Goal: Transaction & Acquisition: Purchase product/service

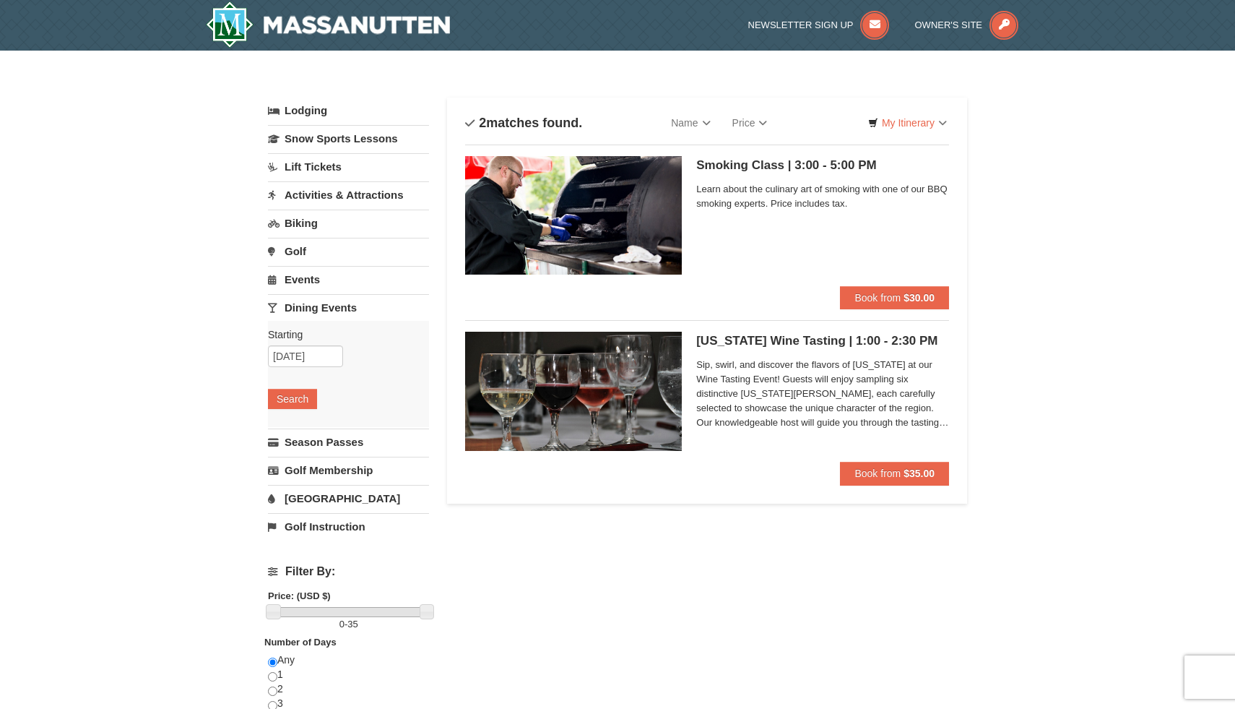
click at [339, 306] on link "Dining Events" at bounding box center [348, 307] width 161 height 27
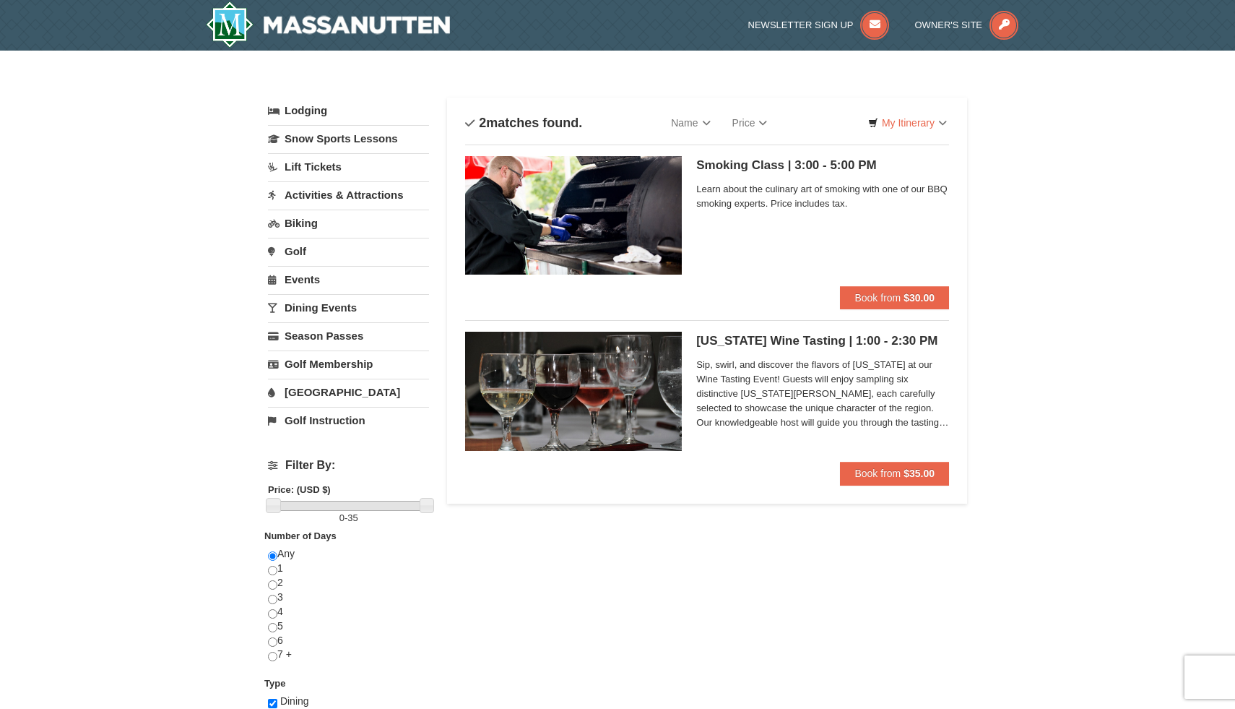
click at [339, 306] on link "Dining Events" at bounding box center [348, 307] width 161 height 27
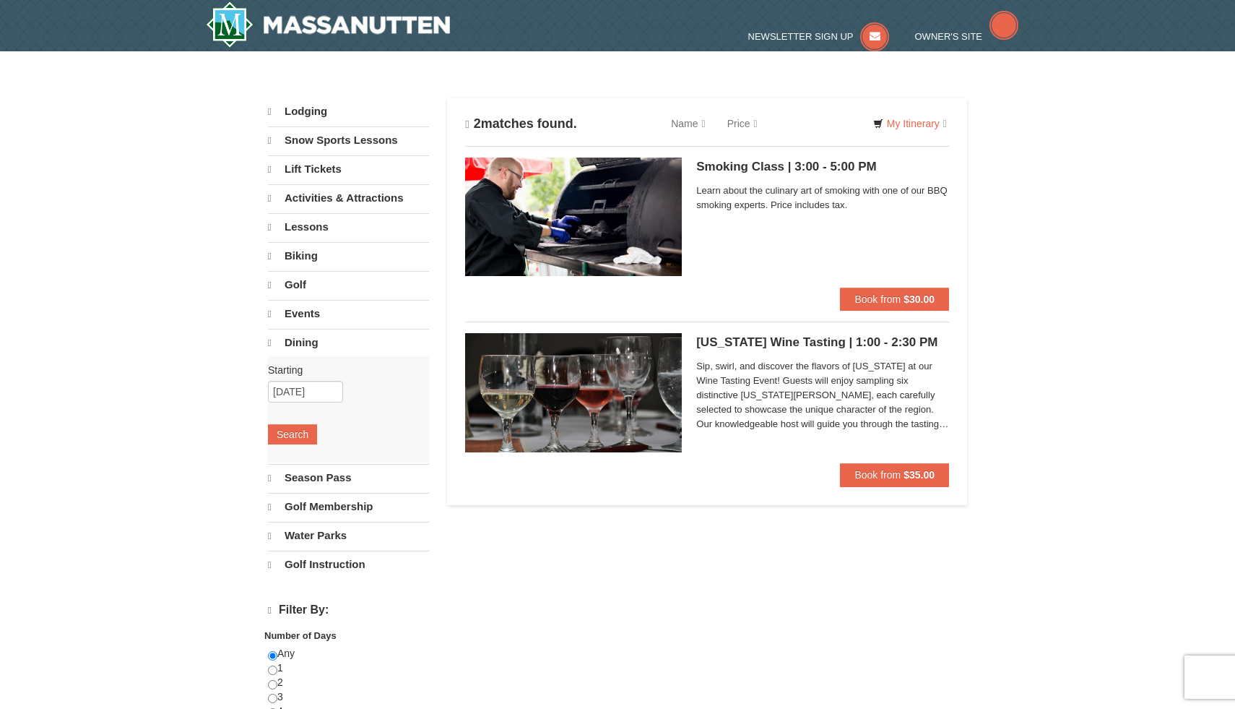
select select "10"
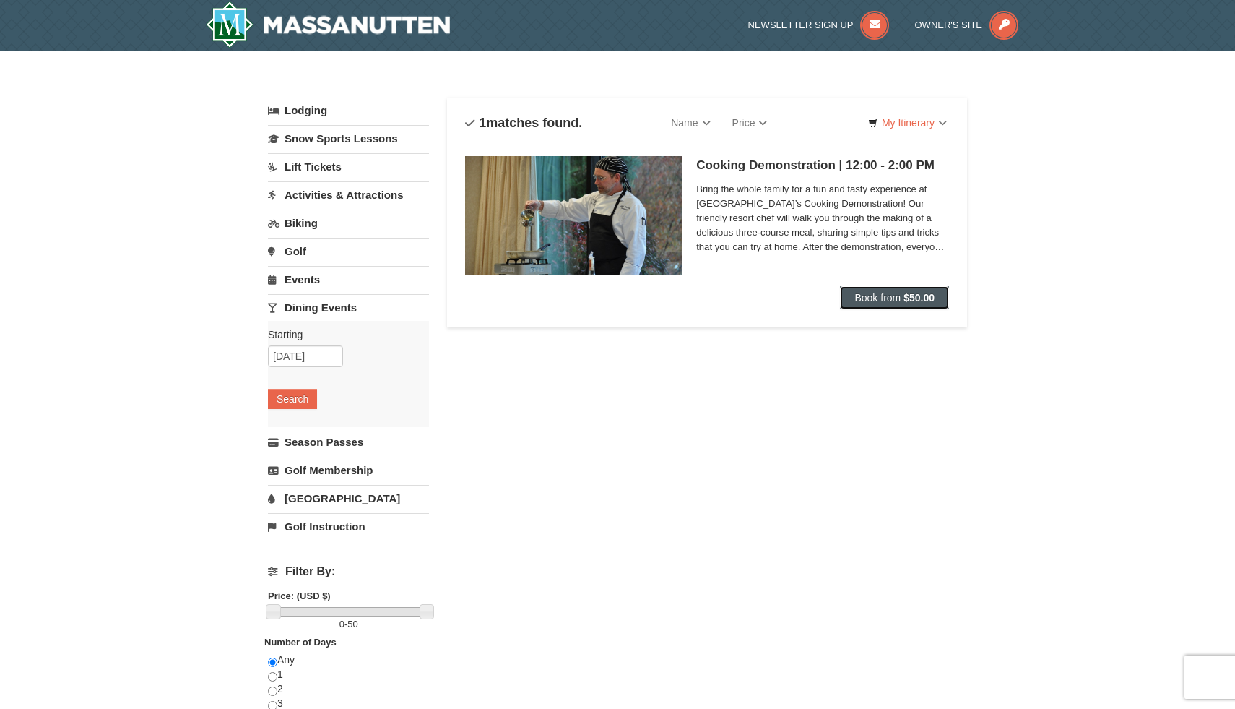
click at [876, 298] on span "Book from" at bounding box center [878, 298] width 46 height 12
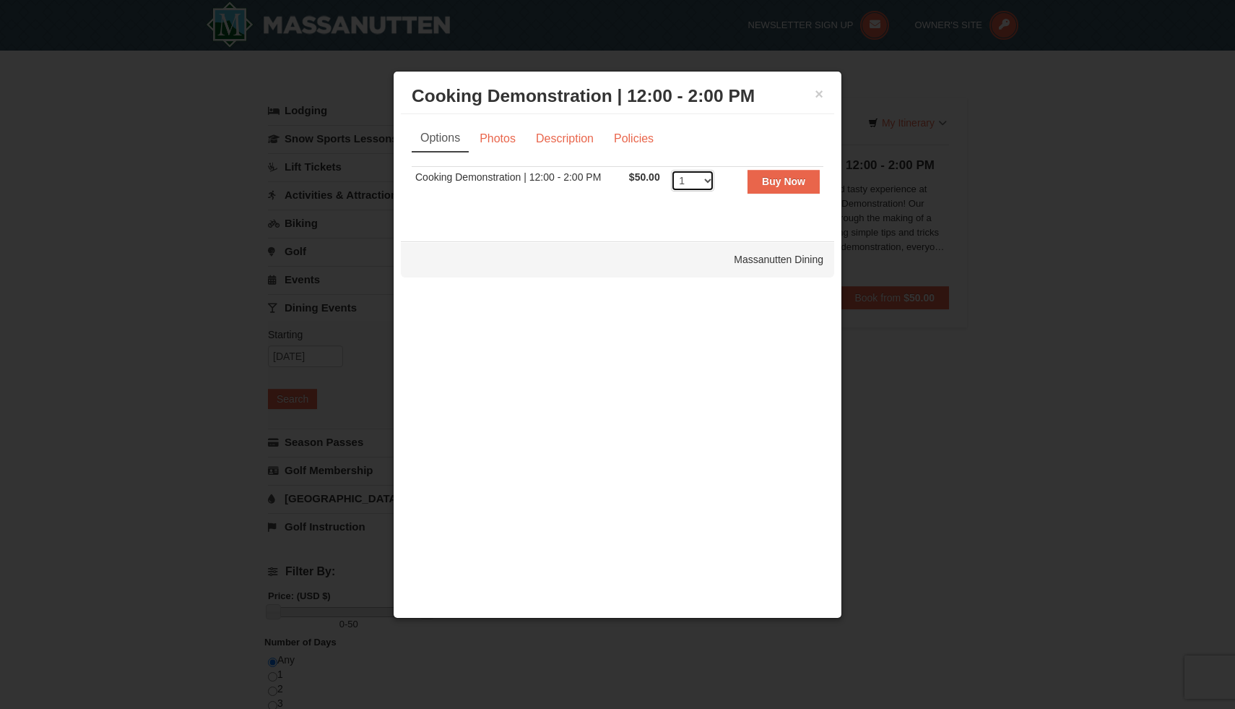
click at [709, 178] on select "1 2 3 4 5 6 7 8 9 10 11 12 13 14 15 16 17 18 19 20 21 22 23 24 25 26 27 28 29 3…" at bounding box center [692, 181] width 43 height 22
select select "2"
click at [671, 170] on select "1 2 3 4 5 6 7 8 9 10 11 12 13 14 15 16 17 18 19 20 21 22 23 24 25 26 27 28 29 3…" at bounding box center [692, 181] width 43 height 22
click at [784, 180] on strong "Buy Now" at bounding box center [783, 182] width 43 height 12
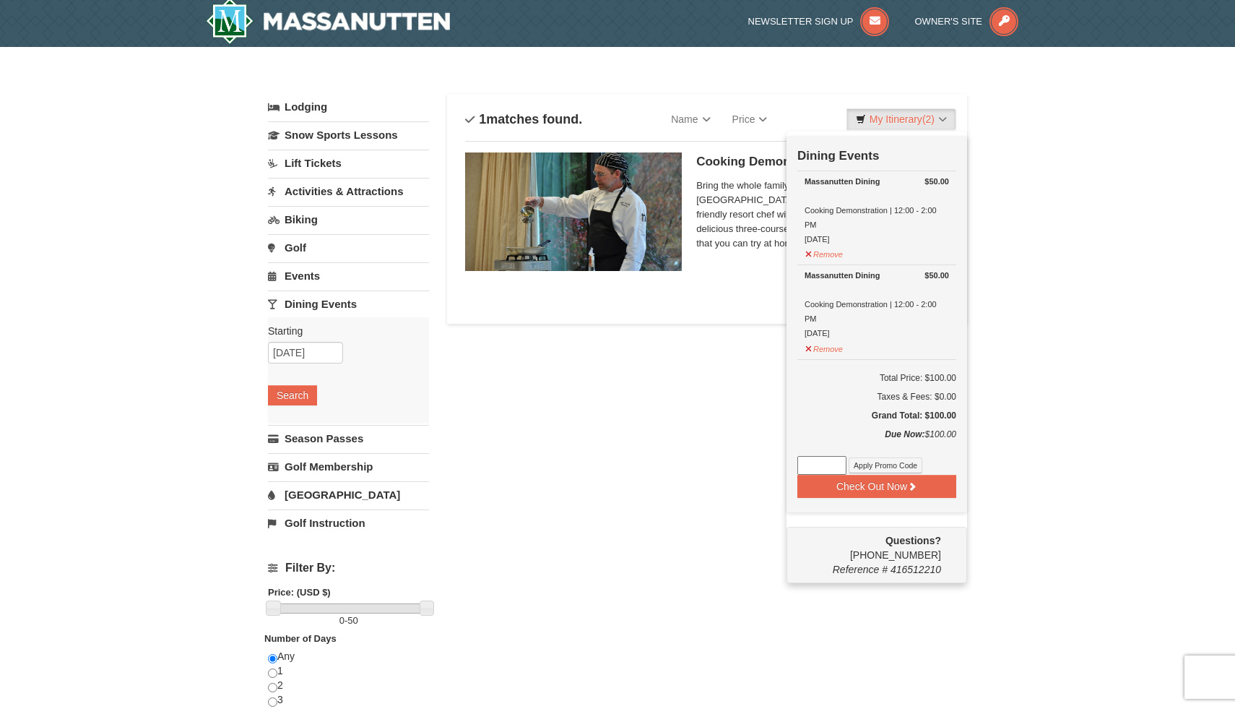
scroll to position [4, 0]
click at [886, 487] on button "Check Out Now" at bounding box center [876, 485] width 159 height 23
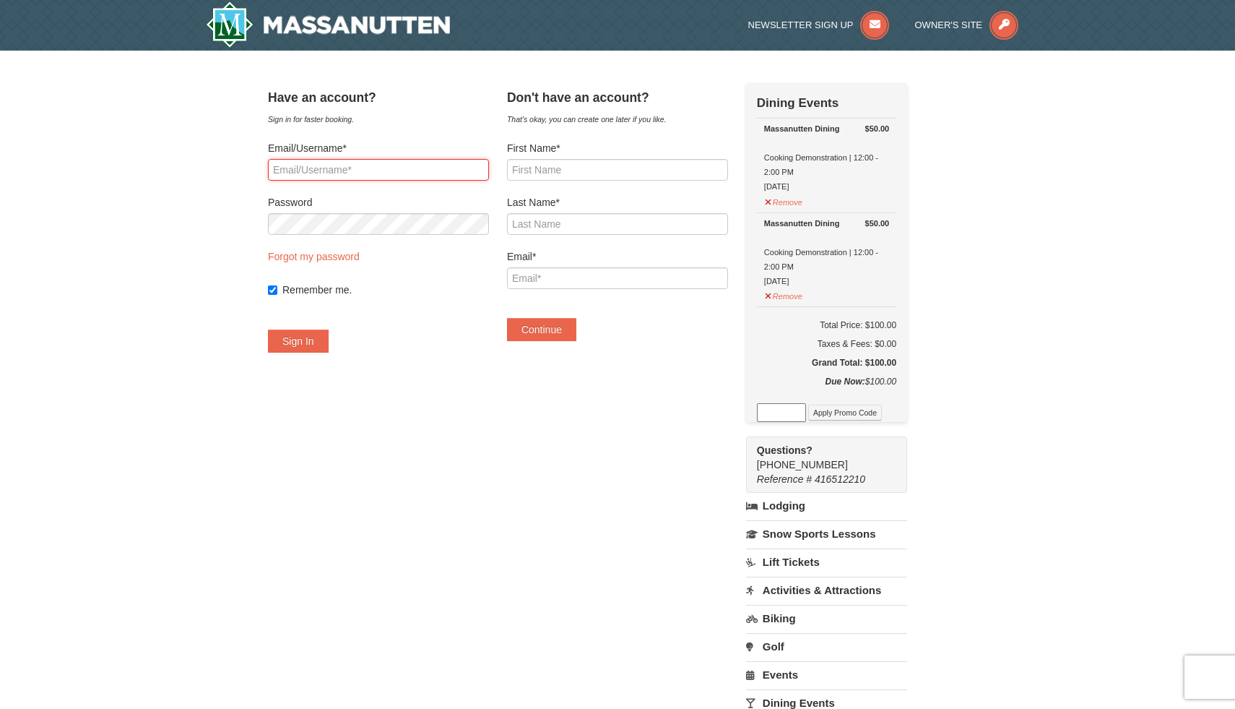
click at [433, 168] on input "Email/Username*" at bounding box center [378, 170] width 221 height 22
type input "[EMAIL_ADDRESS][DOMAIN_NAME]"
click at [329, 342] on button "Sign In" at bounding box center [298, 340] width 61 height 23
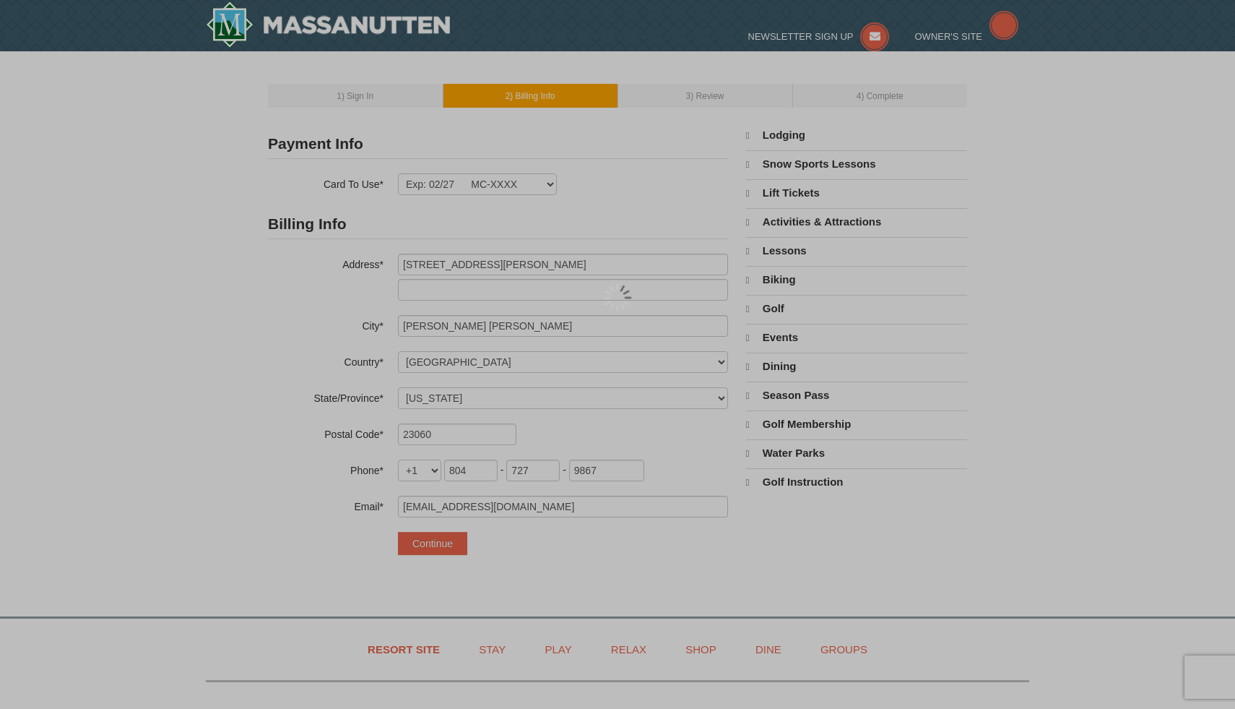
select select "VA"
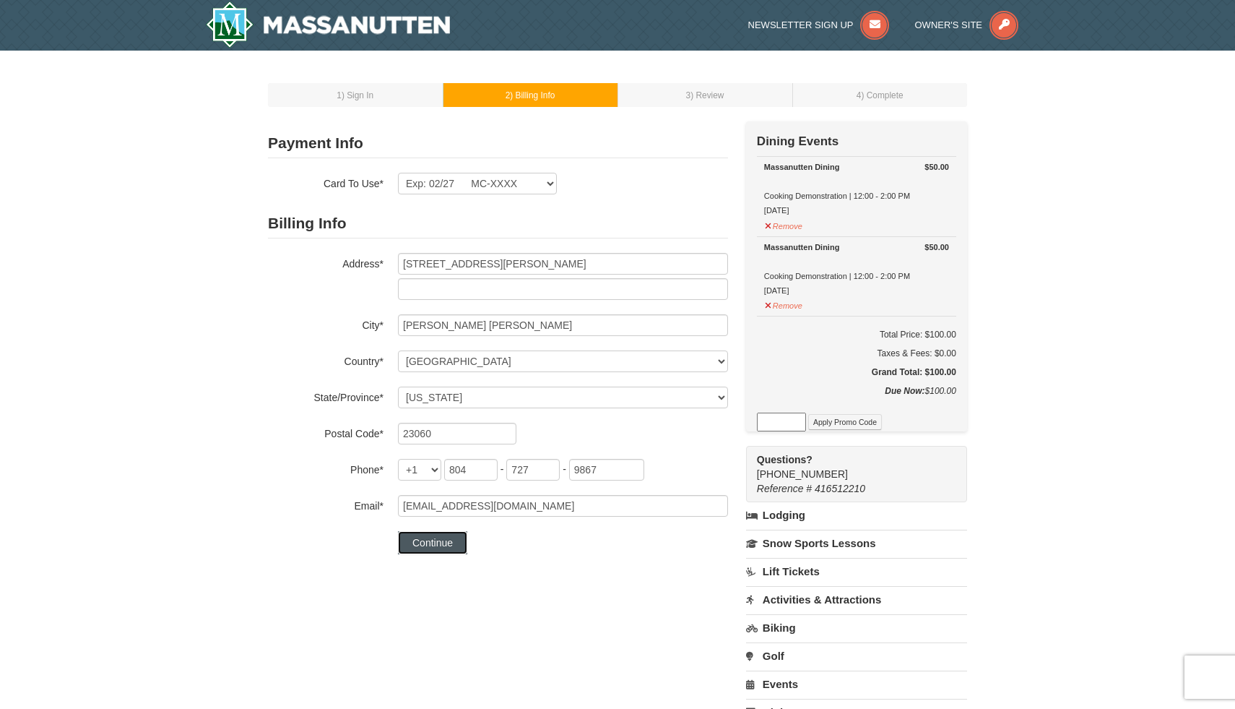
click at [436, 542] on button "Continue" at bounding box center [432, 542] width 69 height 23
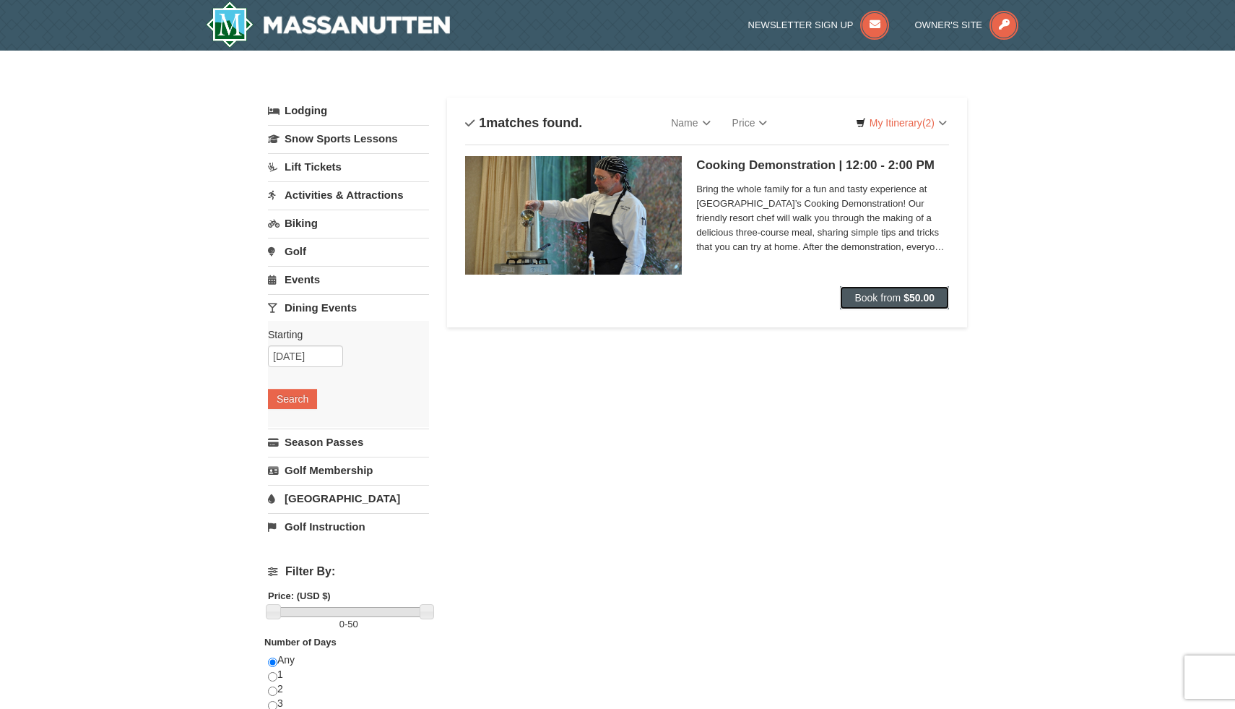
click at [870, 300] on span "Book from" at bounding box center [878, 298] width 46 height 12
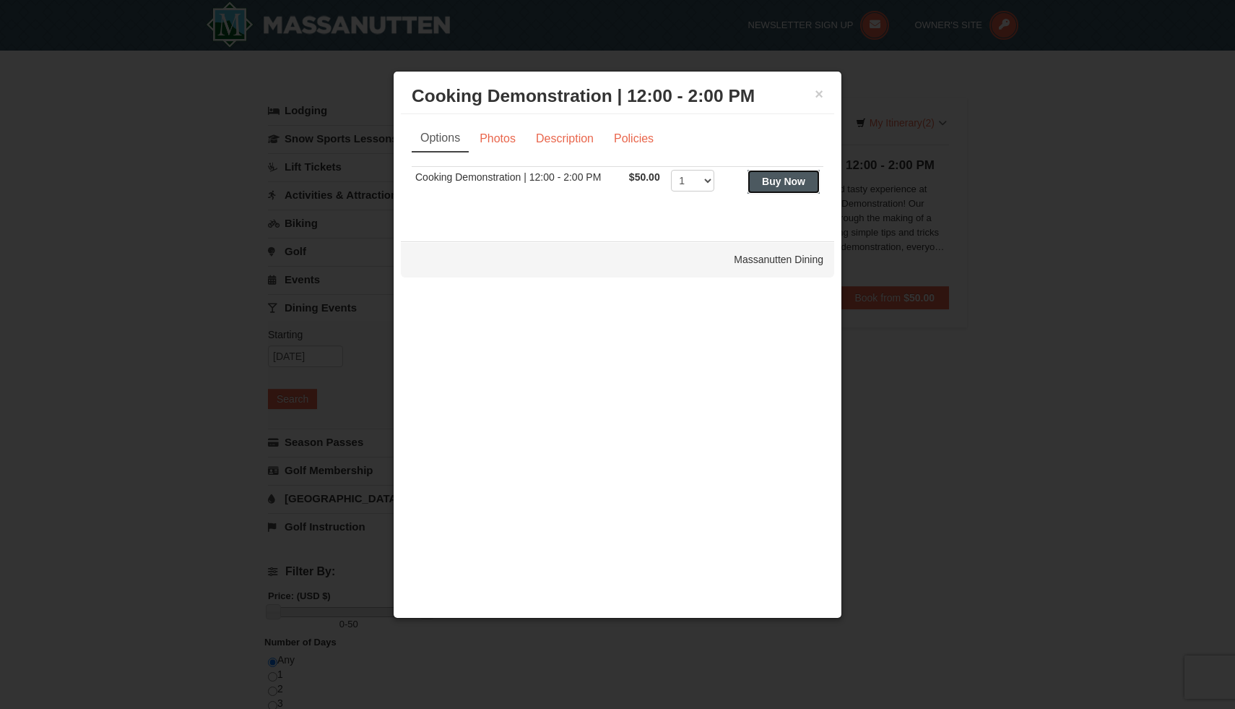
click at [779, 183] on strong "Buy Now" at bounding box center [783, 182] width 43 height 12
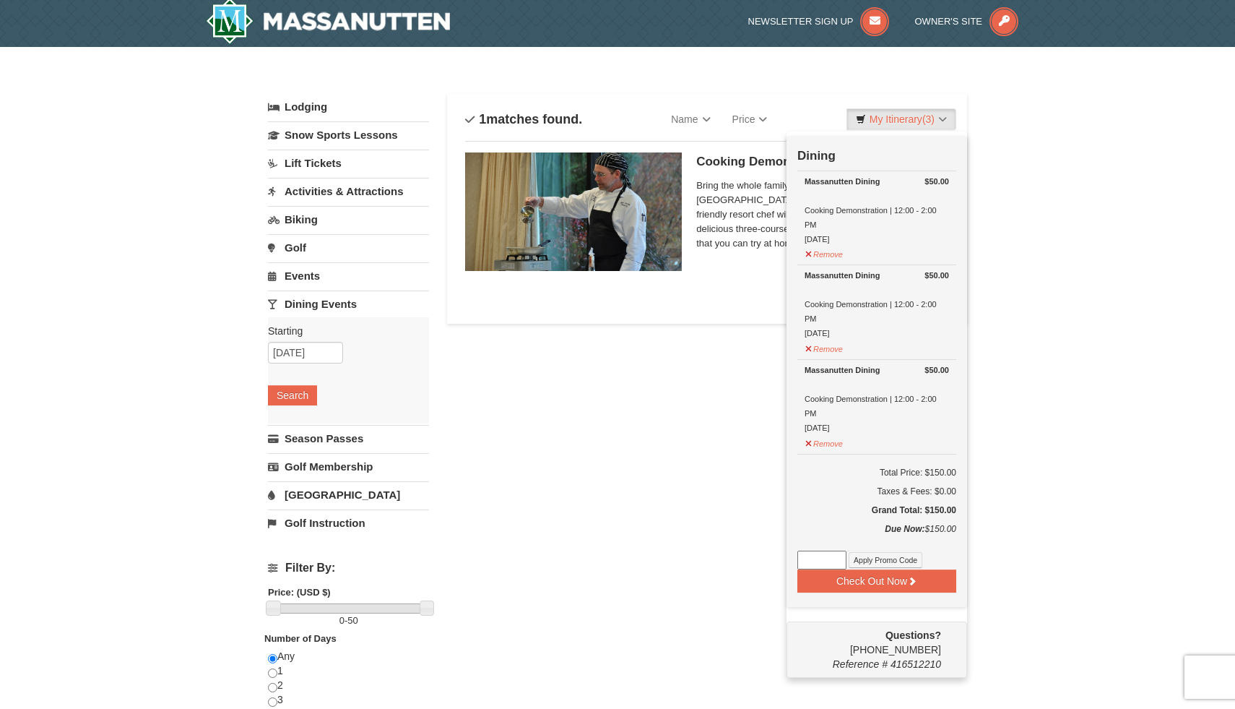
scroll to position [4, 0]
click at [823, 556] on input at bounding box center [821, 559] width 49 height 19
type input "TCC20"
click at [862, 578] on button "Check Out Now" at bounding box center [876, 579] width 159 height 23
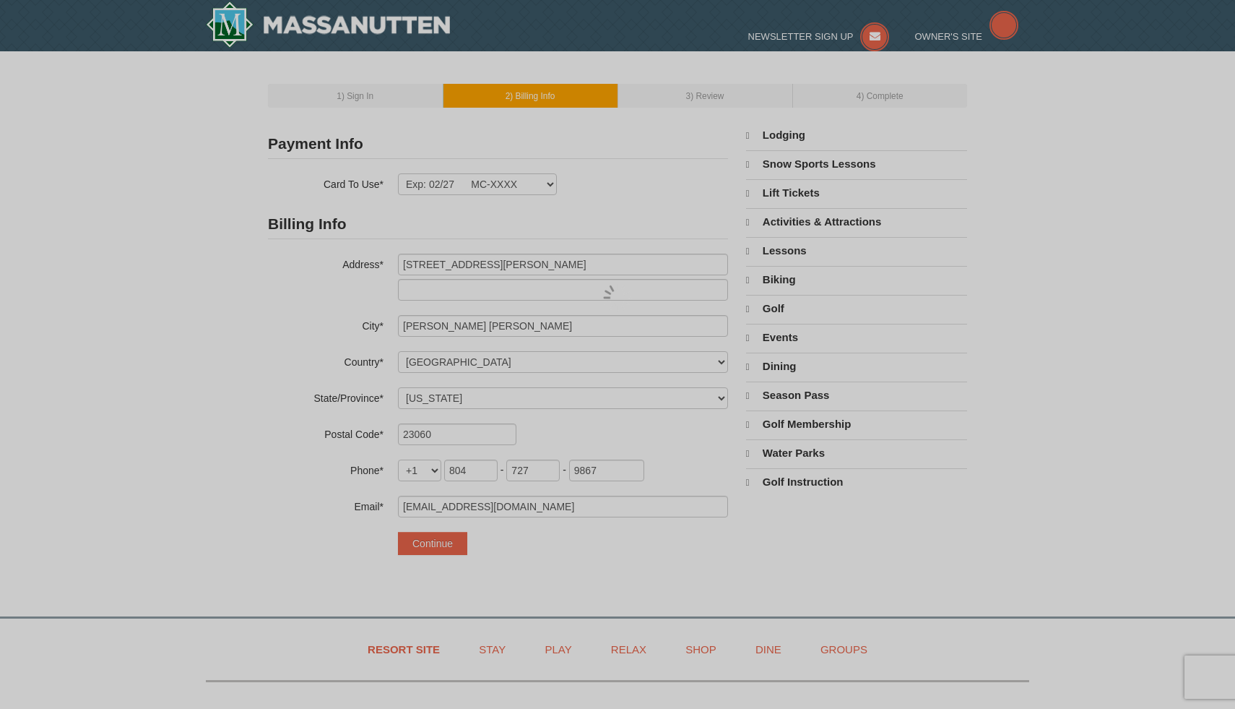
select select "VA"
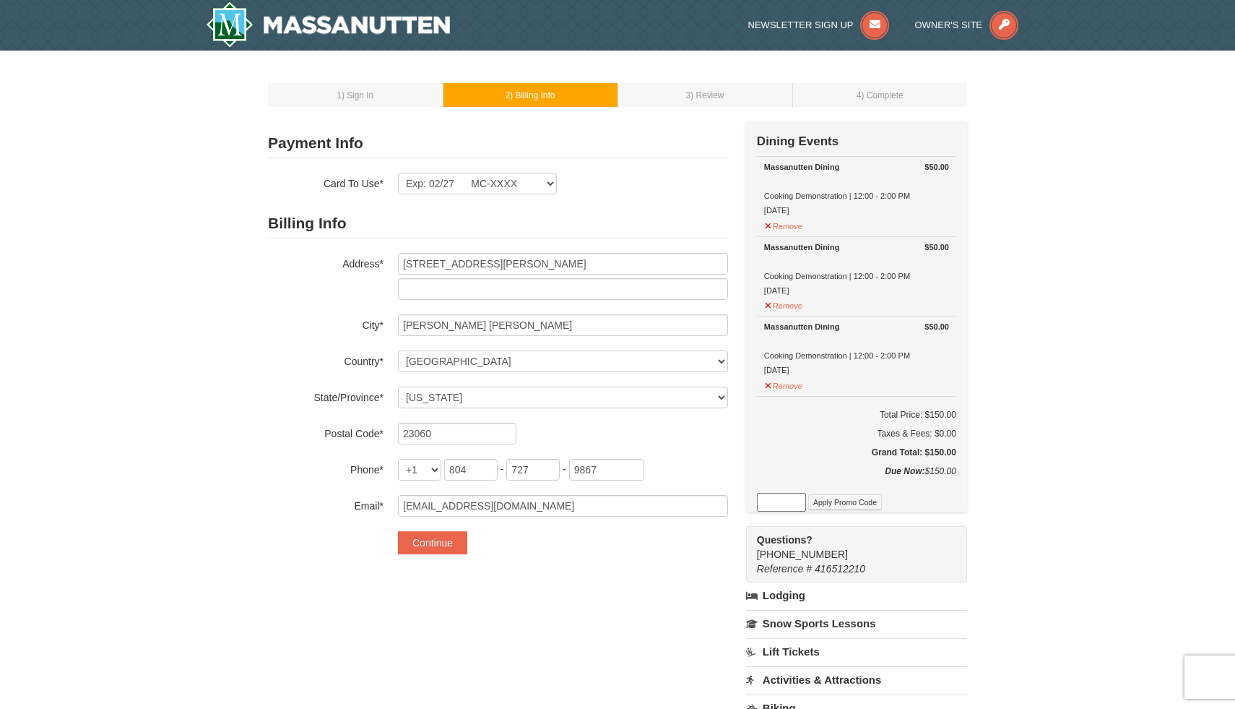
click at [799, 497] on input at bounding box center [781, 502] width 49 height 19
click at [840, 499] on button "Apply Promo Code" at bounding box center [845, 502] width 74 height 16
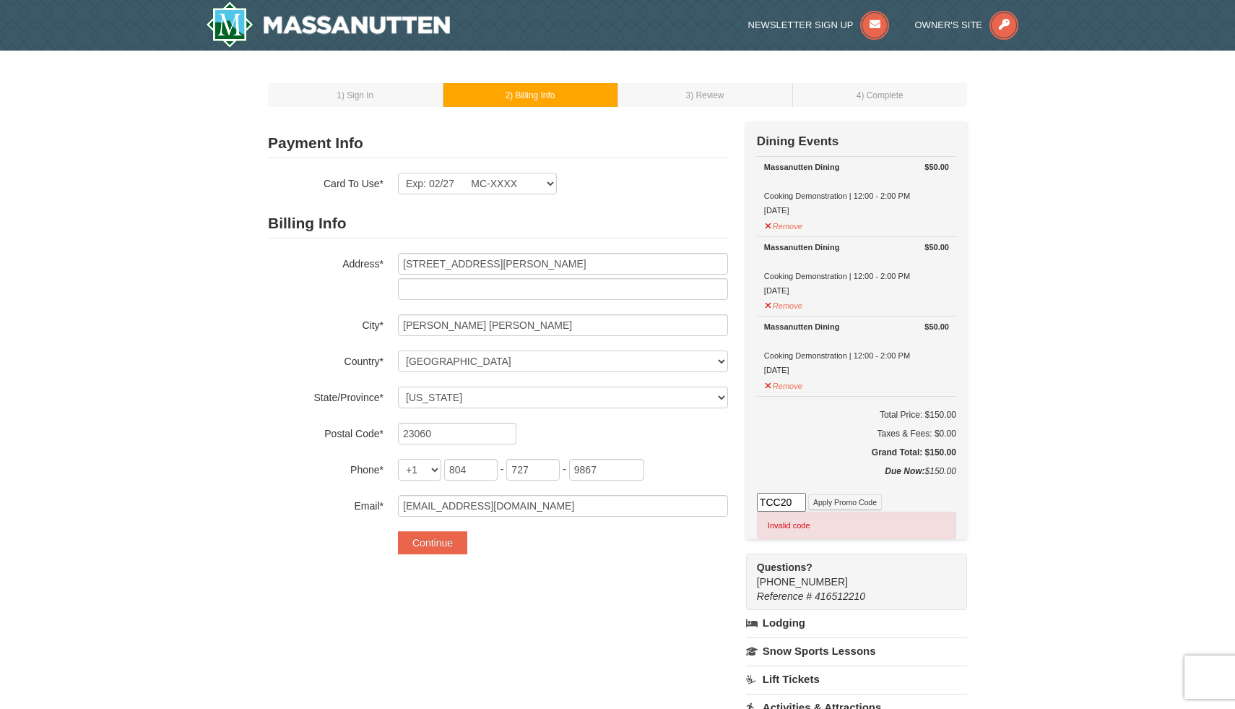
click at [797, 497] on input "TCC20" at bounding box center [781, 502] width 49 height 19
type input "T"
click at [832, 506] on button "Apply Promo Code" at bounding box center [845, 502] width 74 height 16
drag, startPoint x: 792, startPoint y: 502, endPoint x: 663, endPoint y: 516, distance: 129.3
click at [663, 516] on div "Payment Info Card To Use* Exp: 02/27 MC-XXXX New Card Are you sure you want to …" at bounding box center [617, 540] width 699 height 839
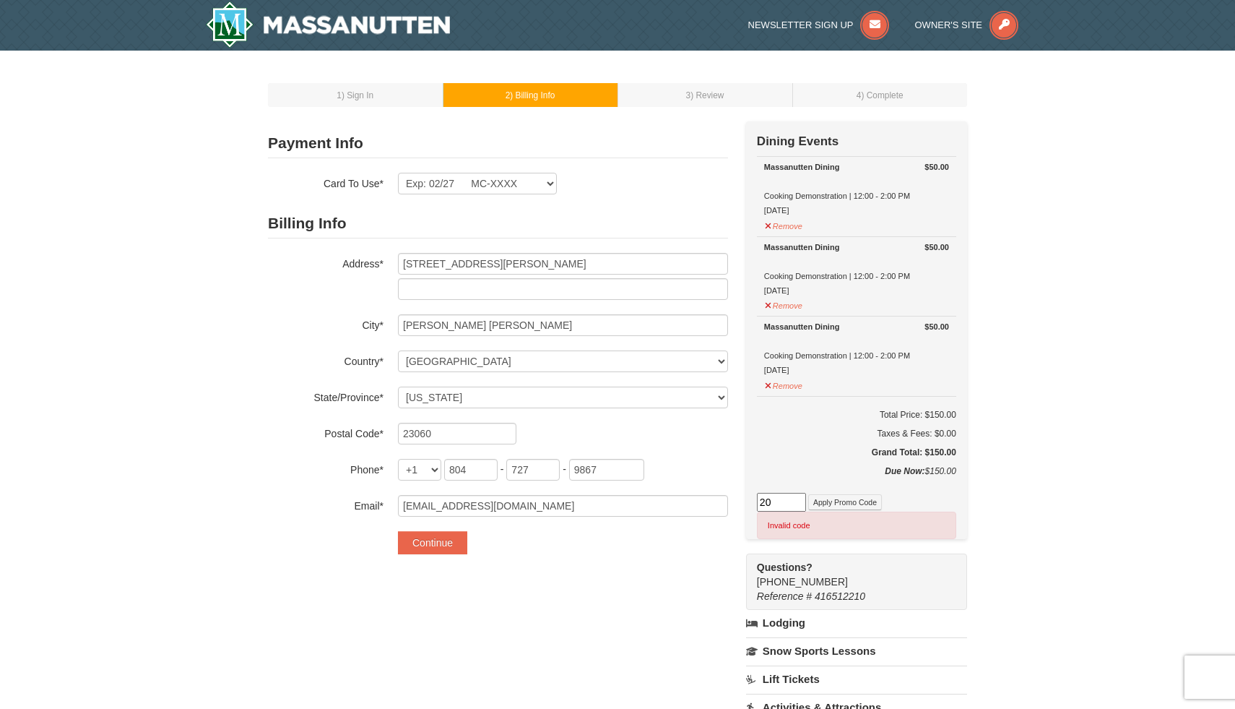
type input "2"
click at [443, 543] on button "Continue" at bounding box center [432, 542] width 69 height 23
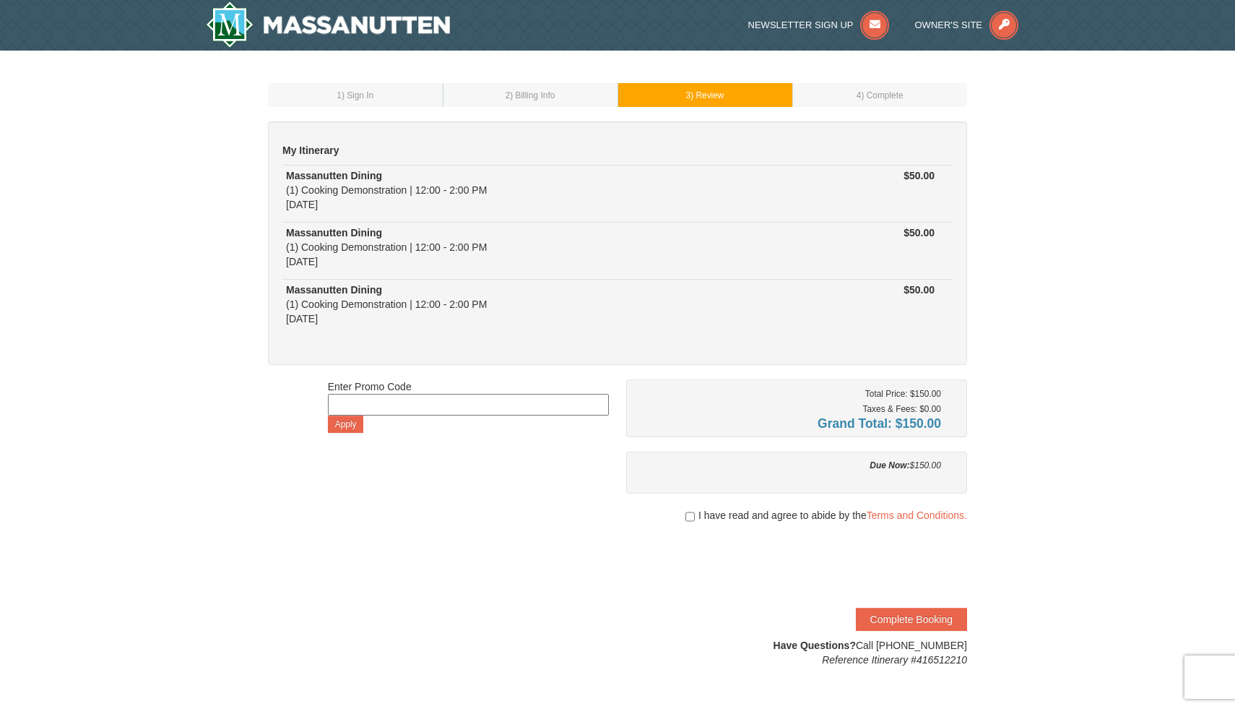
click at [548, 98] on span ") Billing Info" at bounding box center [532, 95] width 45 height 10
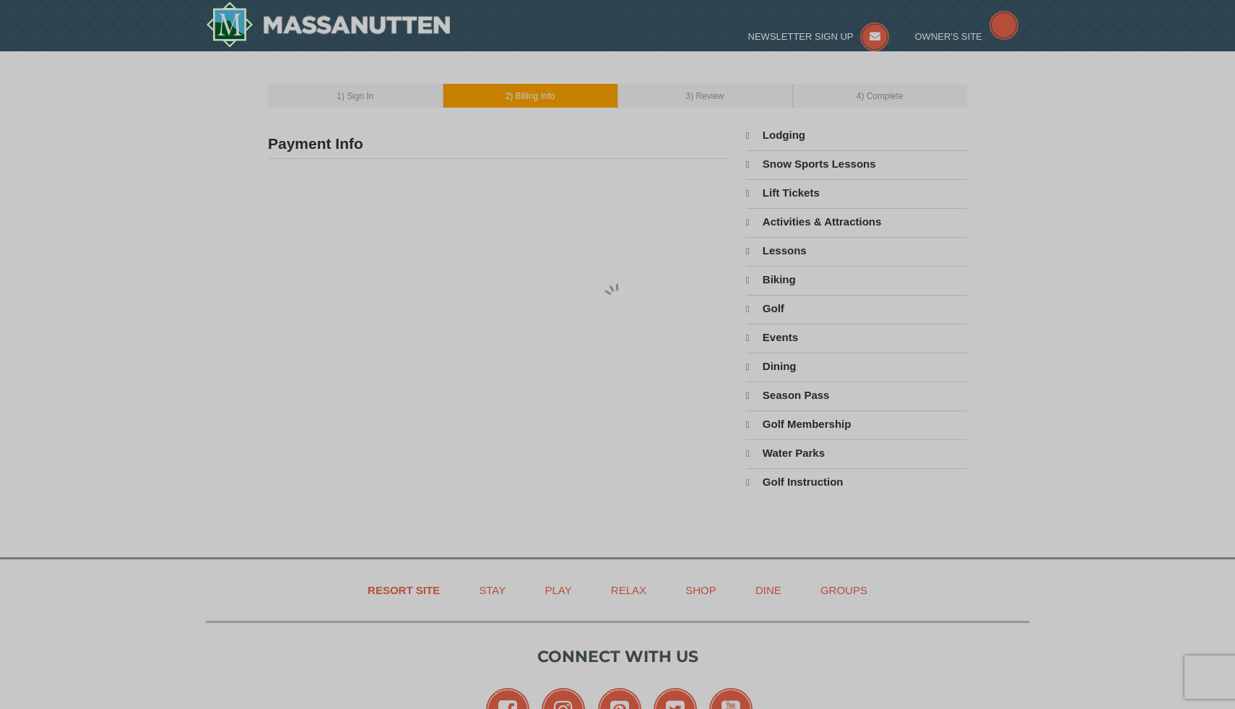
type input "[STREET_ADDRESS][PERSON_NAME]"
type input "[PERSON_NAME] [PERSON_NAME]"
type input "23060"
type input "804"
type input "727"
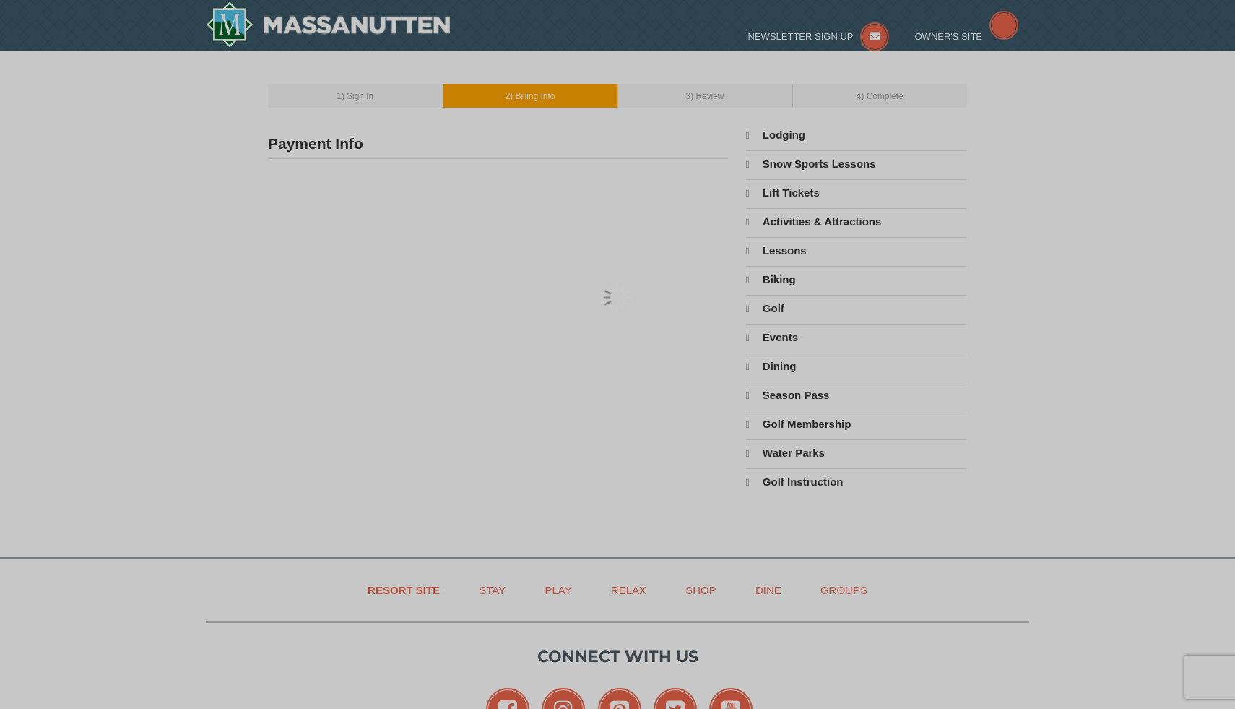
type input "9867"
type input "pkida3031@gmail.com"
select select "VA"
select select "10"
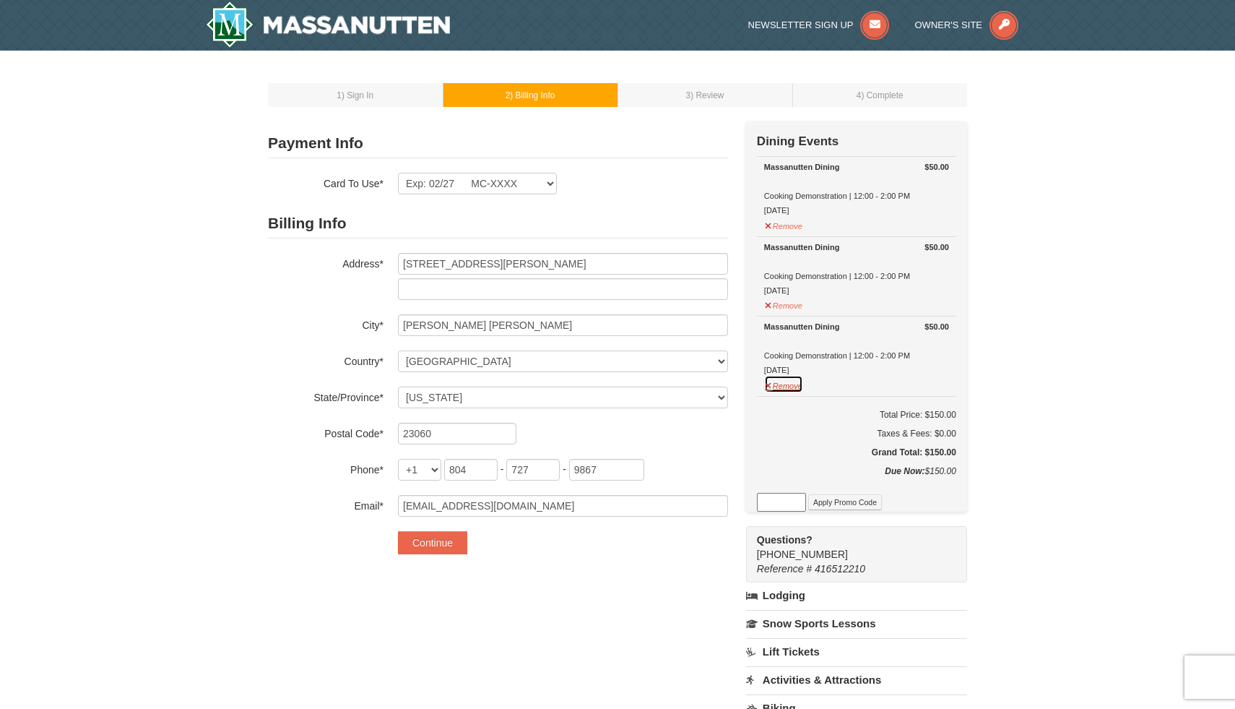
click at [769, 384] on button "Remove" at bounding box center [783, 384] width 39 height 18
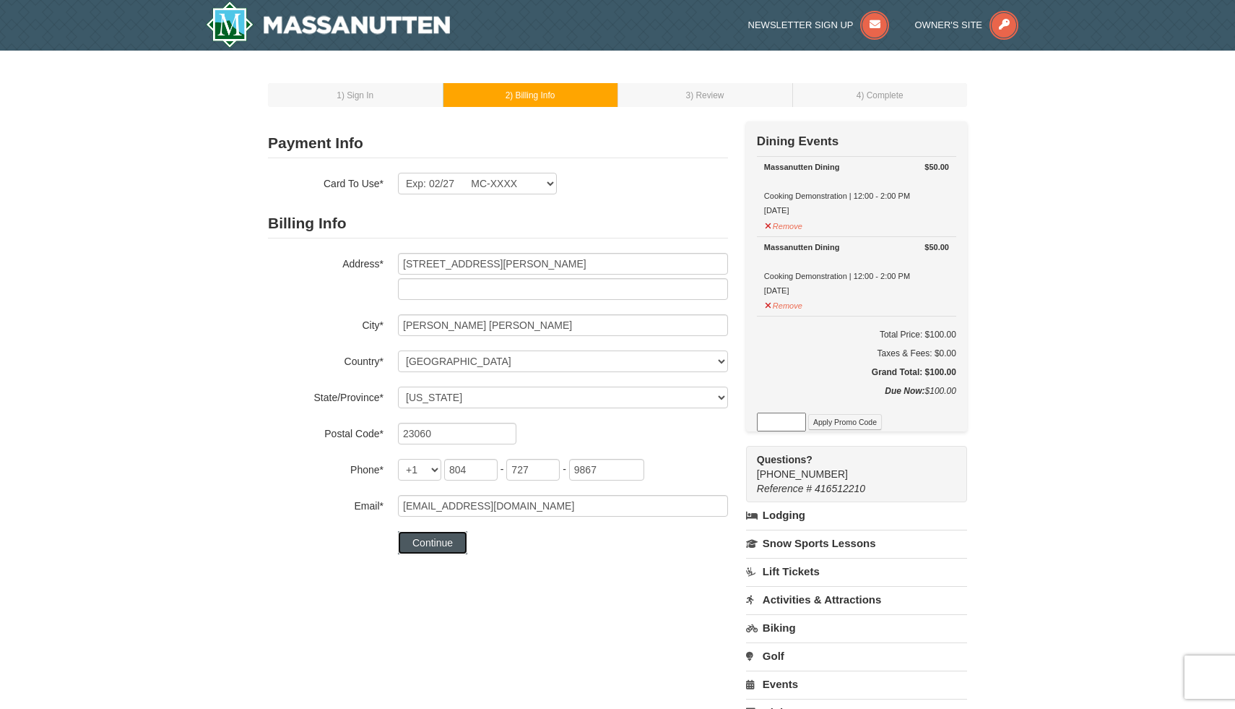
click at [428, 540] on button "Continue" at bounding box center [432, 542] width 69 height 23
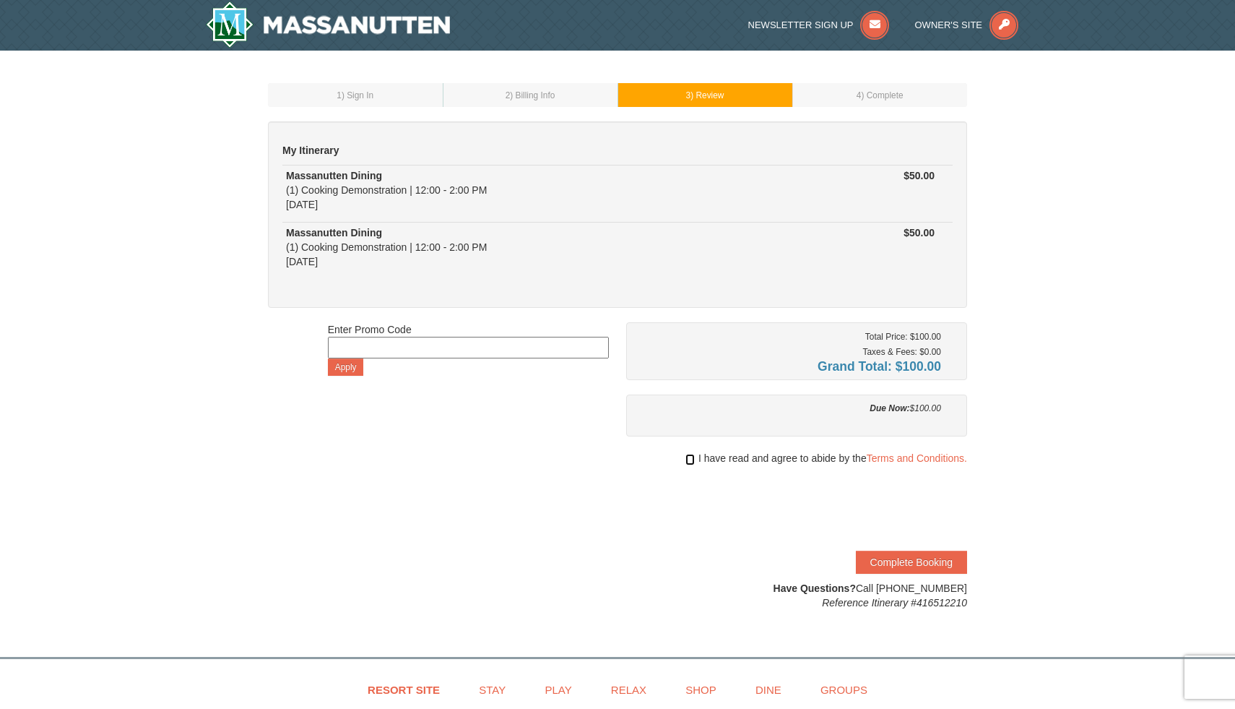
click at [687, 459] on input "checkbox" at bounding box center [689, 460] width 9 height 12
checkbox input "true"
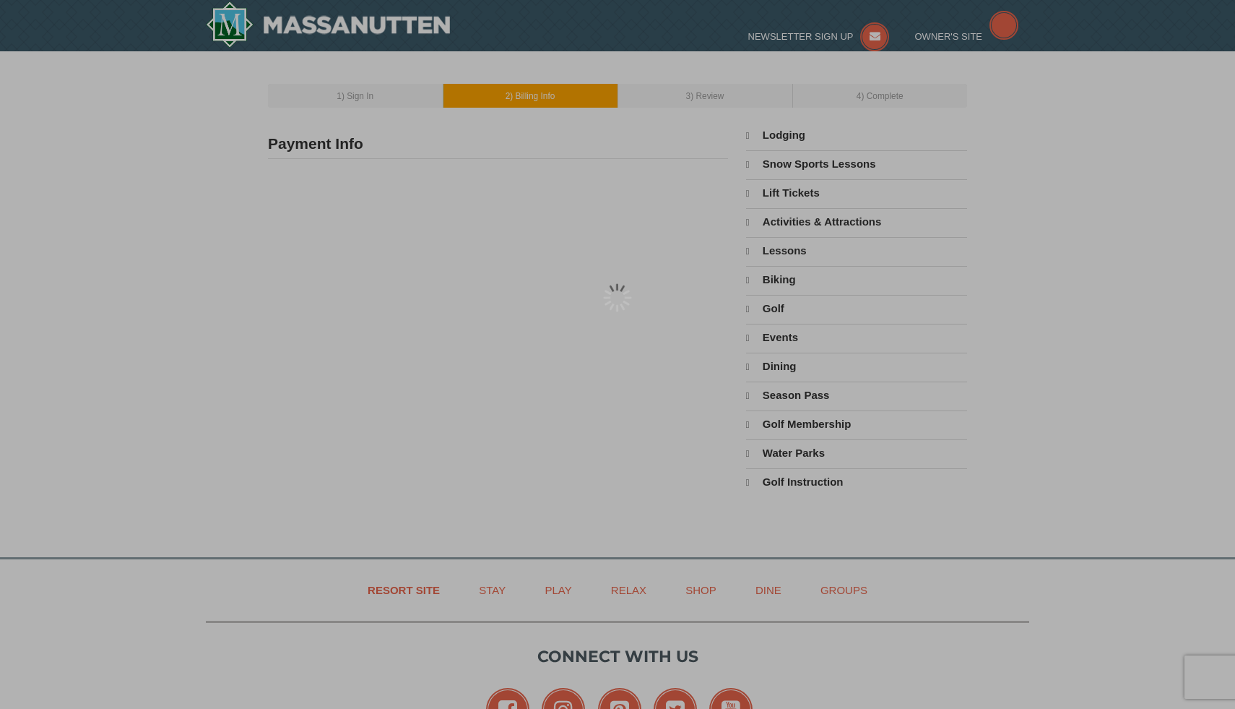
type input "[STREET_ADDRESS][PERSON_NAME]"
type input "[PERSON_NAME] [PERSON_NAME]"
type input "23060"
type input "804"
type input "727"
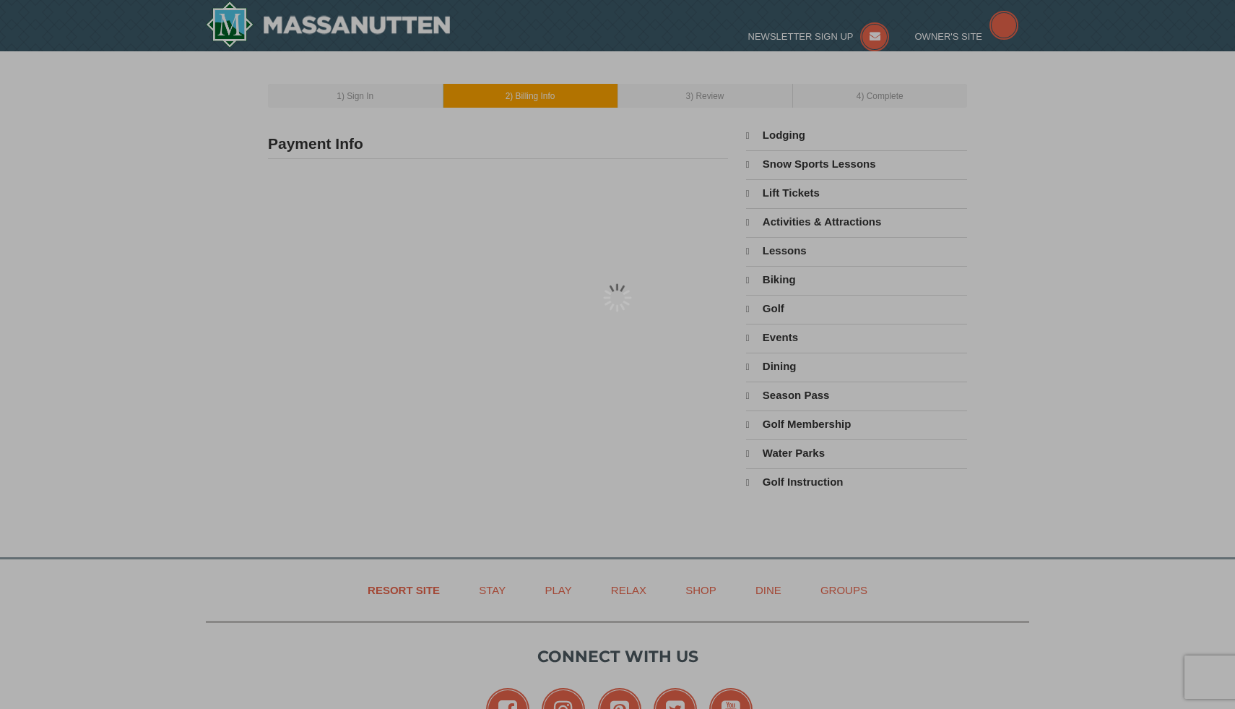
type input "9867"
type input "[EMAIL_ADDRESS][DOMAIN_NAME]"
select select "VA"
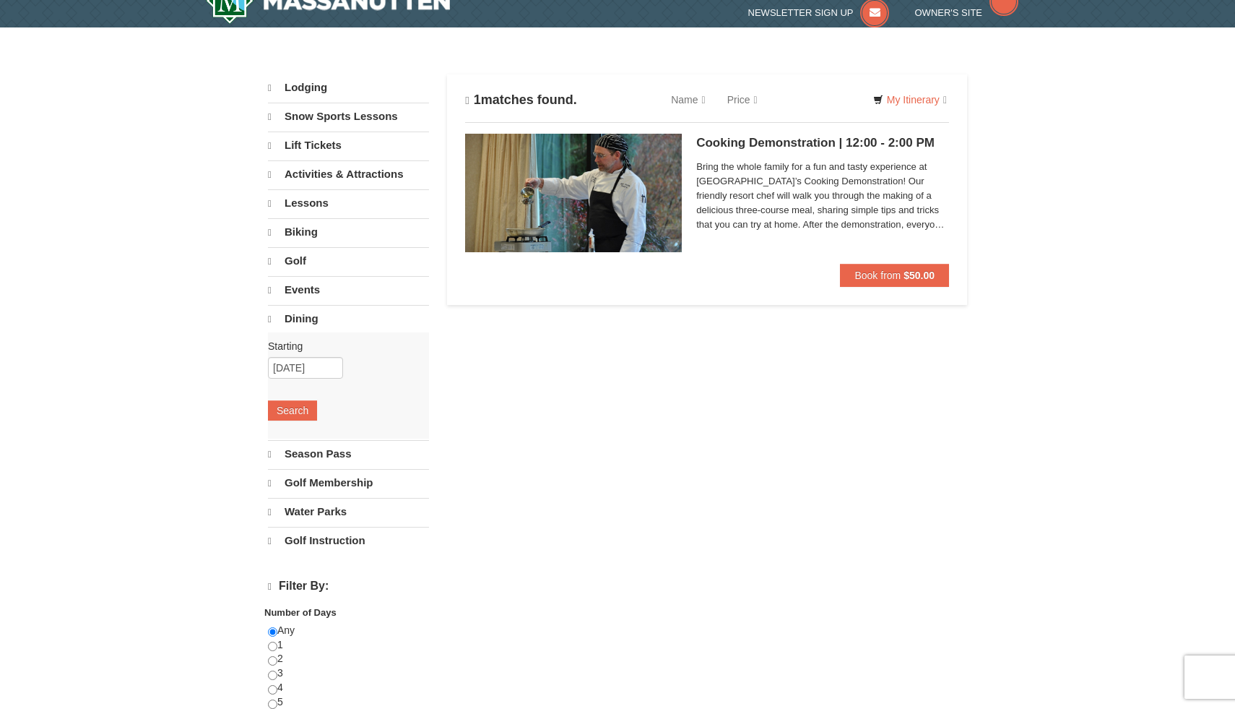
select select "10"
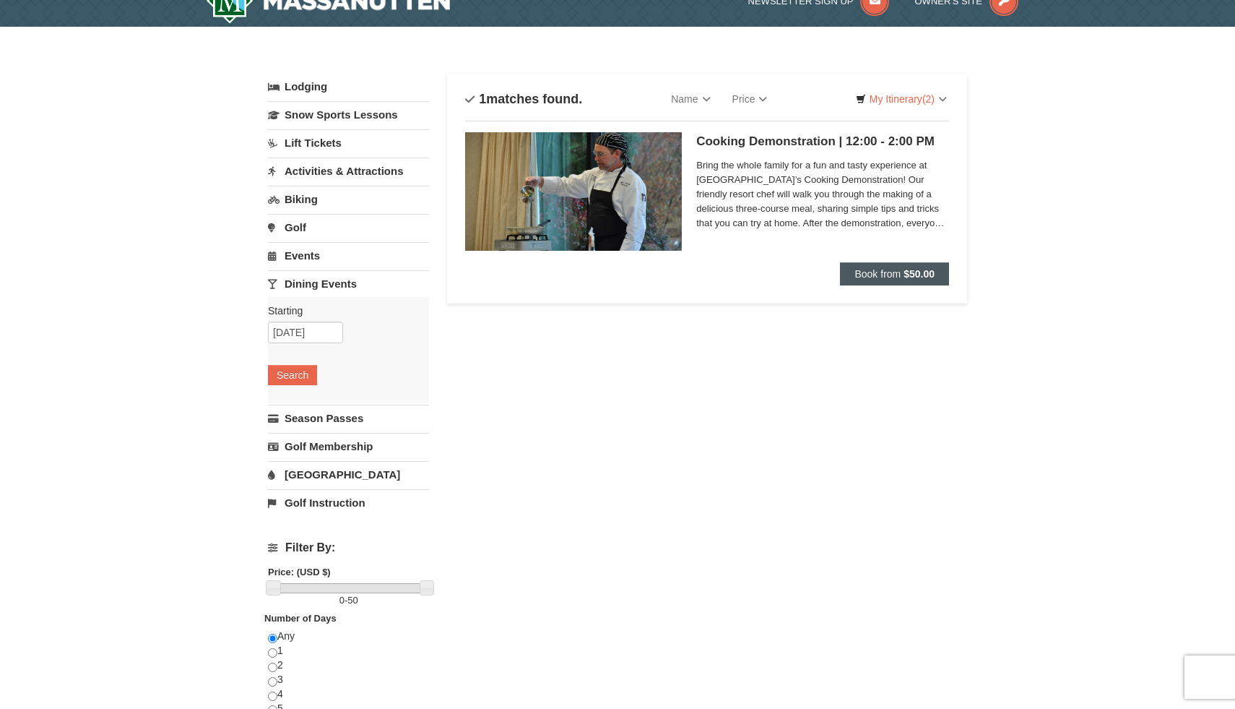
scroll to position [4, 0]
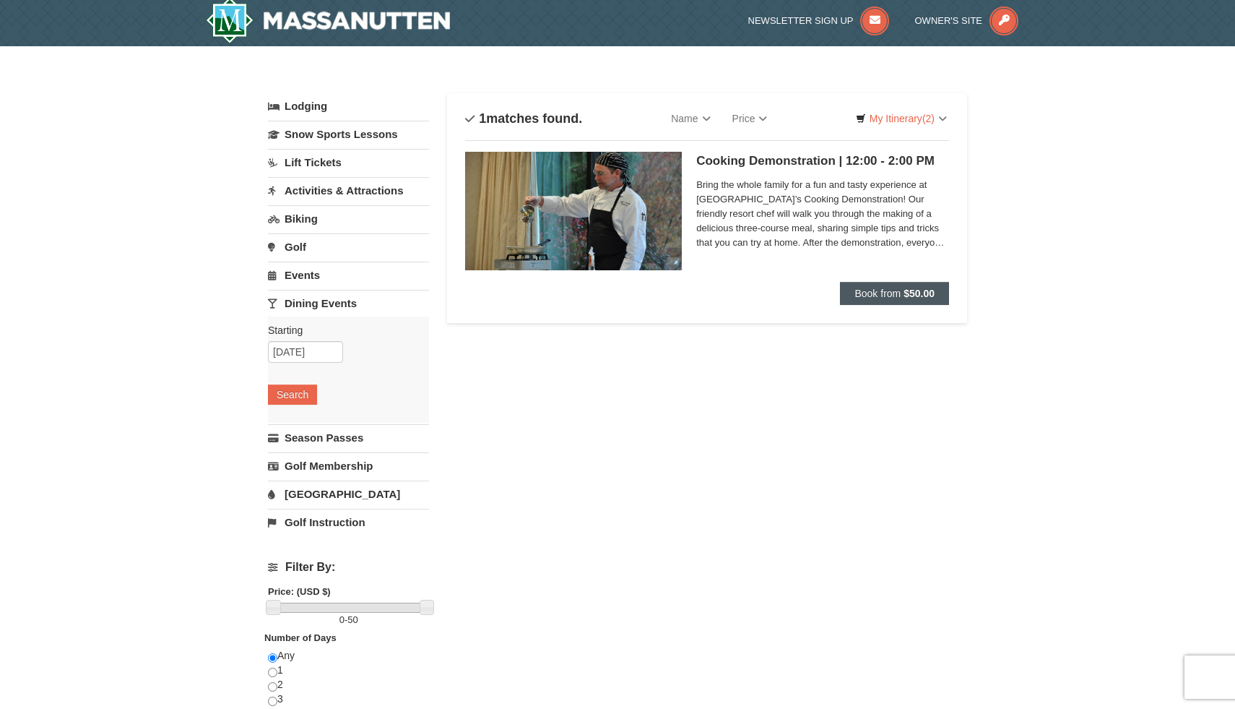
click at [866, 274] on div "Cooking Demonstration | 12:00 - 2:00 PM Massanutten Dining Bring the whole fami…" at bounding box center [822, 217] width 253 height 130
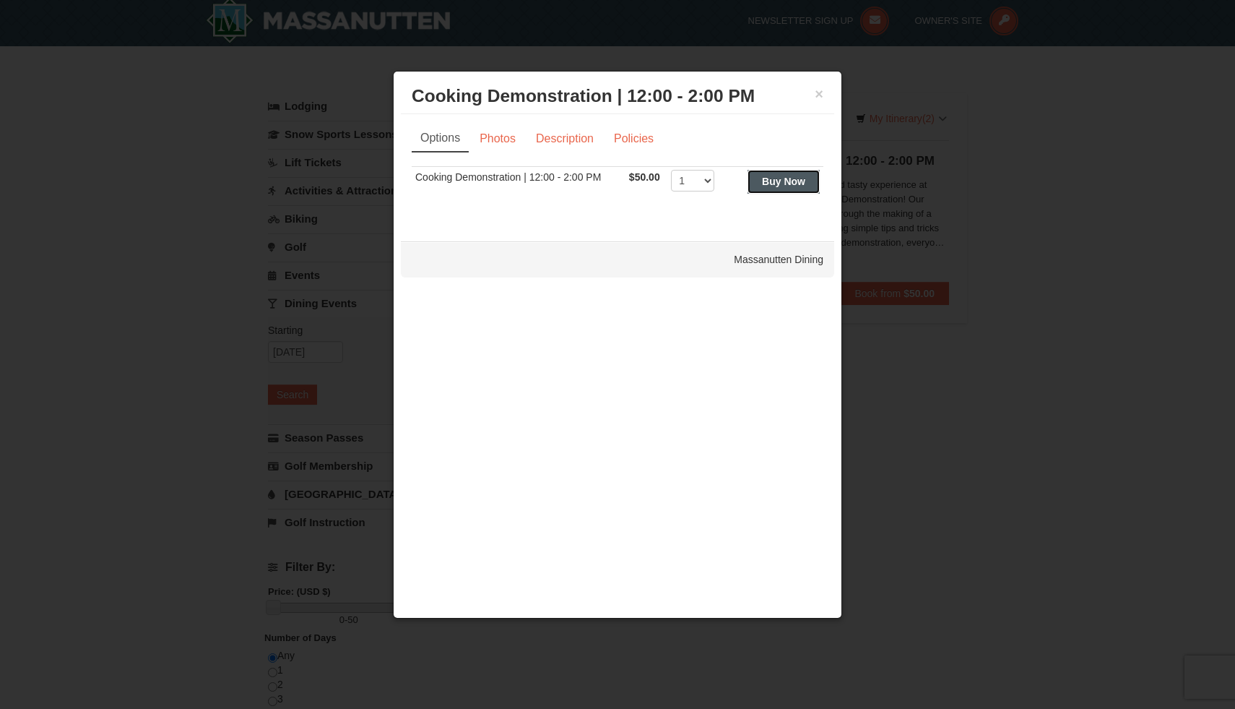
click at [792, 184] on strong "Buy Now" at bounding box center [783, 182] width 43 height 12
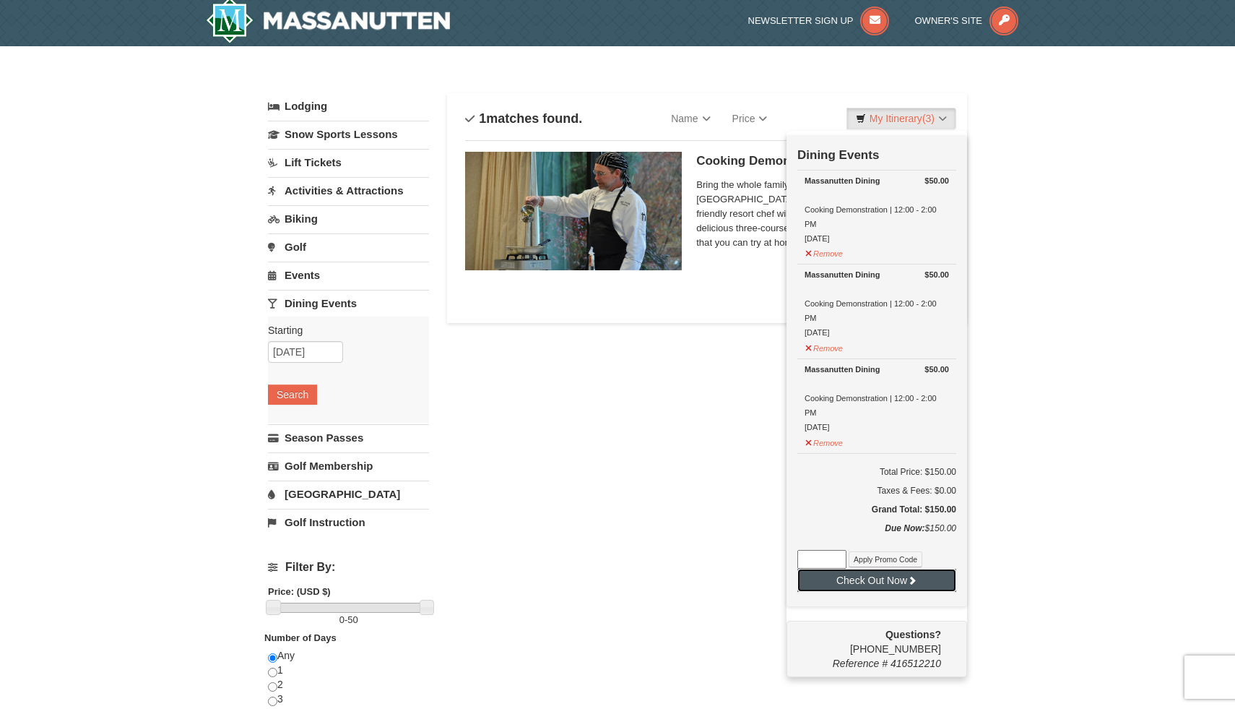
click at [893, 580] on button "Check Out Now" at bounding box center [876, 579] width 159 height 23
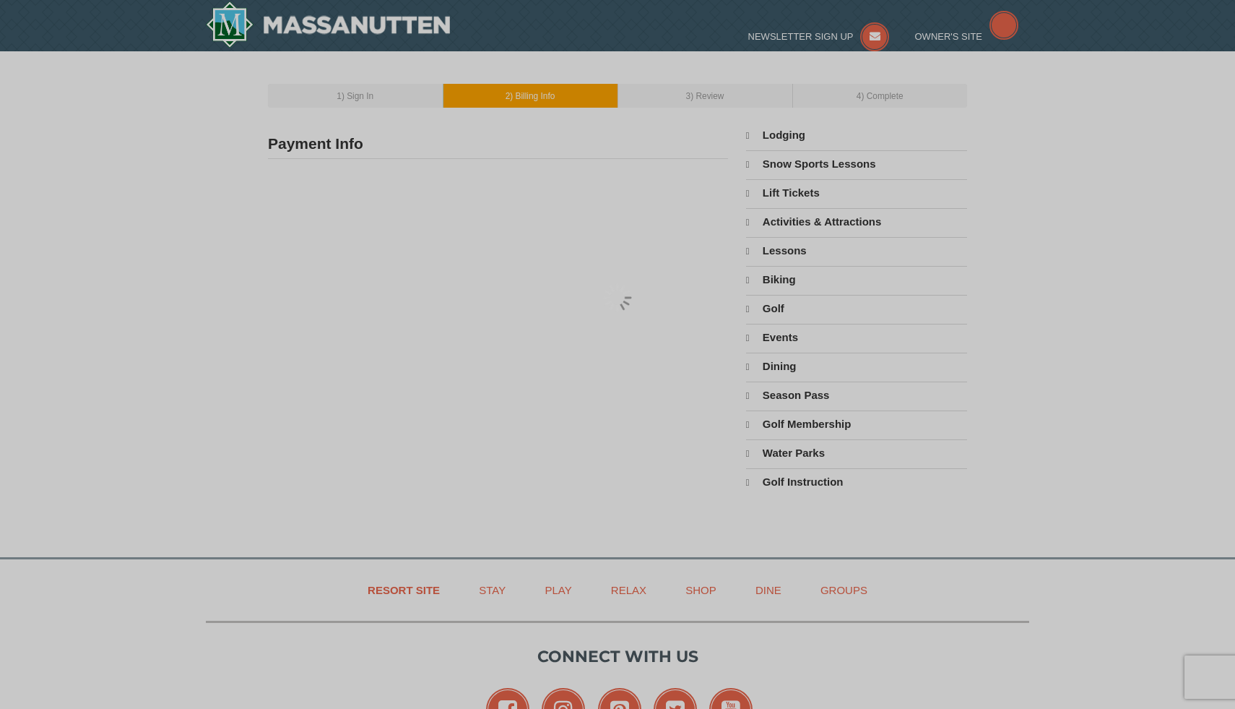
type input "[STREET_ADDRESS][PERSON_NAME]"
type input "[PERSON_NAME] [PERSON_NAME]"
type input "23060"
type input "804"
type input "727"
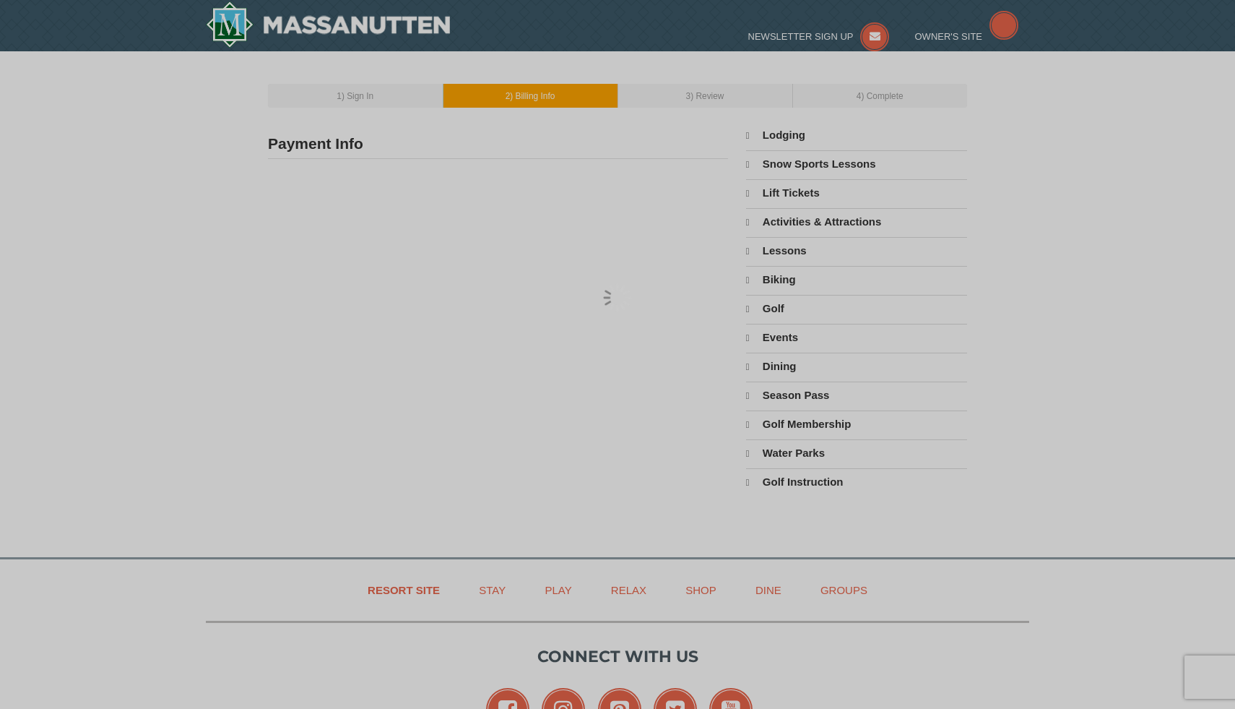
type input "9867"
type input "[EMAIL_ADDRESS][DOMAIN_NAME]"
select select "VA"
select select "10"
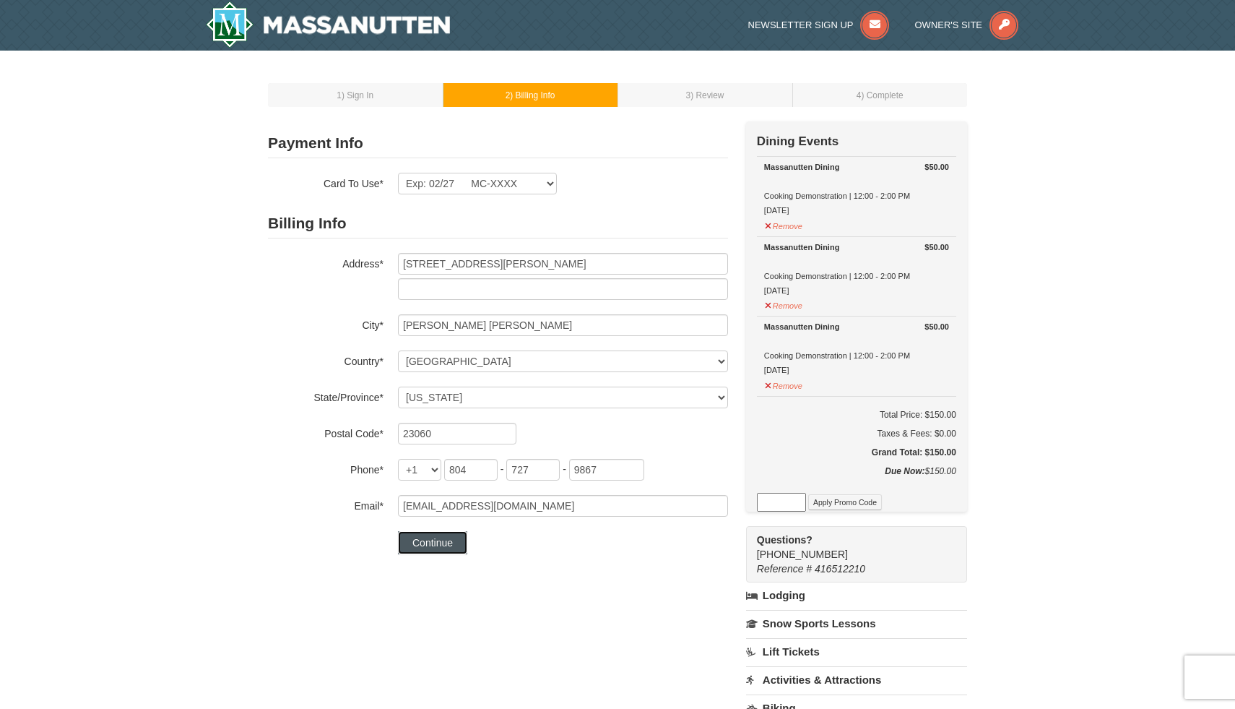
click at [435, 545] on button "Continue" at bounding box center [432, 542] width 69 height 23
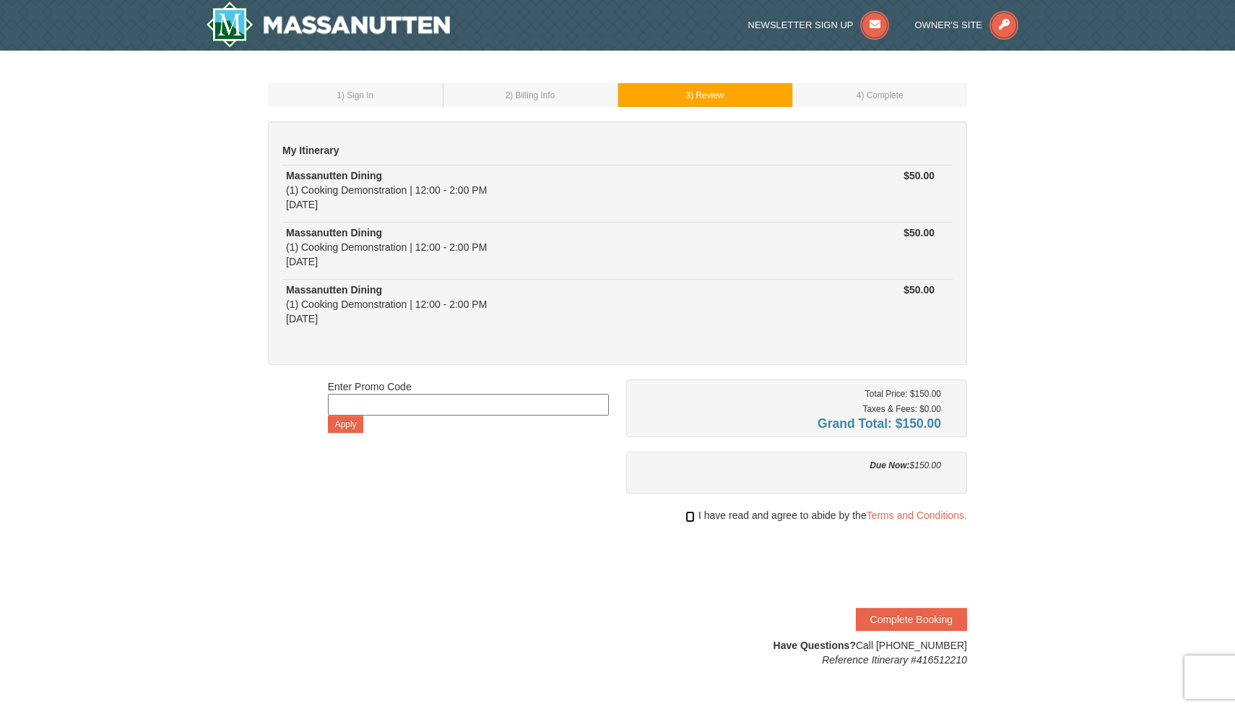
click at [688, 516] on input "checkbox" at bounding box center [689, 517] width 9 height 12
checkbox input "true"
click at [887, 615] on button "Complete Booking" at bounding box center [911, 618] width 111 height 23
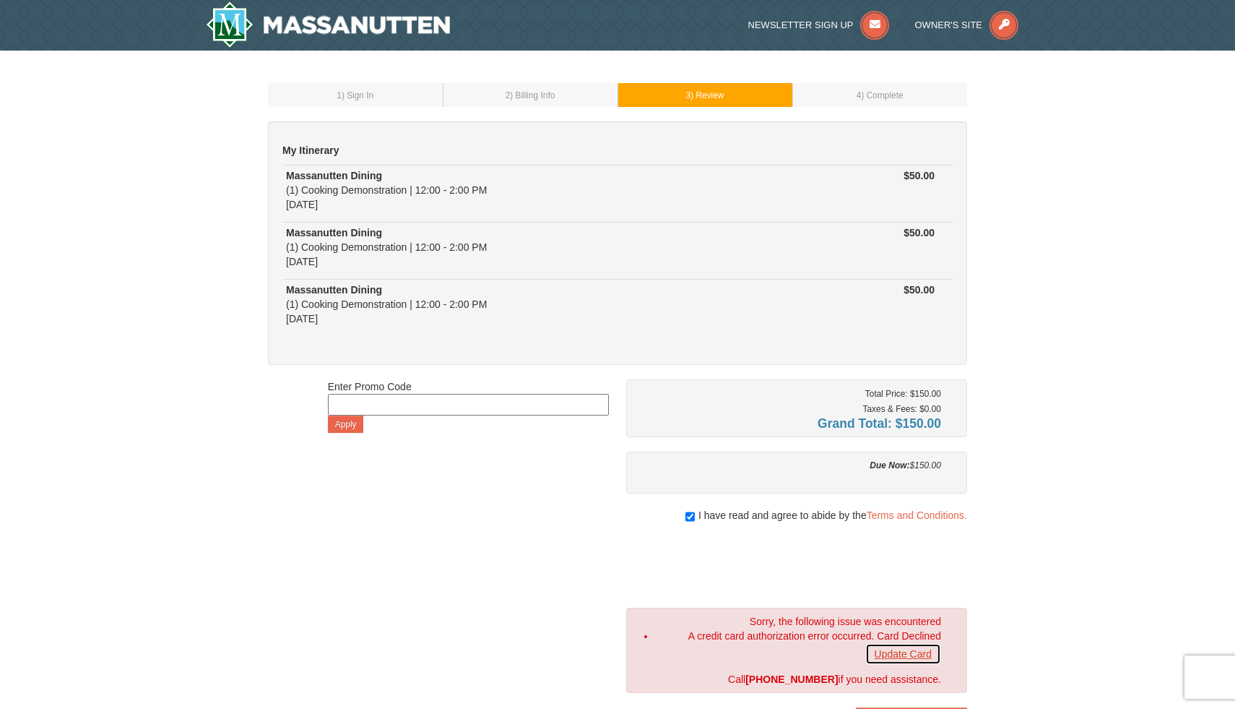
click at [920, 654] on link "Update Card" at bounding box center [903, 654] width 76 height 22
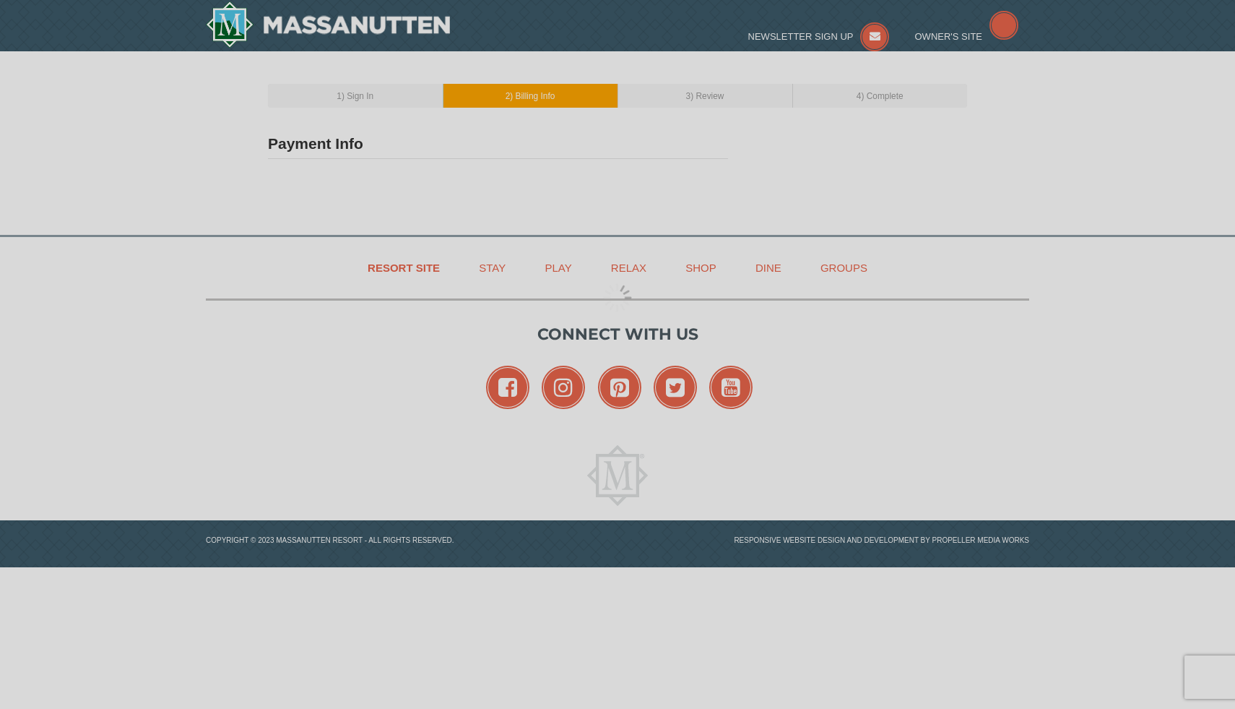
type input "[STREET_ADDRESS][PERSON_NAME]"
type input "[PERSON_NAME] [PERSON_NAME]"
type input "23060"
type input "804"
type input "727"
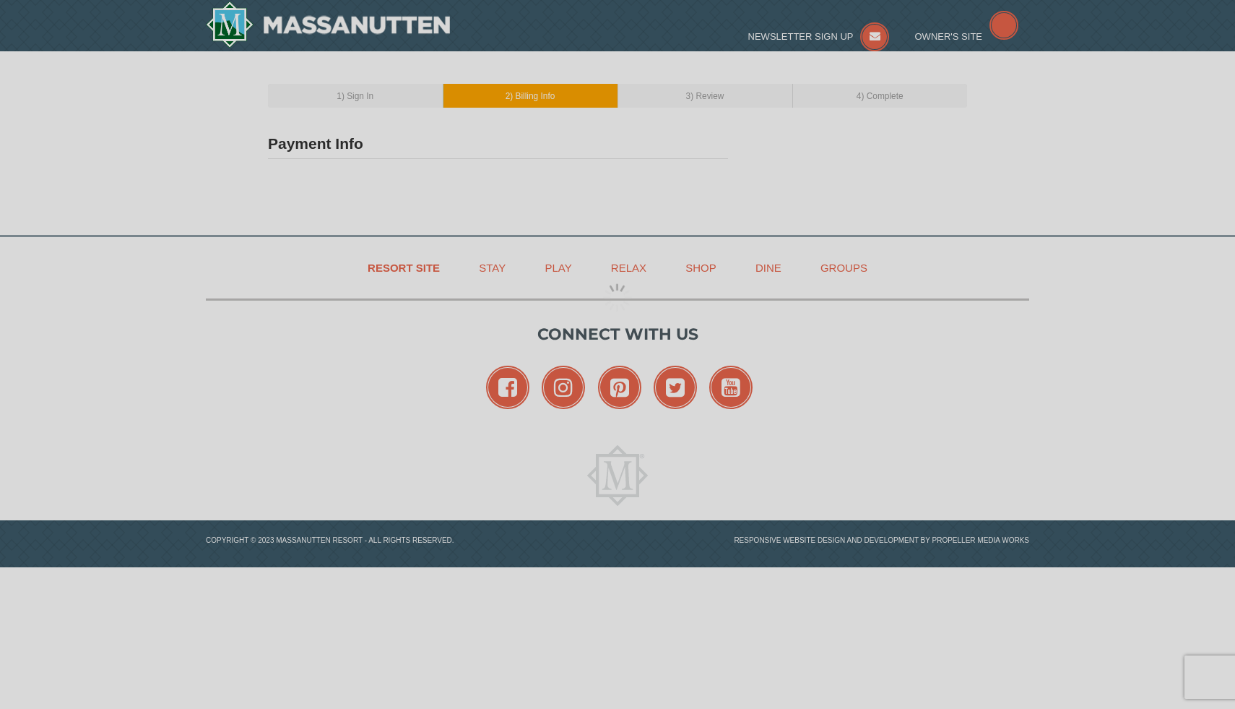
type input "9867"
type input "[EMAIL_ADDRESS][DOMAIN_NAME]"
select select "VA"
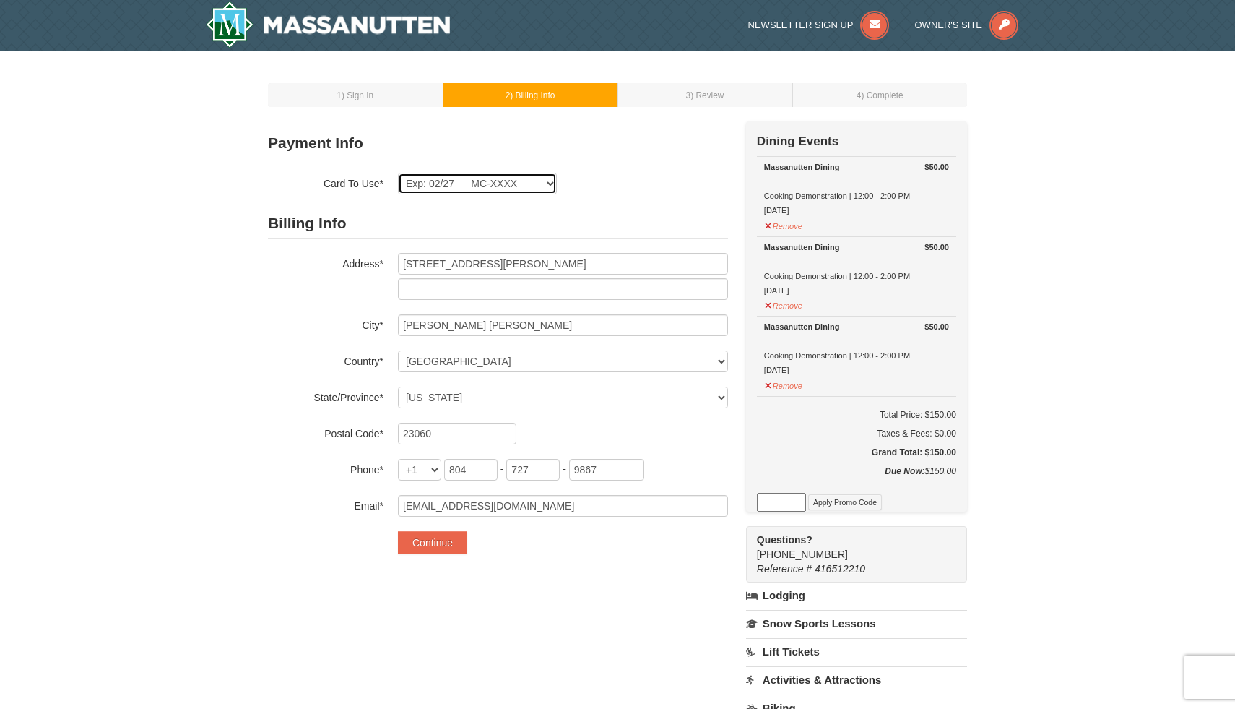
click at [553, 183] on select "Exp: 02/27 MC-XXXX New Card" at bounding box center [477, 184] width 159 height 22
select select
click at [398, 173] on select "Exp: 02/27 MC-XXXX New Card" at bounding box center [477, 184] width 159 height 22
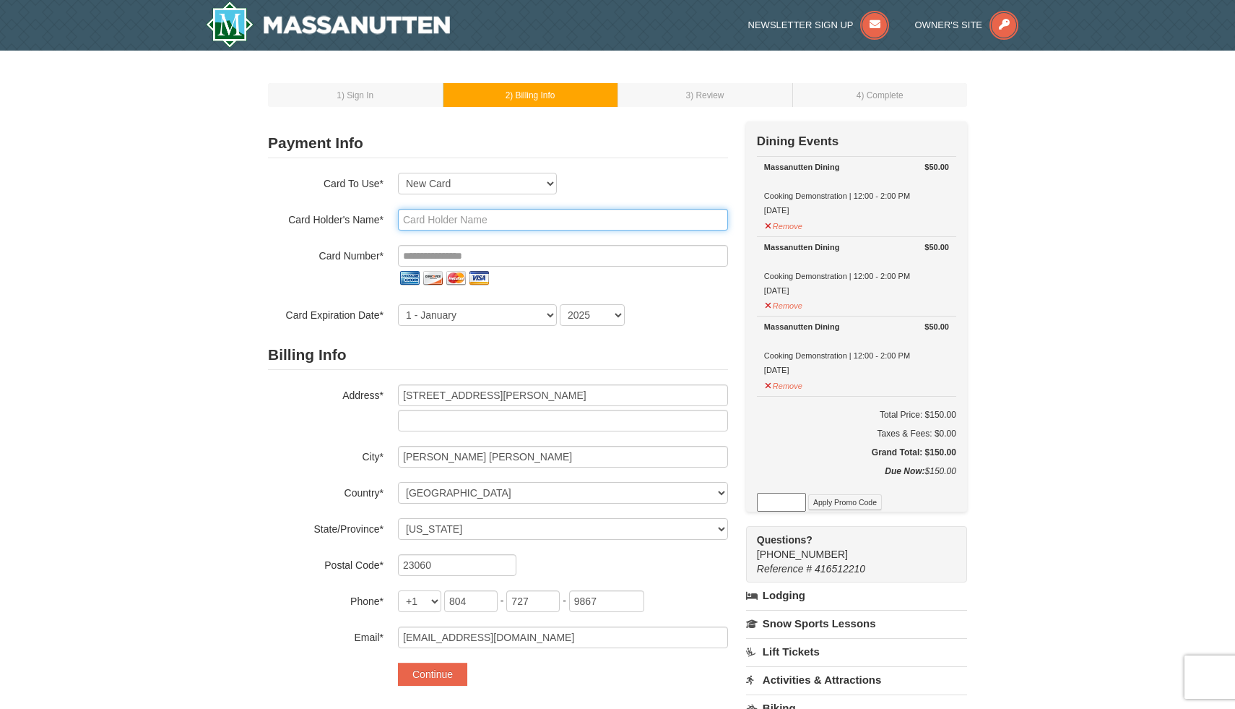
click at [472, 221] on input "text" at bounding box center [563, 220] width 330 height 22
type input "Pamela Grimes Kida"
type input "**********"
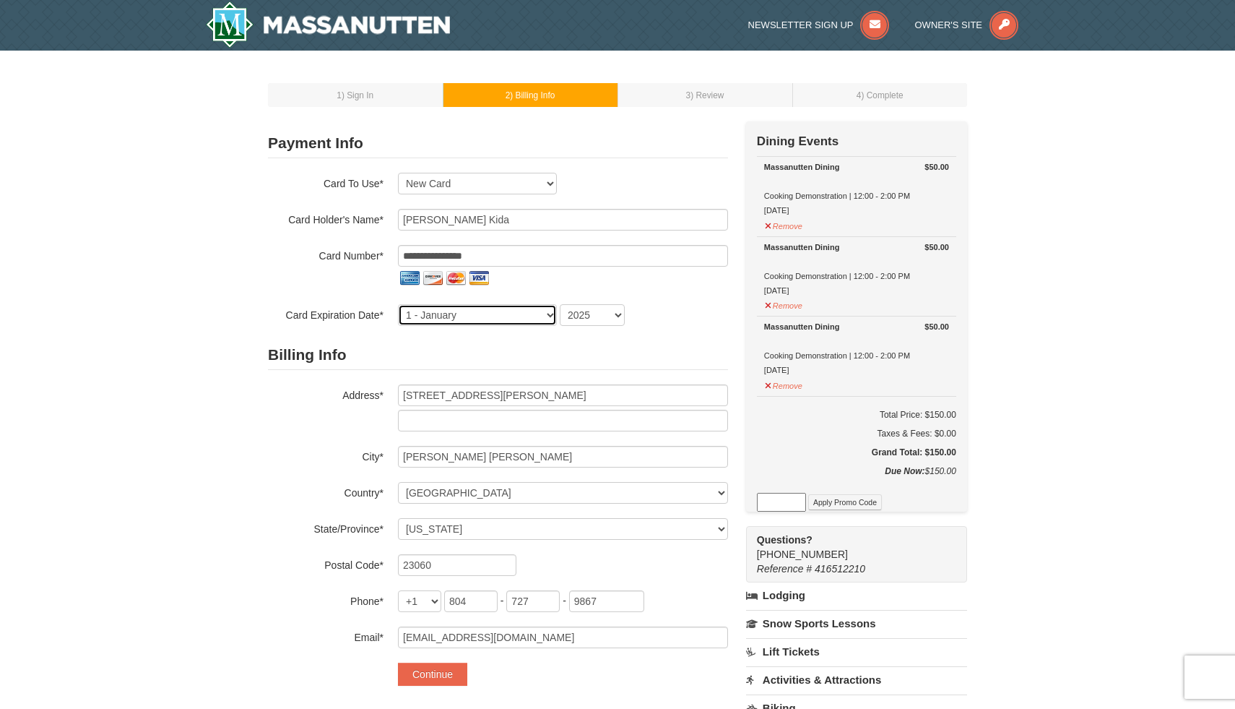
select select "11"
select select "2029"
click at [429, 672] on button "Continue" at bounding box center [432, 673] width 69 height 23
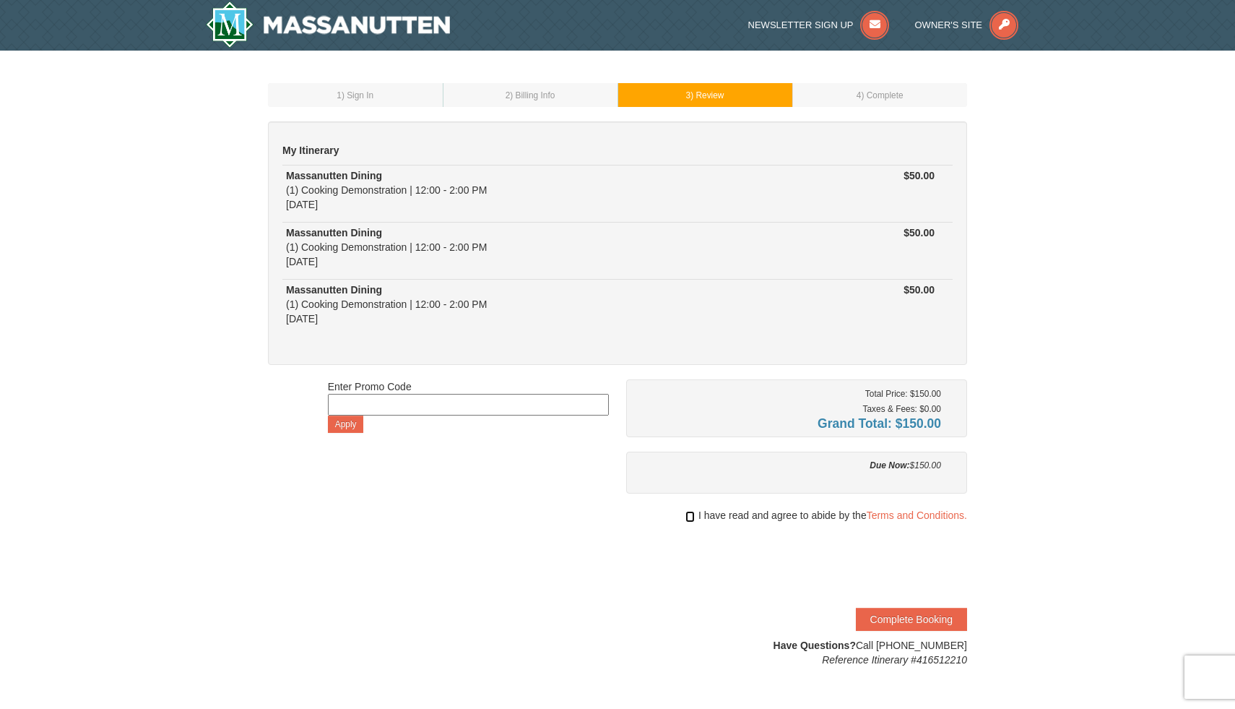
click at [691, 515] on input "checkbox" at bounding box center [689, 517] width 9 height 12
checkbox input "true"
click at [883, 616] on button "Complete Booking" at bounding box center [911, 618] width 111 height 23
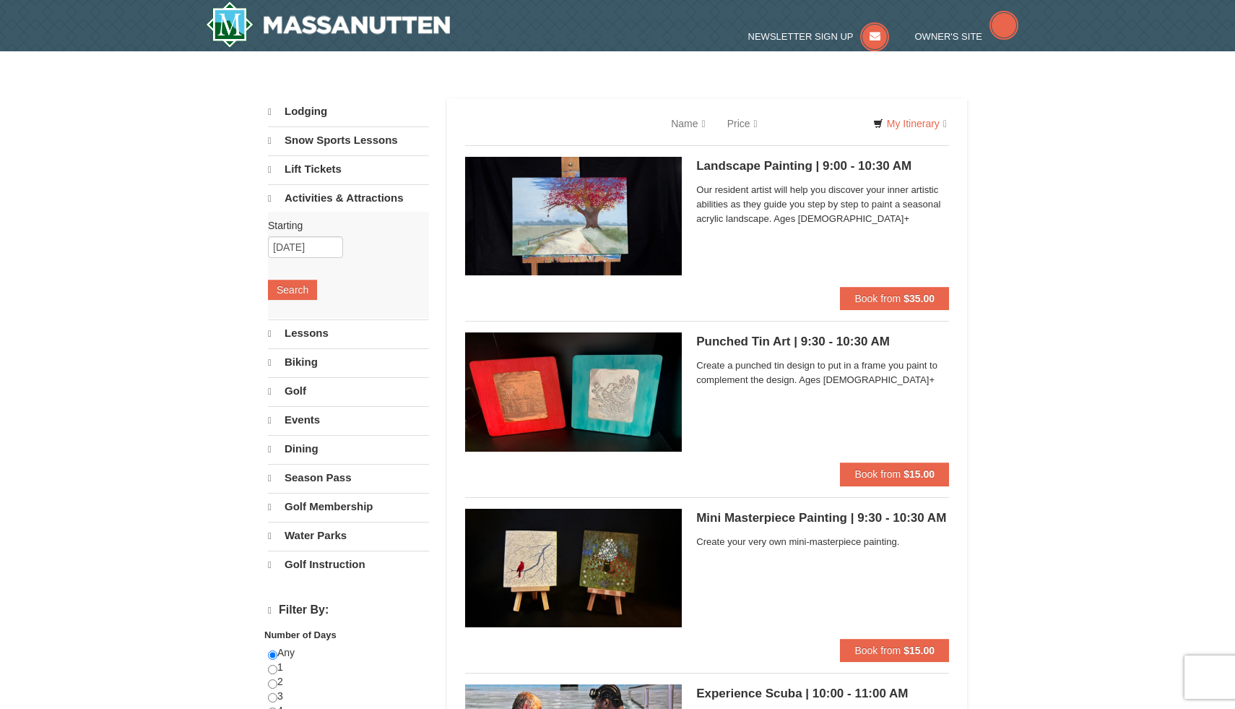
select select "10"
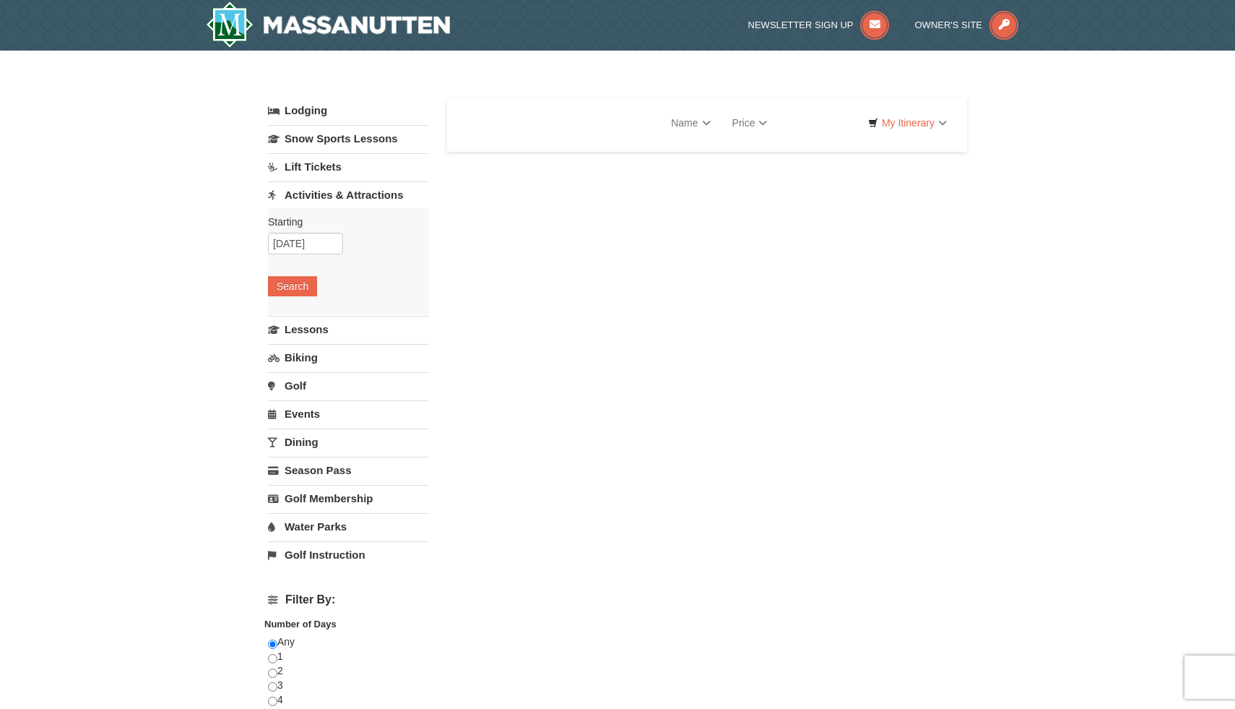
select select "10"
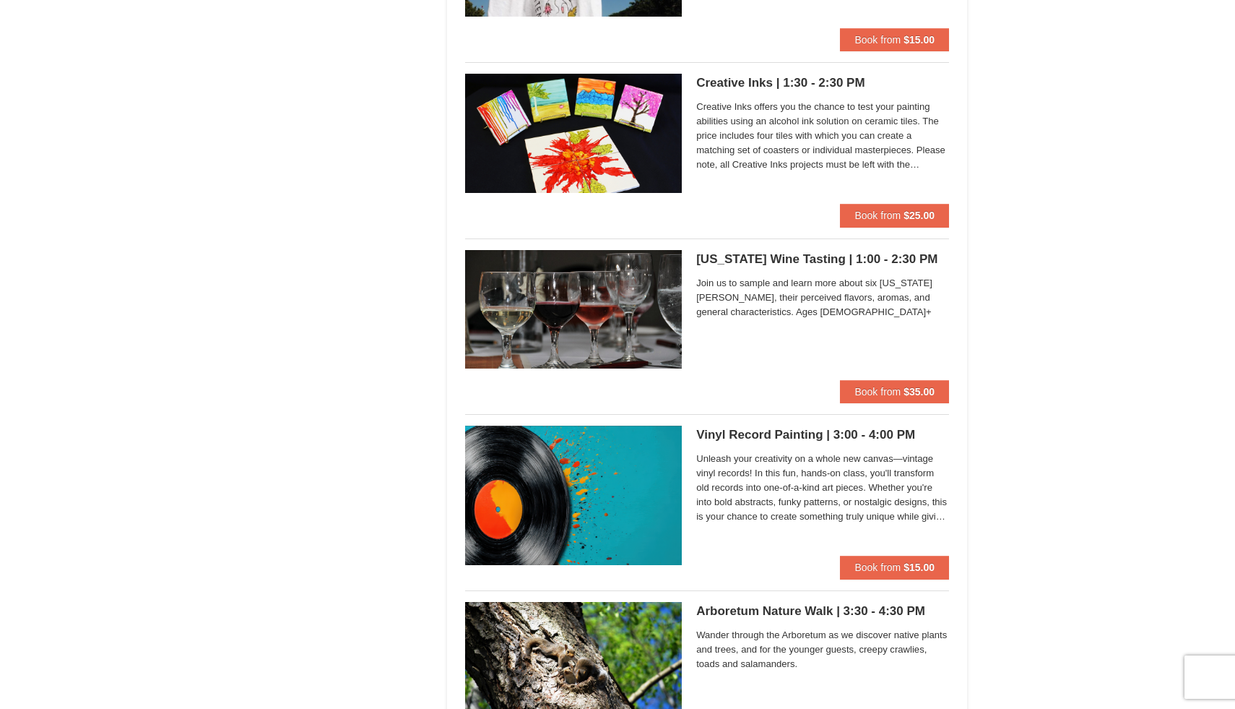
scroll to position [1852, 0]
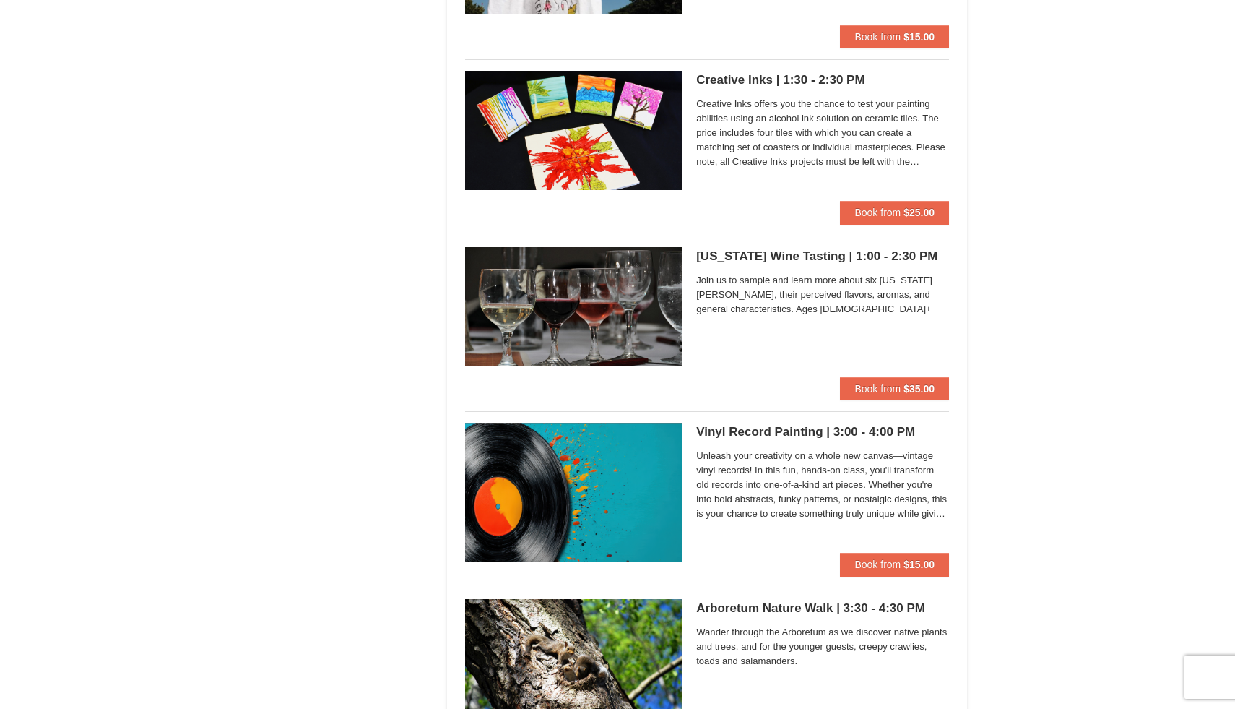
click at [825, 433] on h5 "Vinyl Record Painting | 3:00 - 4:00 PM Massanutten Classes and Workshops" at bounding box center [822, 432] width 253 height 14
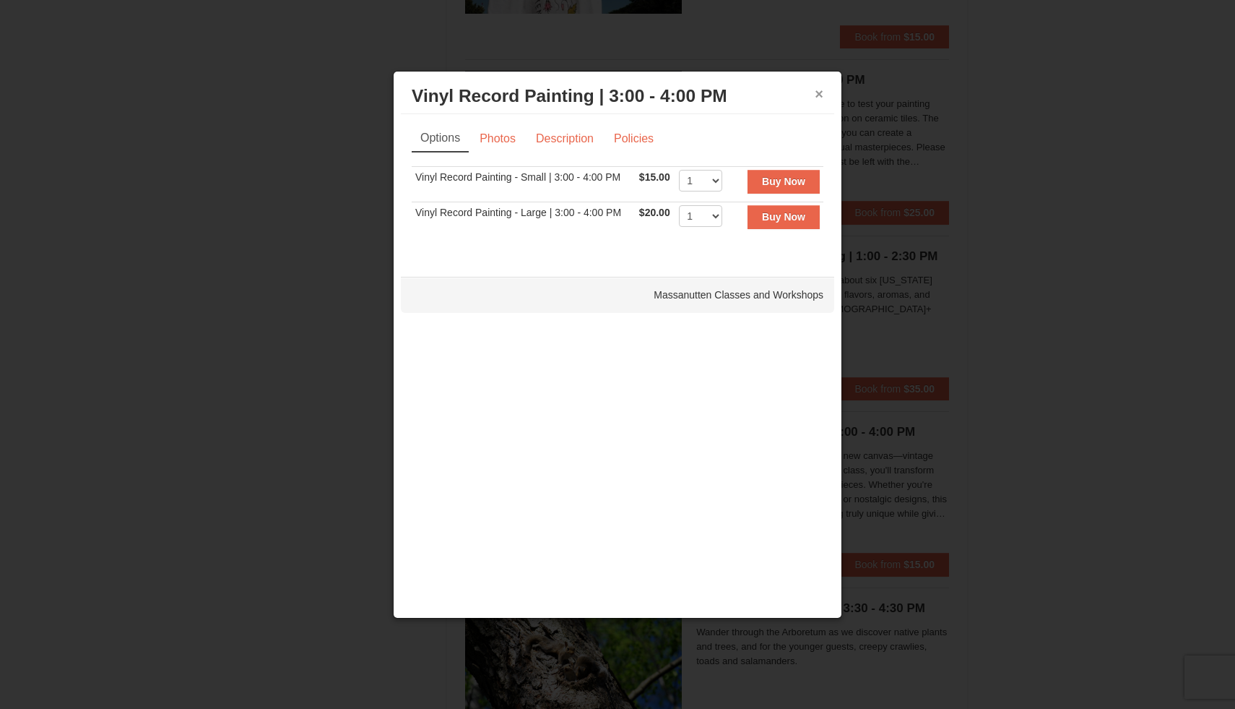
click at [823, 96] on button "×" at bounding box center [819, 94] width 9 height 14
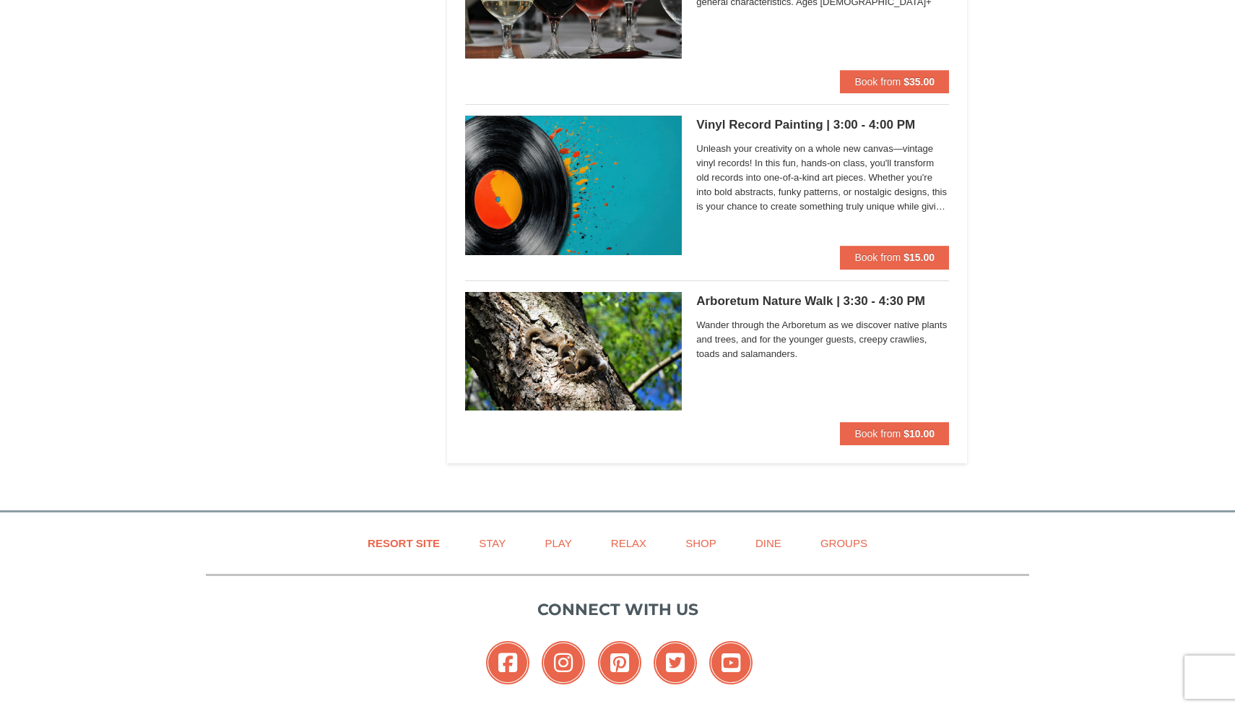
scroll to position [2158, 0]
click at [846, 128] on h5 "Vinyl Record Painting | 3:00 - 4:00 PM Massanutten Classes and Workshops" at bounding box center [822, 125] width 253 height 14
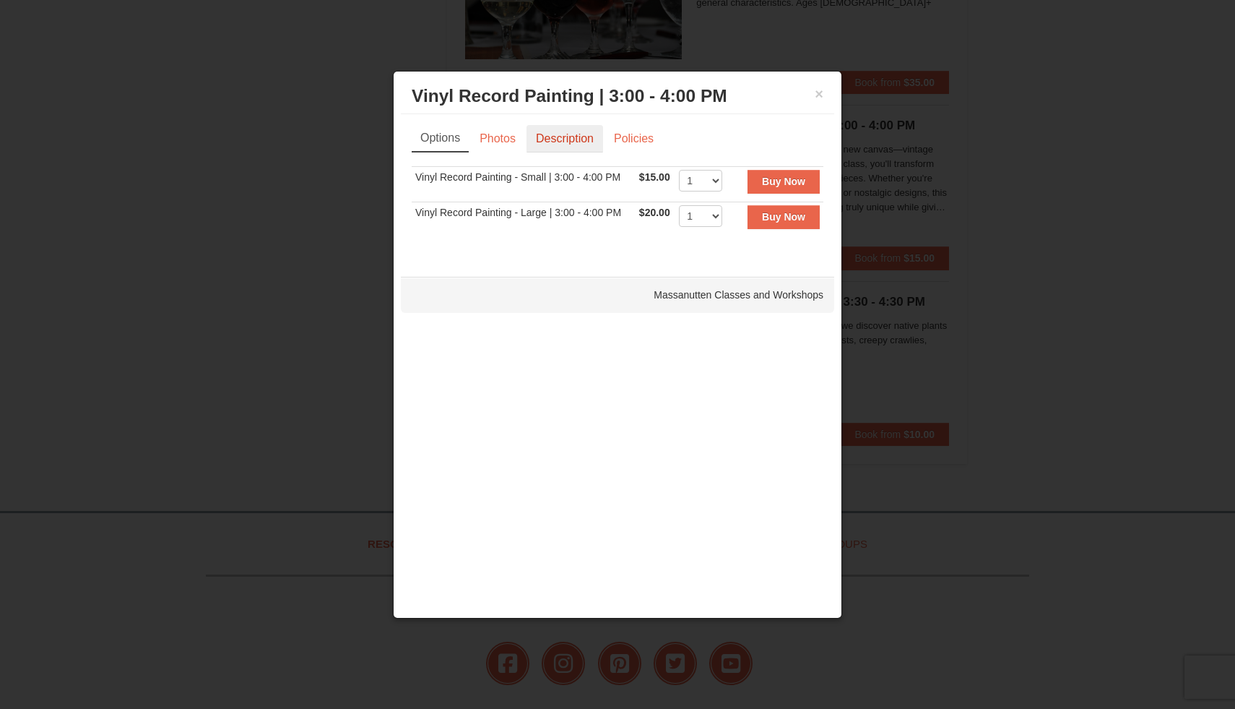
click at [571, 140] on link "Description" at bounding box center [565, 138] width 77 height 27
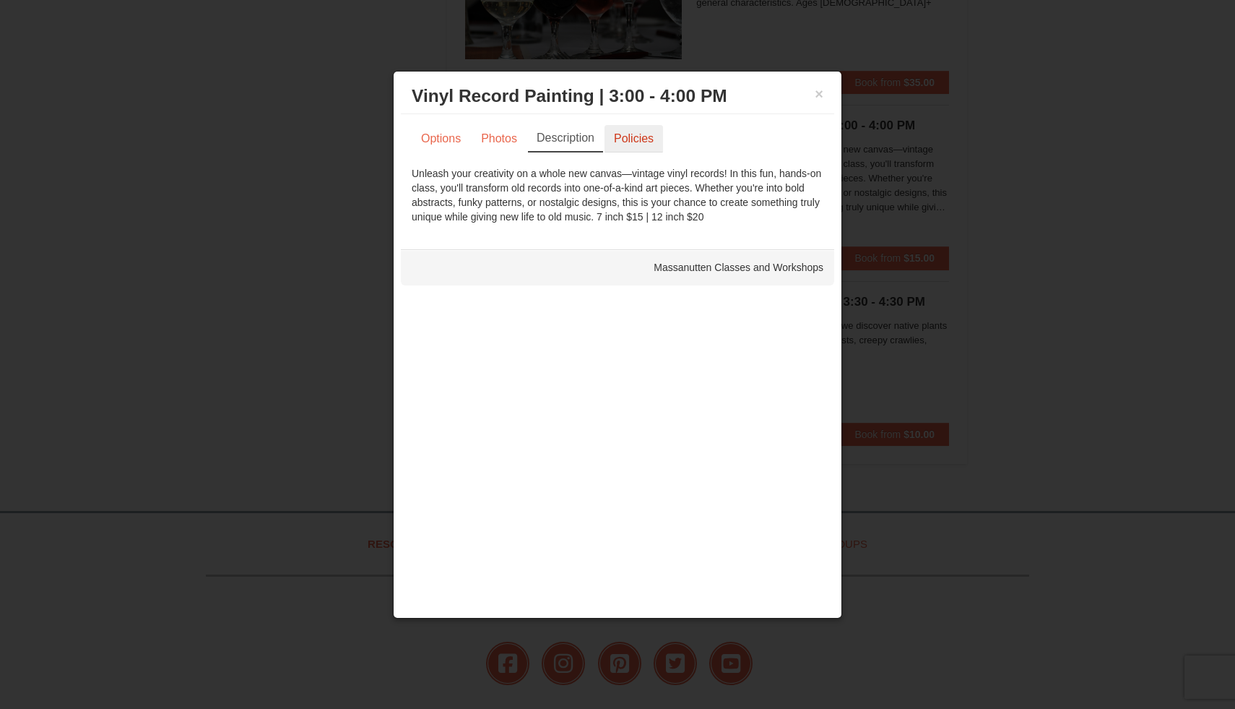
click at [628, 140] on link "Policies" at bounding box center [634, 138] width 59 height 27
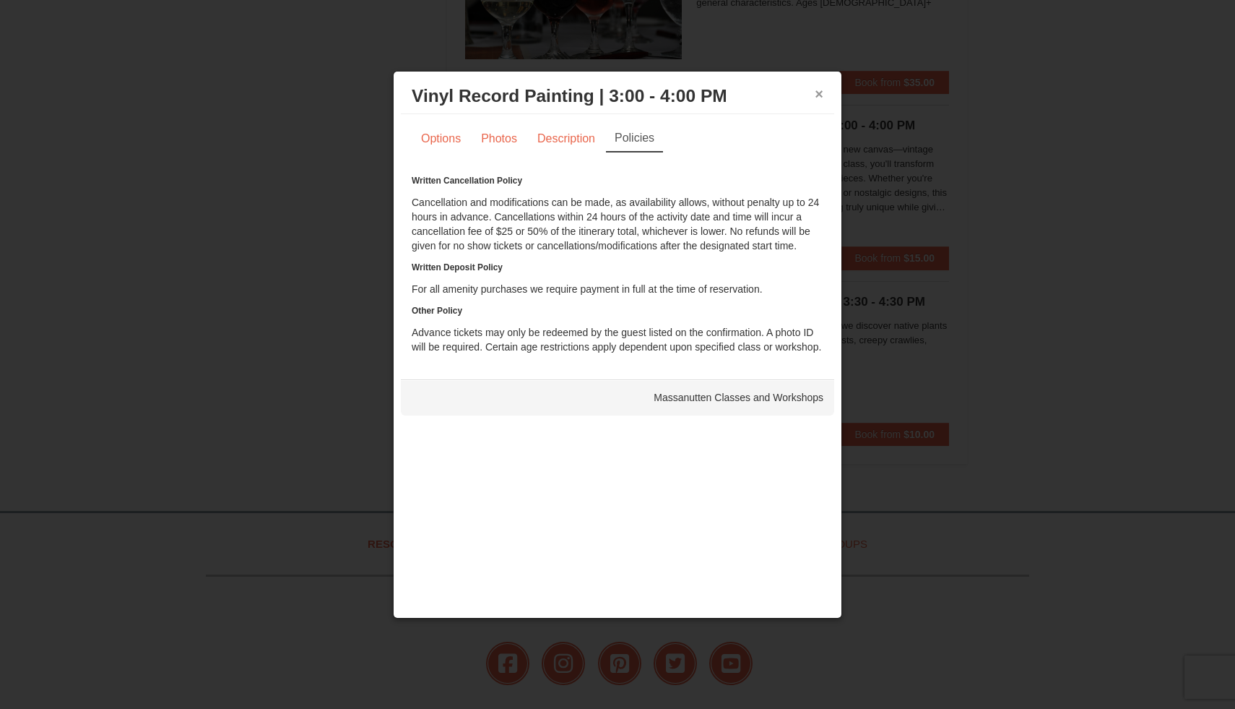
click at [817, 92] on button "×" at bounding box center [819, 94] width 9 height 14
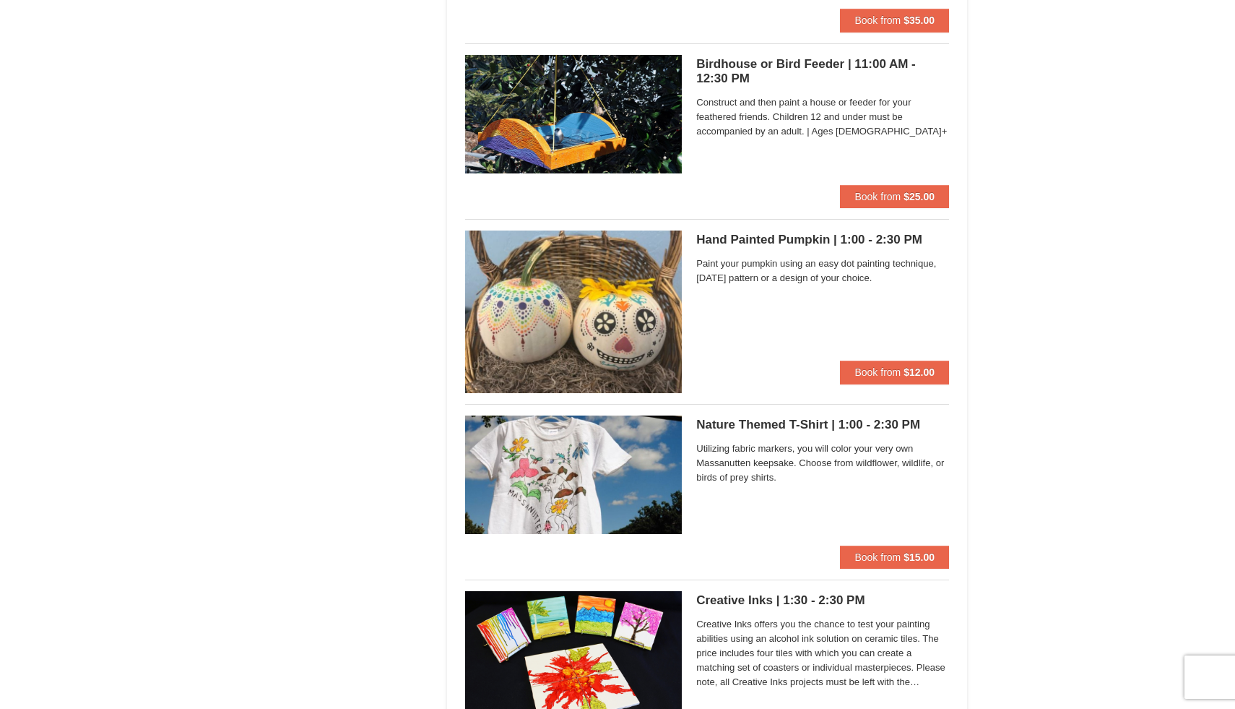
scroll to position [1330, 0]
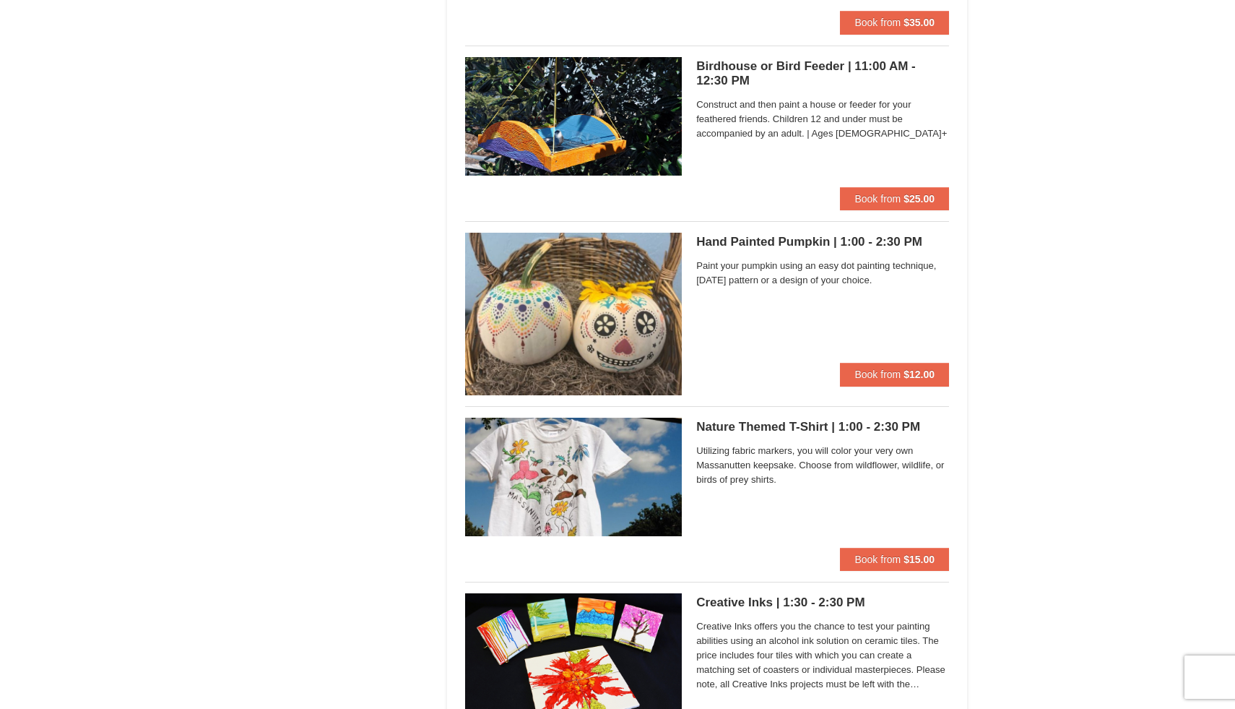
click at [730, 76] on h5 "Birdhouse or Bird Feeder | 11:00 AM - 12:30 PM Massanutten Classes and Workshops" at bounding box center [822, 73] width 253 height 29
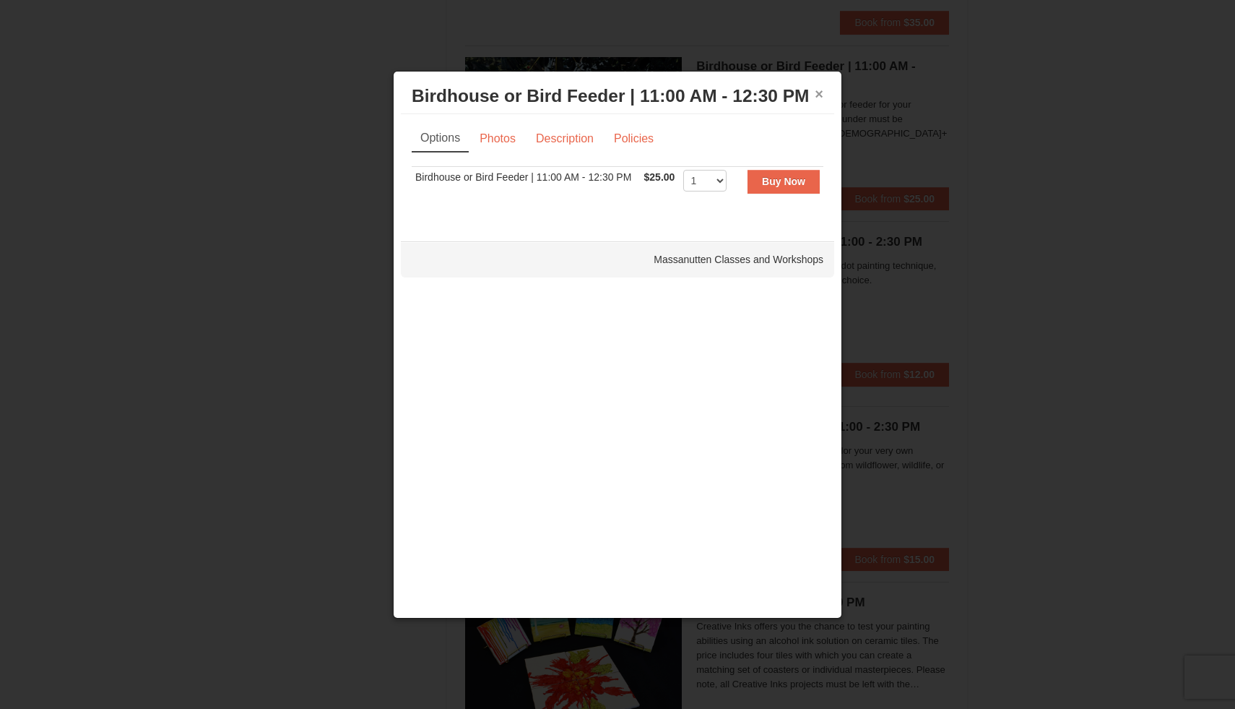
click at [821, 96] on button "×" at bounding box center [819, 94] width 9 height 14
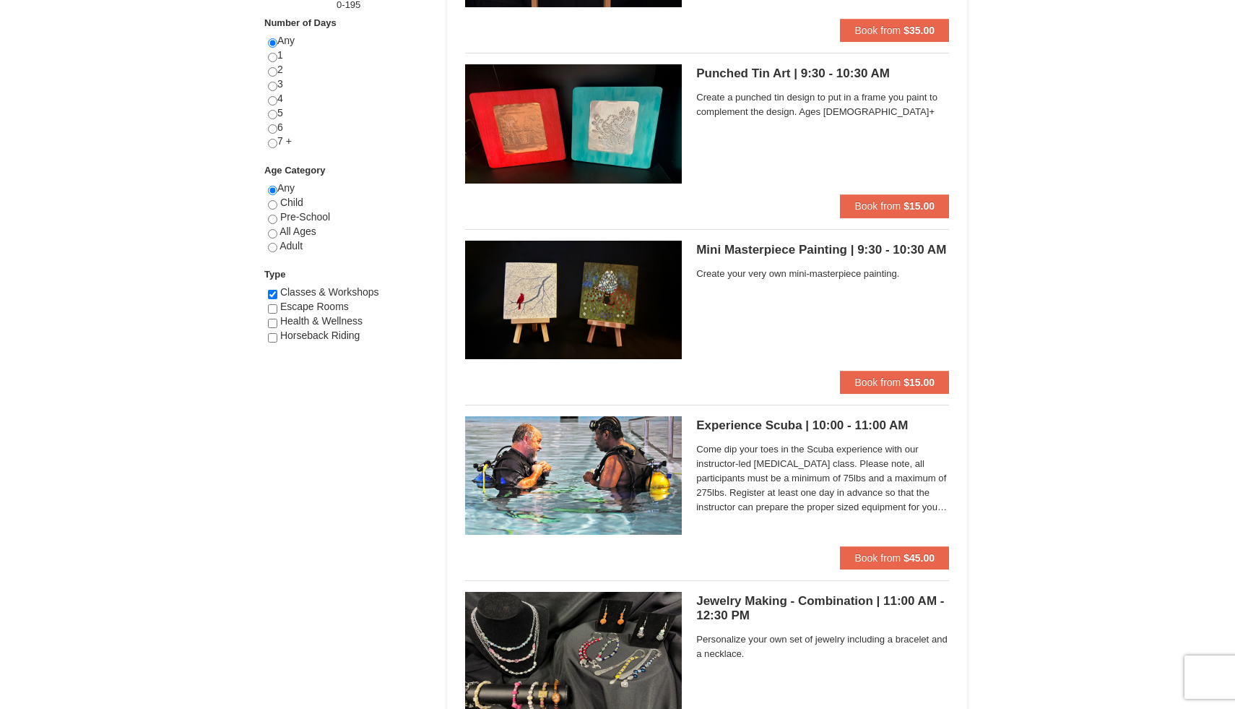
scroll to position [0, 0]
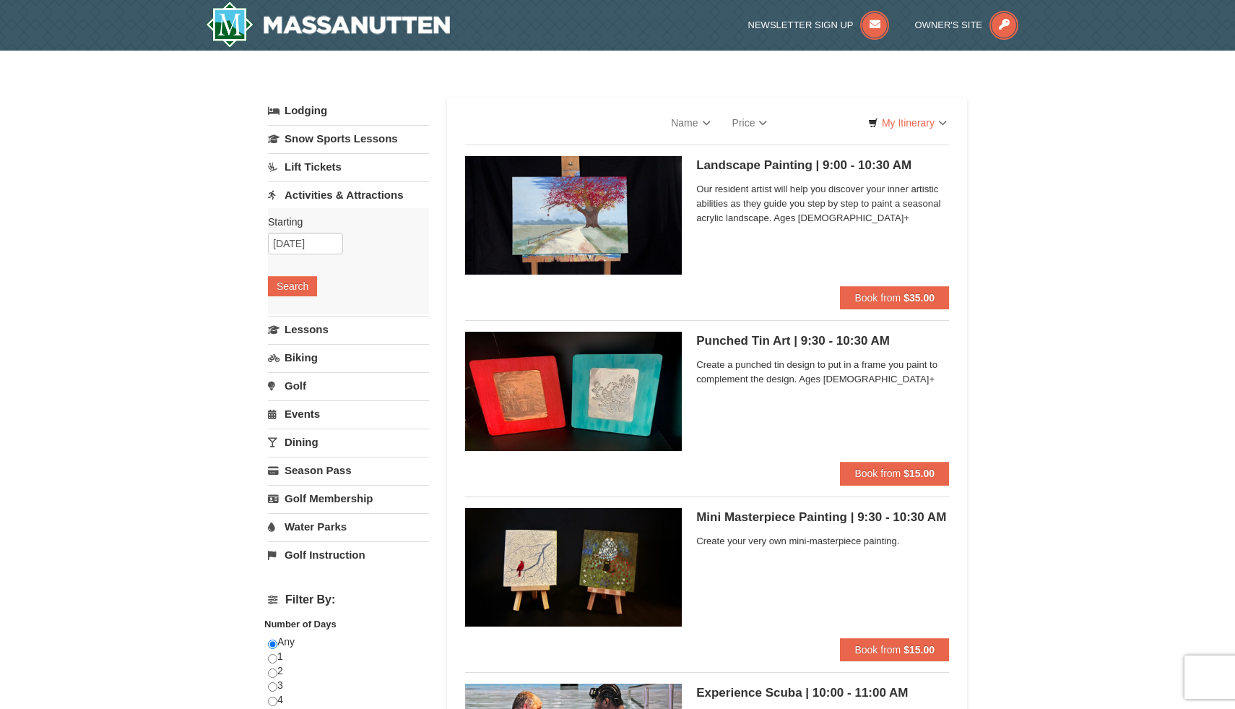
select select "10"
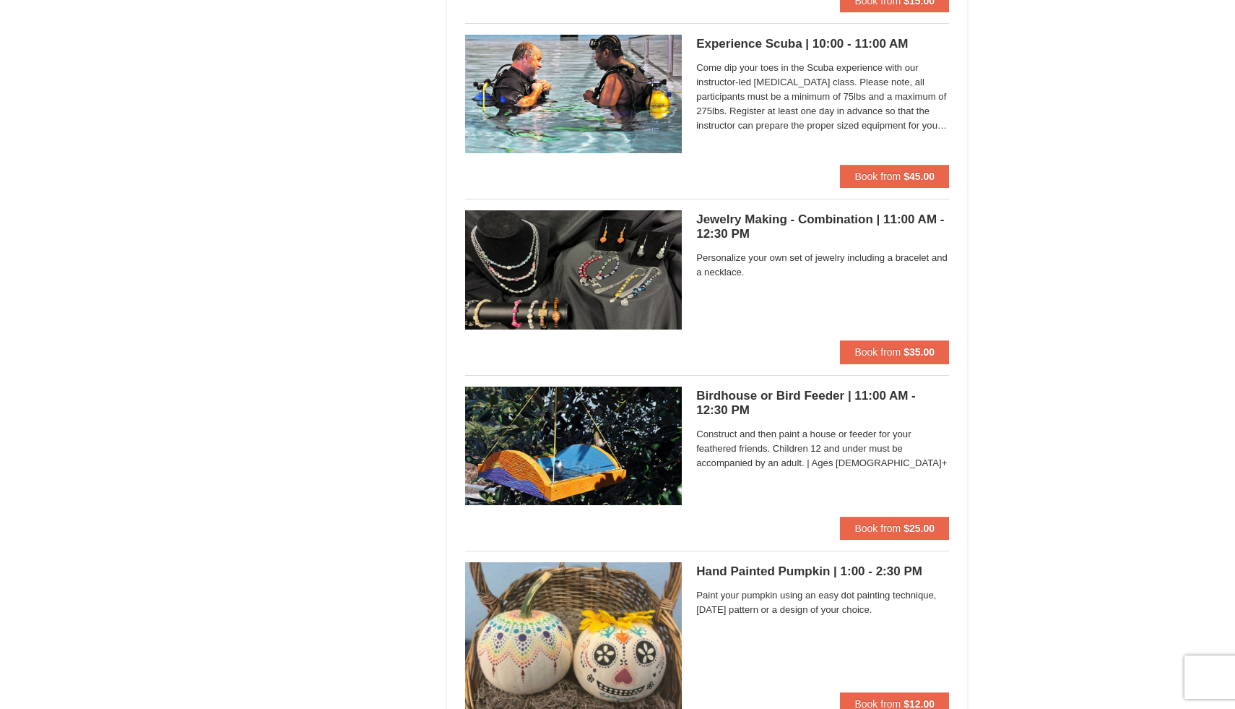
scroll to position [1018, 0]
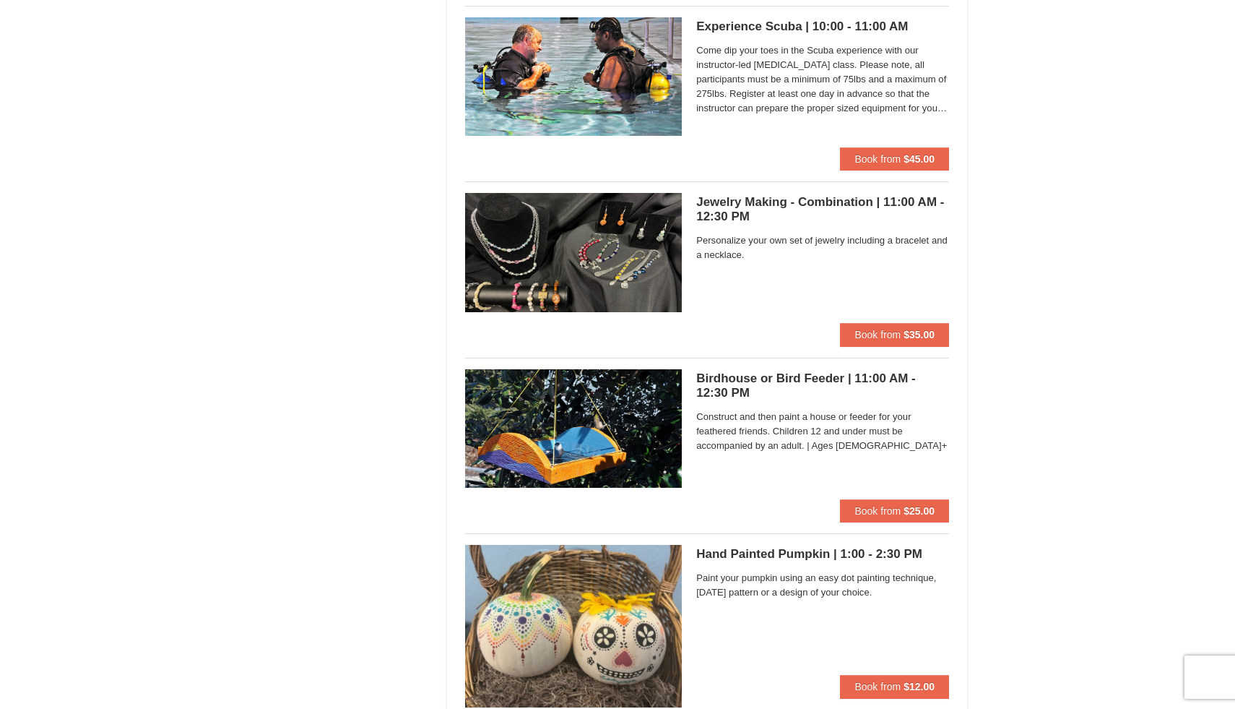
click at [735, 384] on h5 "Birdhouse or Bird Feeder | 11:00 AM - 12:30 PM Massanutten Classes and Workshops" at bounding box center [822, 385] width 253 height 29
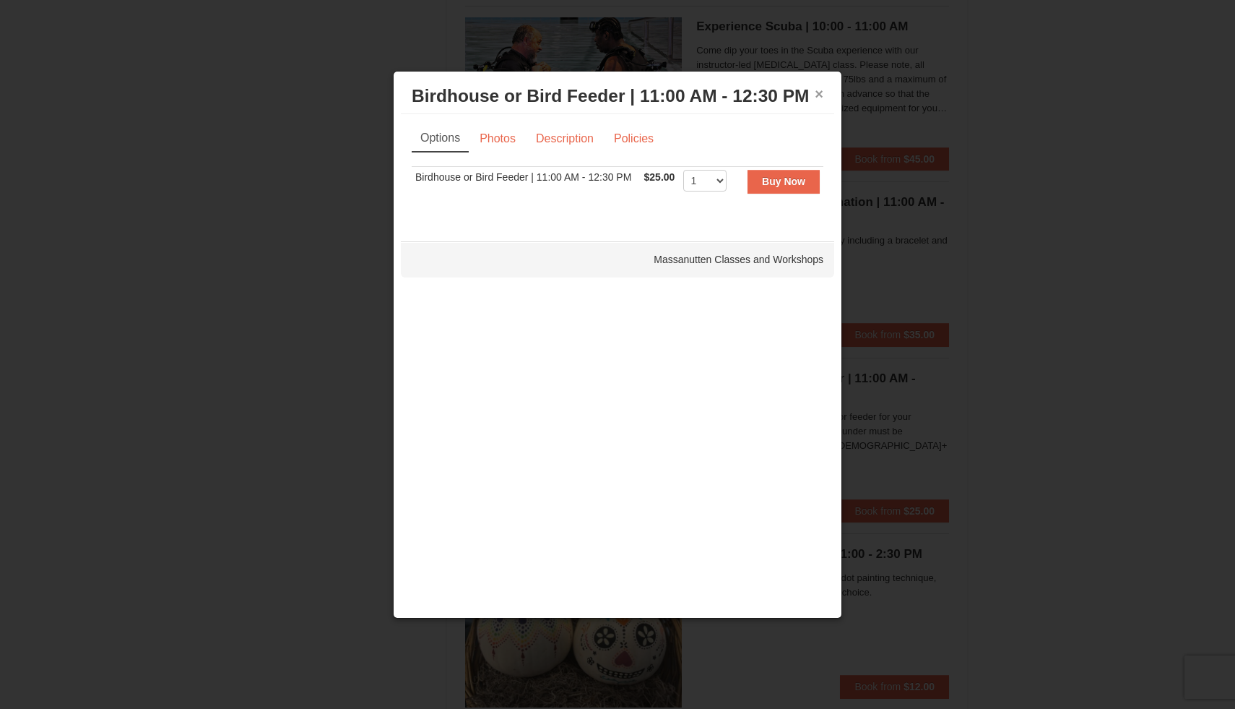
click at [816, 97] on button "×" at bounding box center [819, 94] width 9 height 14
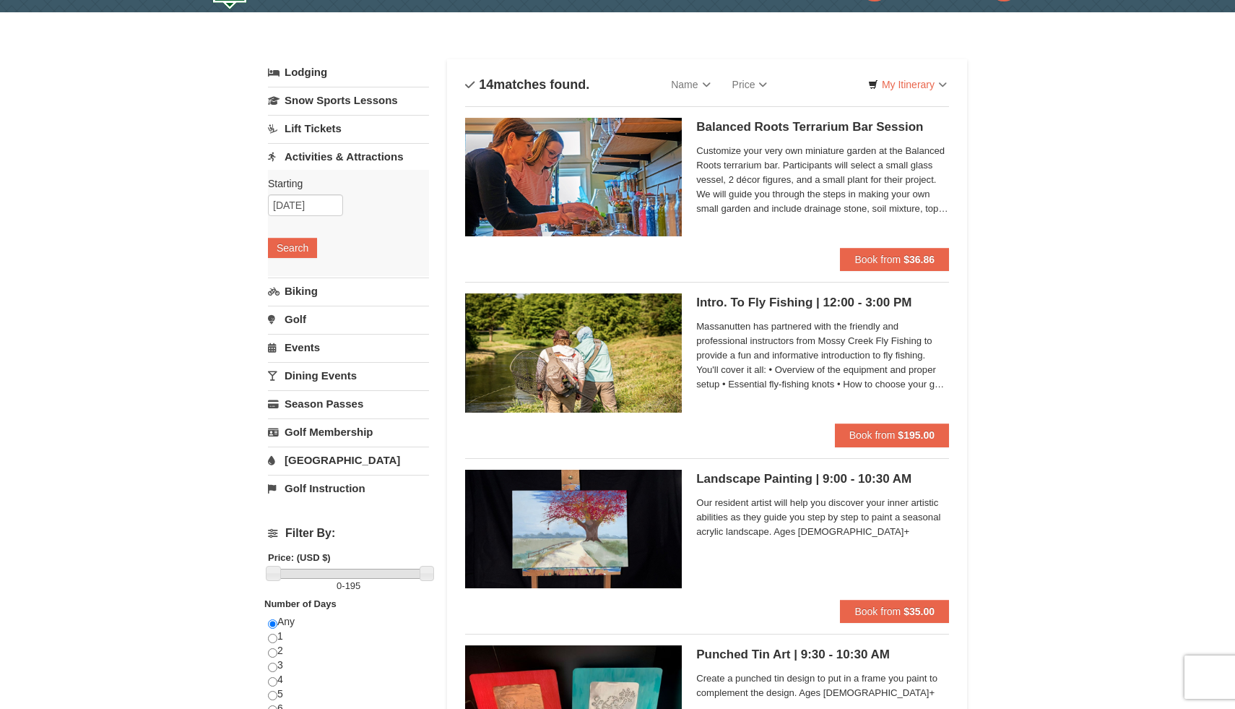
scroll to position [0, 0]
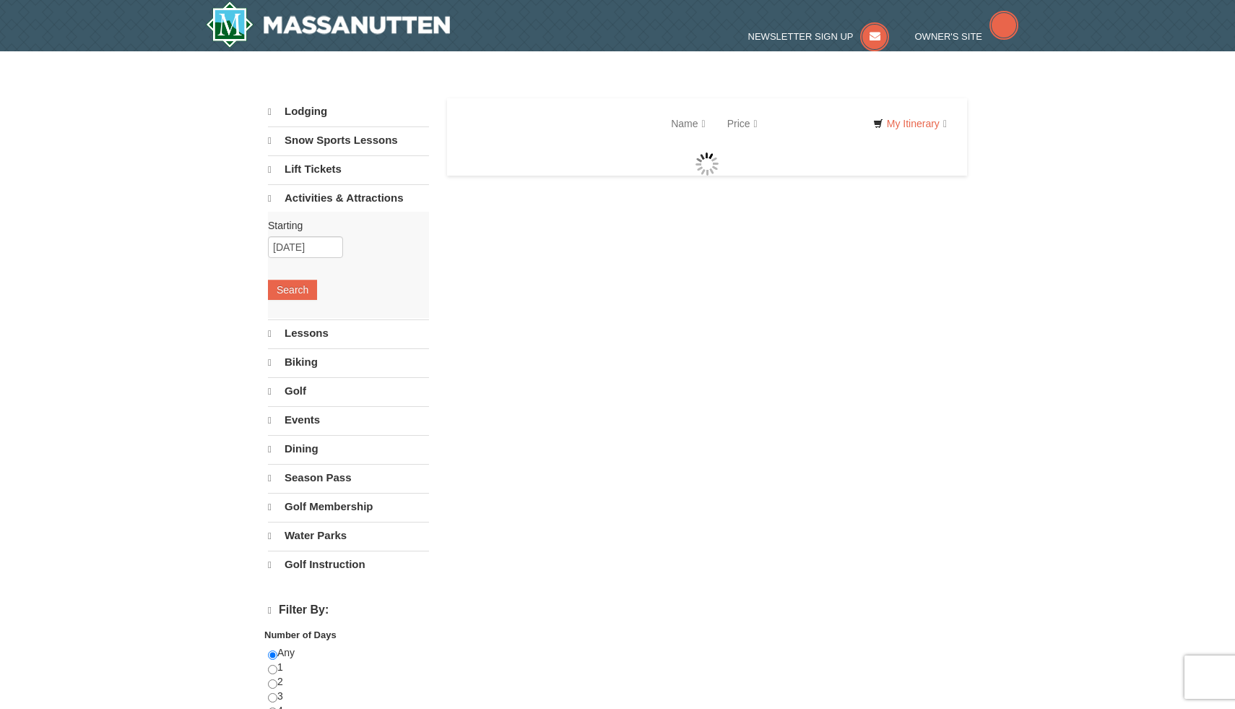
select select "10"
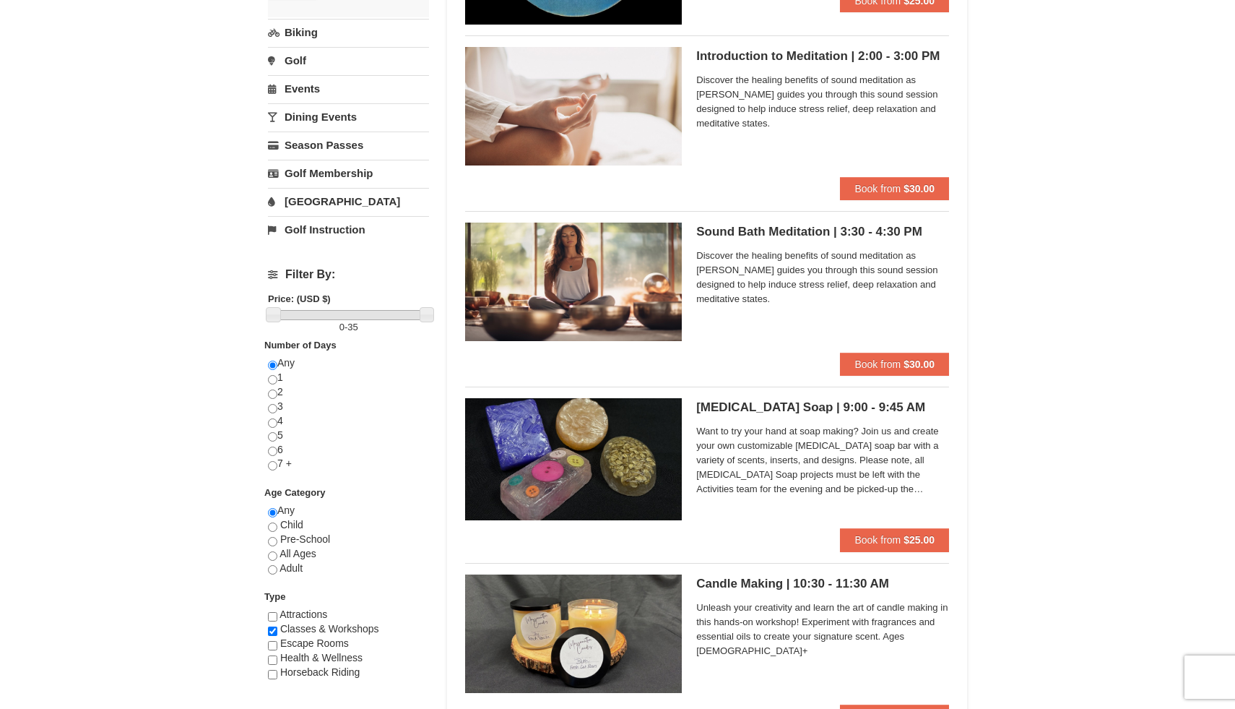
scroll to position [298, 0]
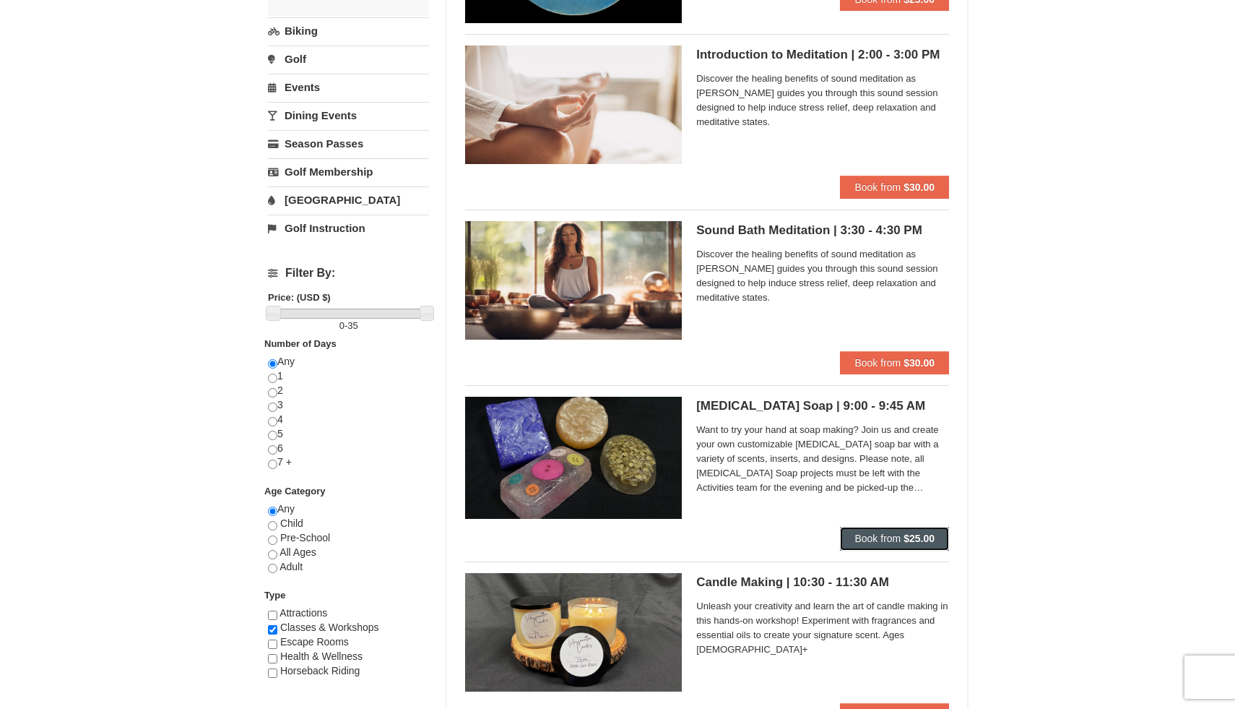
click at [887, 533] on span "Book from" at bounding box center [878, 538] width 46 height 12
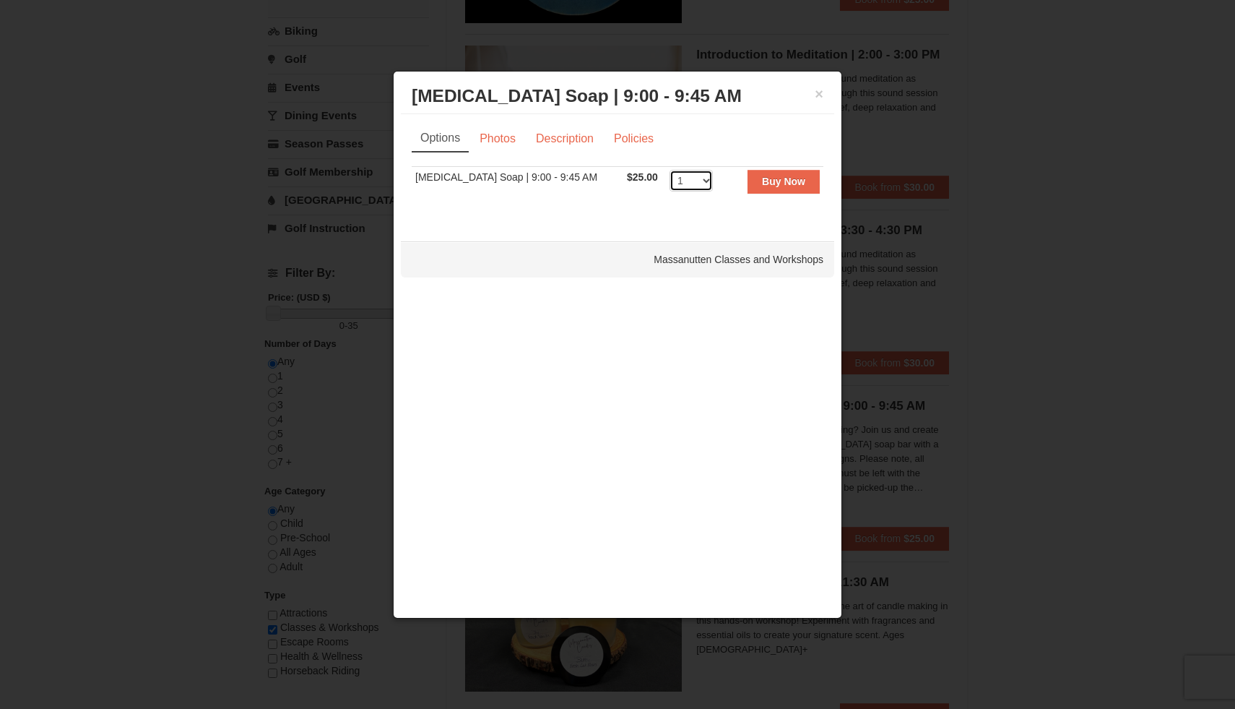
click at [685, 183] on select "1 2 3 4 5 6 7 8 9 10 11 12 13 14 15 16 17 18 19 20 21 22 23 24 25" at bounding box center [691, 181] width 43 height 22
select select "2"
click at [670, 170] on select "1 2 3 4 5 6 7 8 9 10 11 12 13 14 15 16 17 18 19 20 21 22 23 24 25" at bounding box center [691, 181] width 43 height 22
click at [763, 184] on strong "Buy Now" at bounding box center [783, 182] width 43 height 12
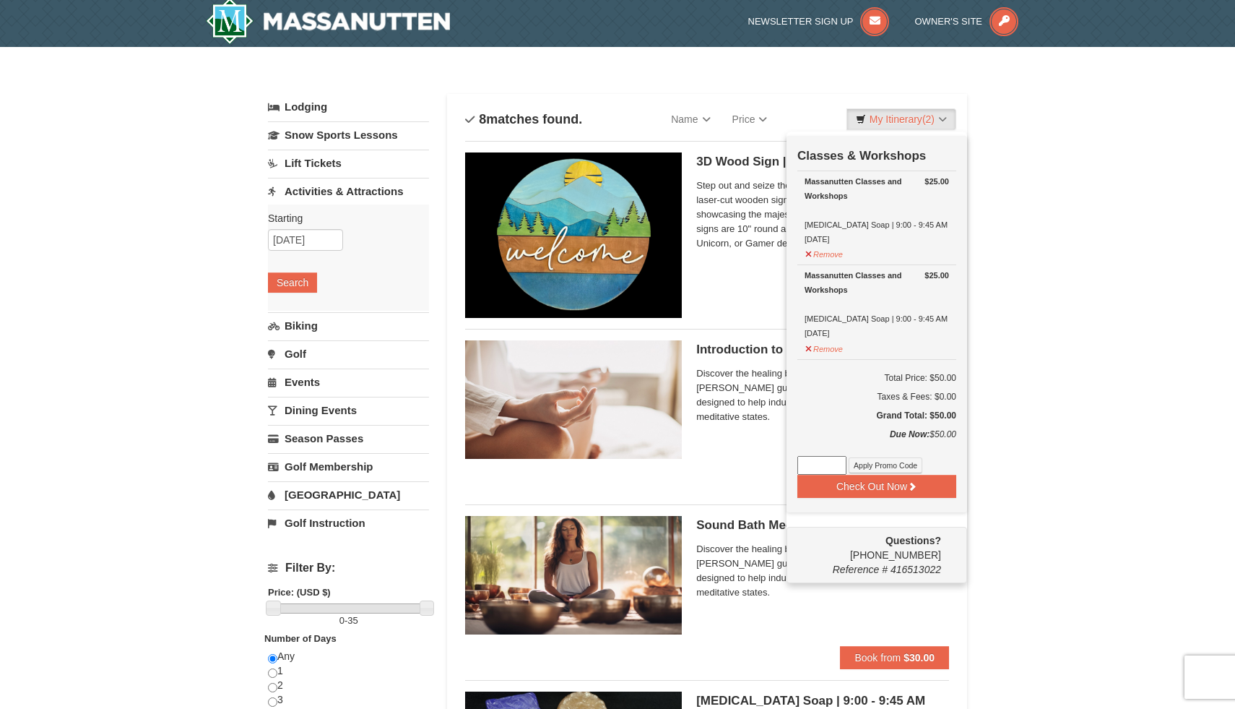
scroll to position [4, 0]
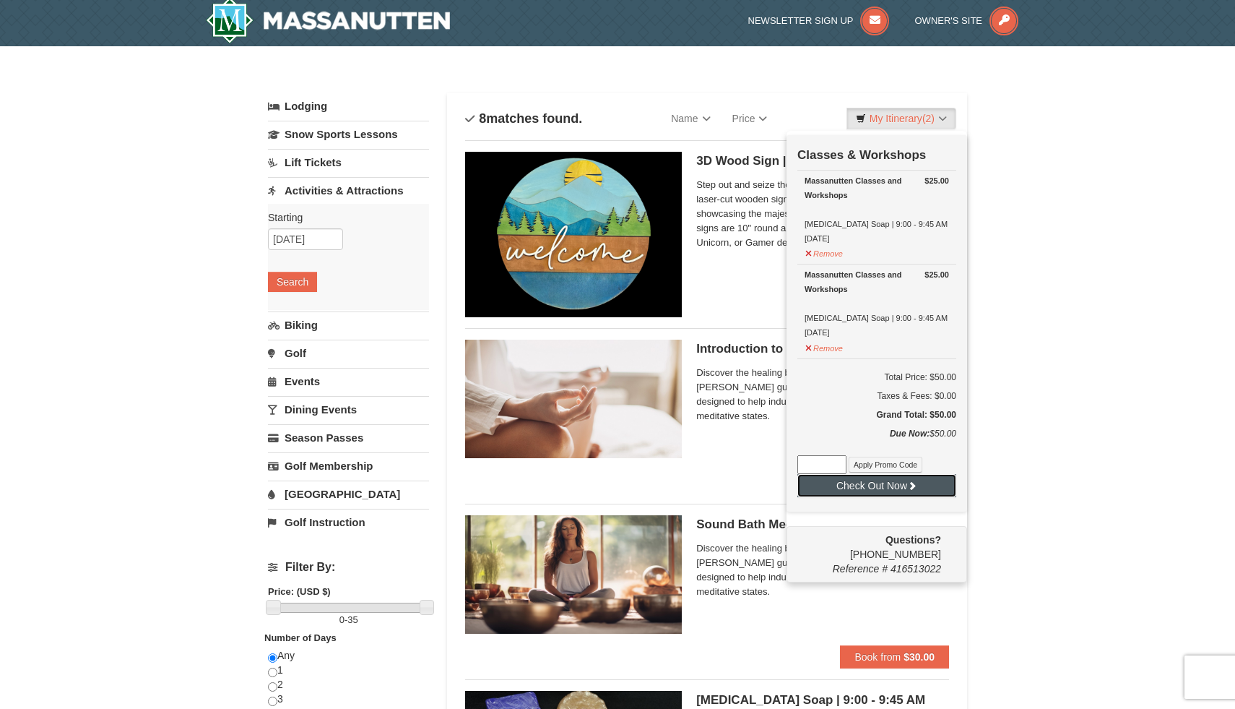
click at [878, 486] on button "Check Out Now" at bounding box center [876, 485] width 159 height 23
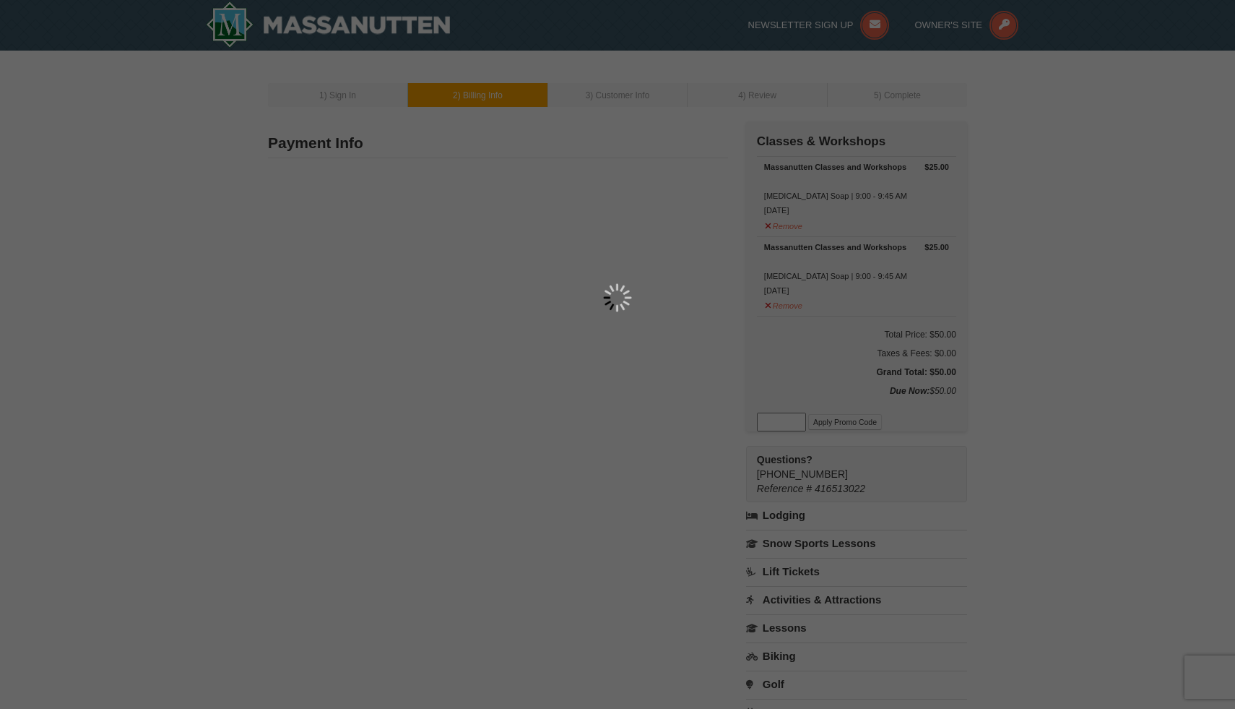
type input "[STREET_ADDRESS][PERSON_NAME]"
type input "[PERSON_NAME] [PERSON_NAME]"
type input "23060"
type input "804"
type input "727"
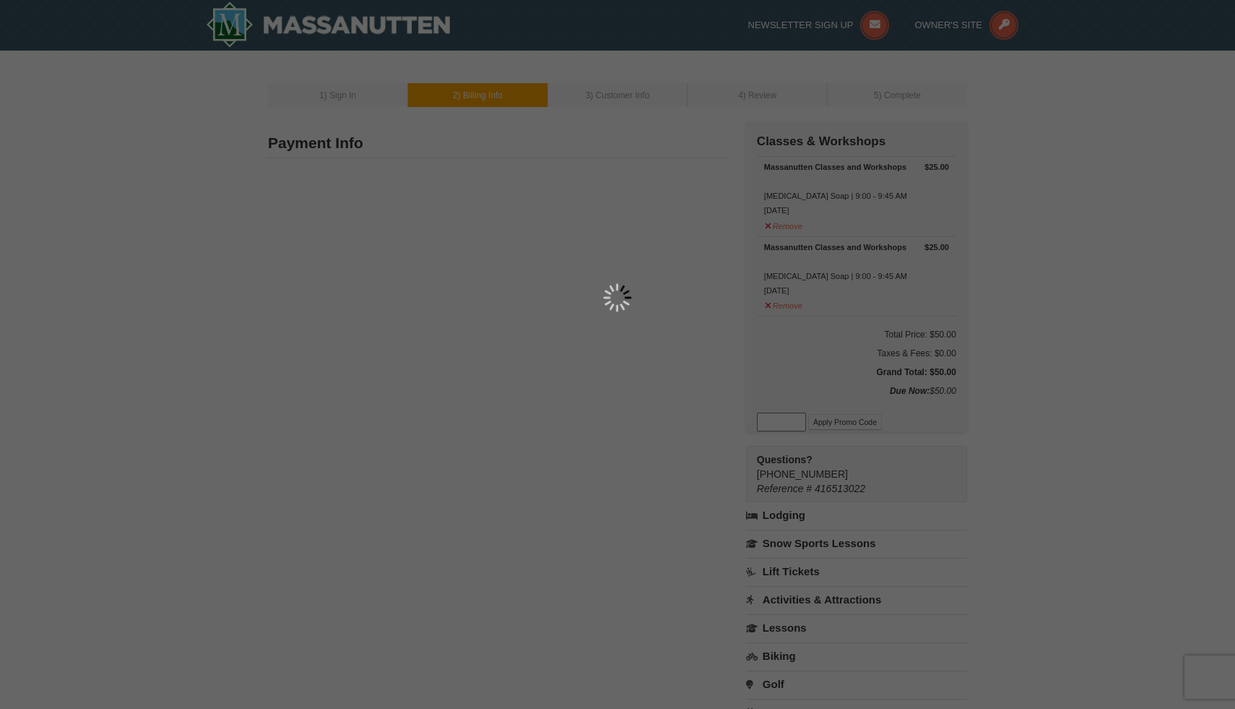
type input "9867"
type input "[EMAIL_ADDRESS][DOMAIN_NAME]"
select select "VA"
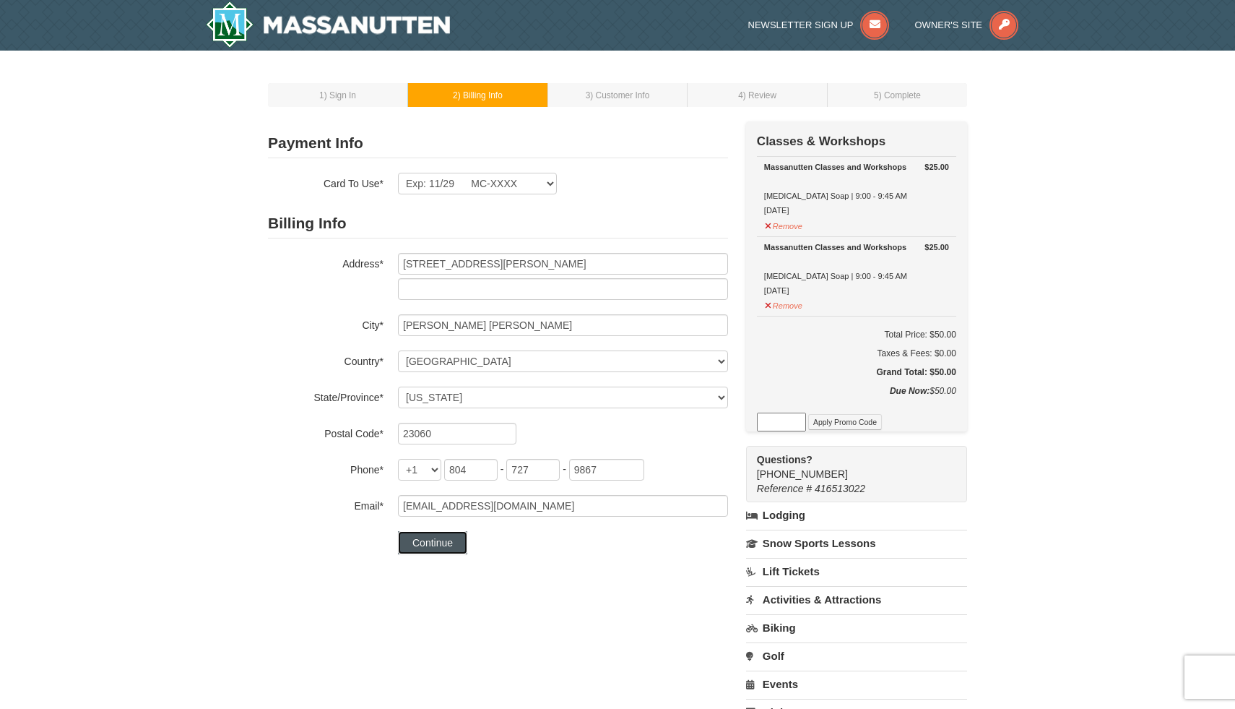
click at [441, 543] on button "Continue" at bounding box center [432, 542] width 69 height 23
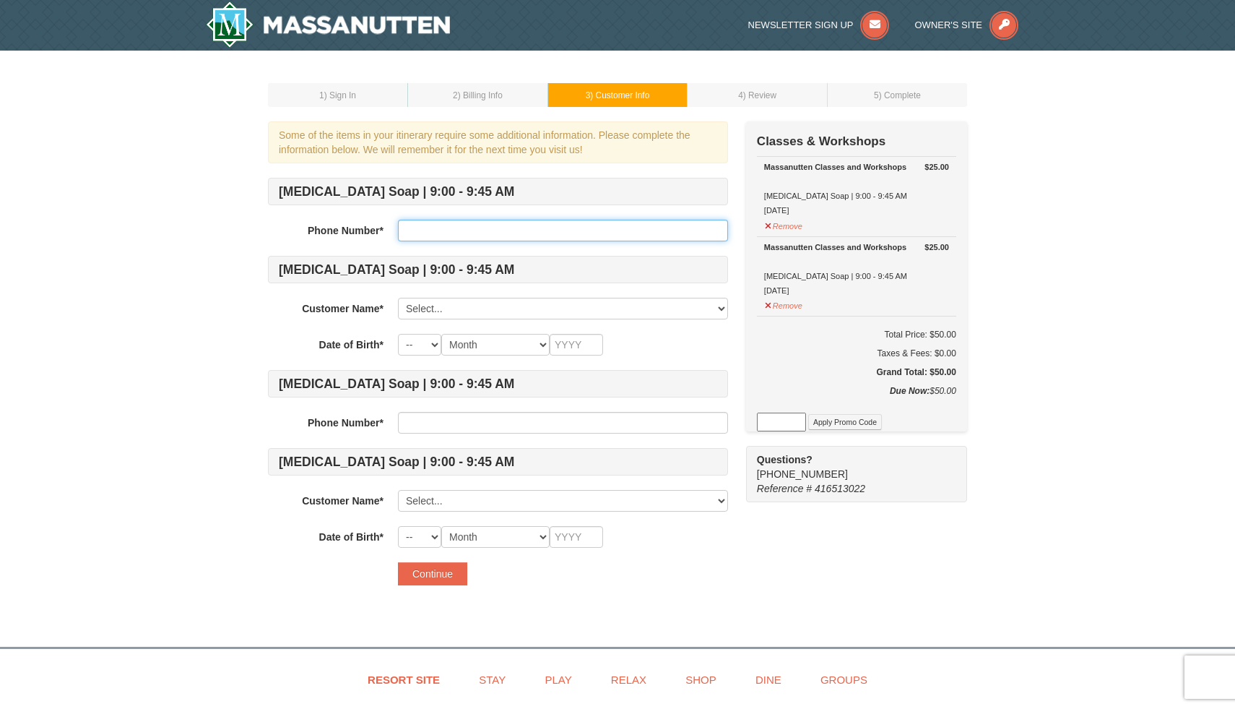
click at [474, 230] on input "text" at bounding box center [563, 231] width 330 height 22
type input "8047279867"
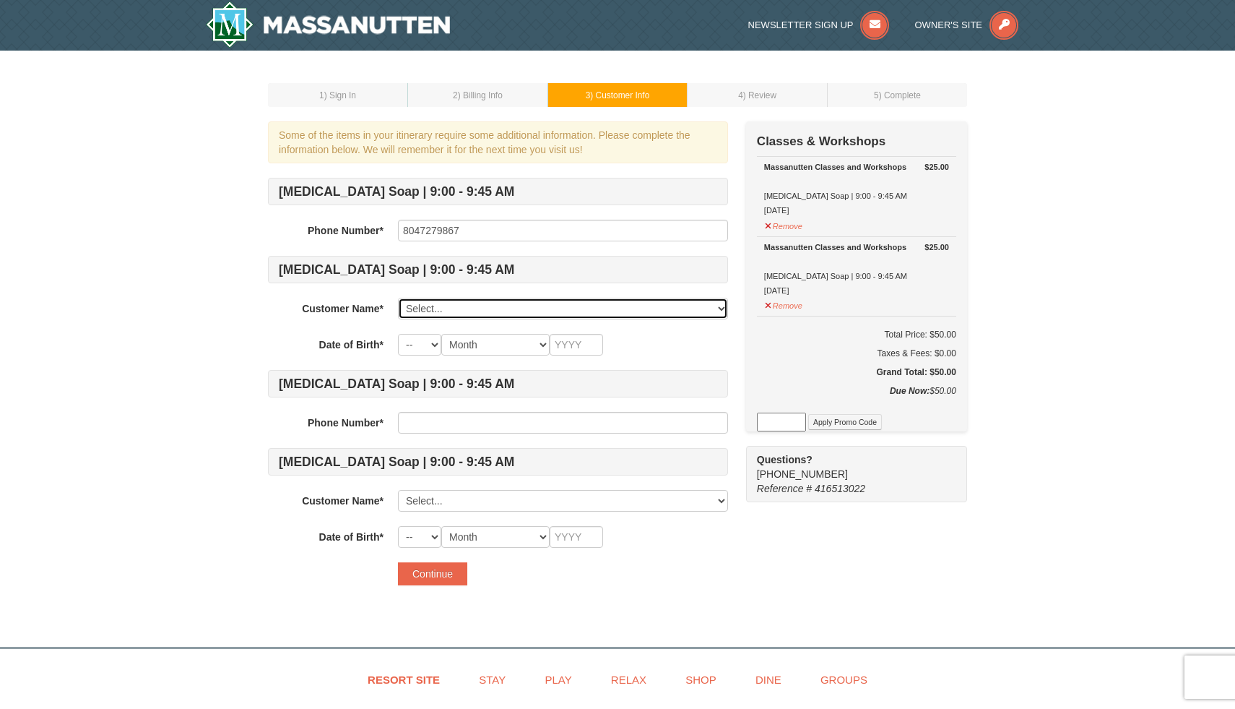
click at [500, 312] on select "Select... Pamela Kida Add New..." at bounding box center [563, 309] width 330 height 22
select select "20187828"
click at [398, 298] on select "Select... Pamela Kida Add New..." at bounding box center [563, 309] width 330 height 22
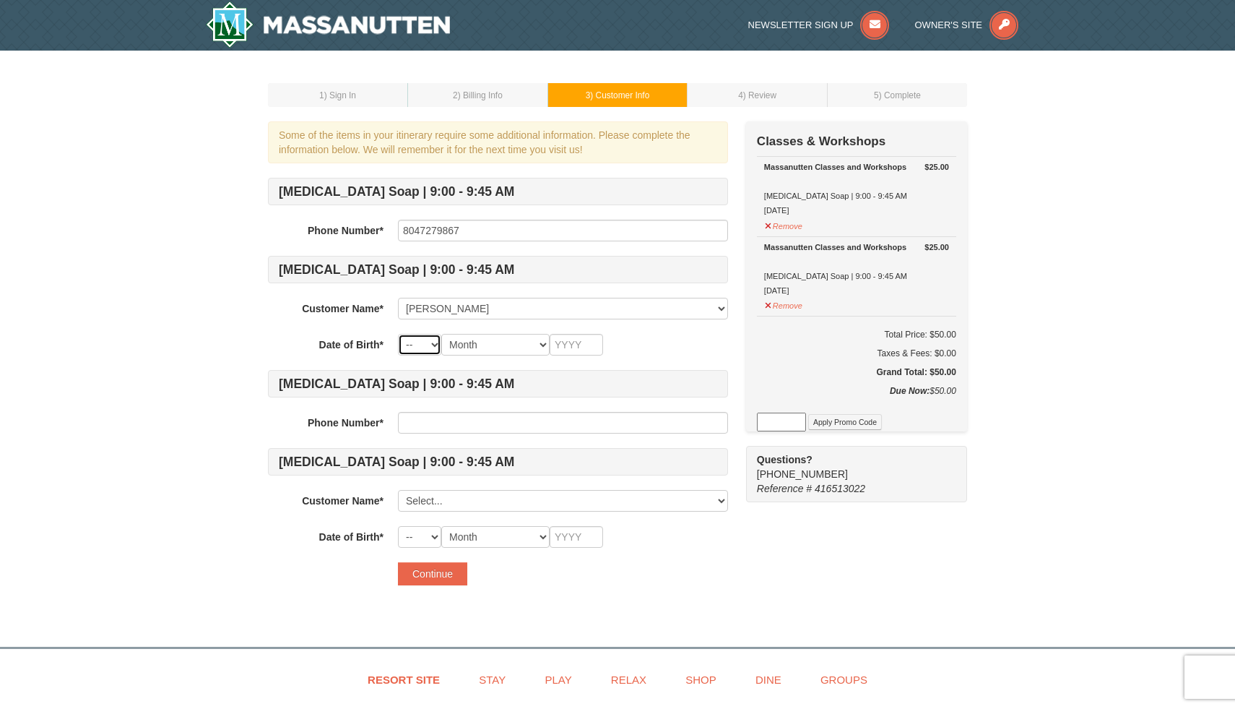
click at [420, 340] on select "-- 01 02 03 04 05 06 07 08 09 10 11 12 13 14 15 16 17 18 19 20 21 22 23 24 25 2…" at bounding box center [419, 345] width 43 height 22
click at [398, 334] on select "-- 01 02 03 04 05 06 07 08 09 10 11 12 13 14 15 16 17 18 19 20 21 22 23 24 25 2…" at bounding box center [419, 345] width 43 height 22
click at [433, 339] on select "-- 01 02 03 04 05 06 07 08 09 10 11 12 13 14 15 16 17 18 19 20 21 22 23 24 25 2…" at bounding box center [419, 345] width 43 height 22
select select "08"
click at [398, 334] on select "-- 01 02 03 04 05 06 07 08 09 10 11 12 13 14 15 16 17 18 19 20 21 22 23 24 25 2…" at bounding box center [419, 345] width 43 height 22
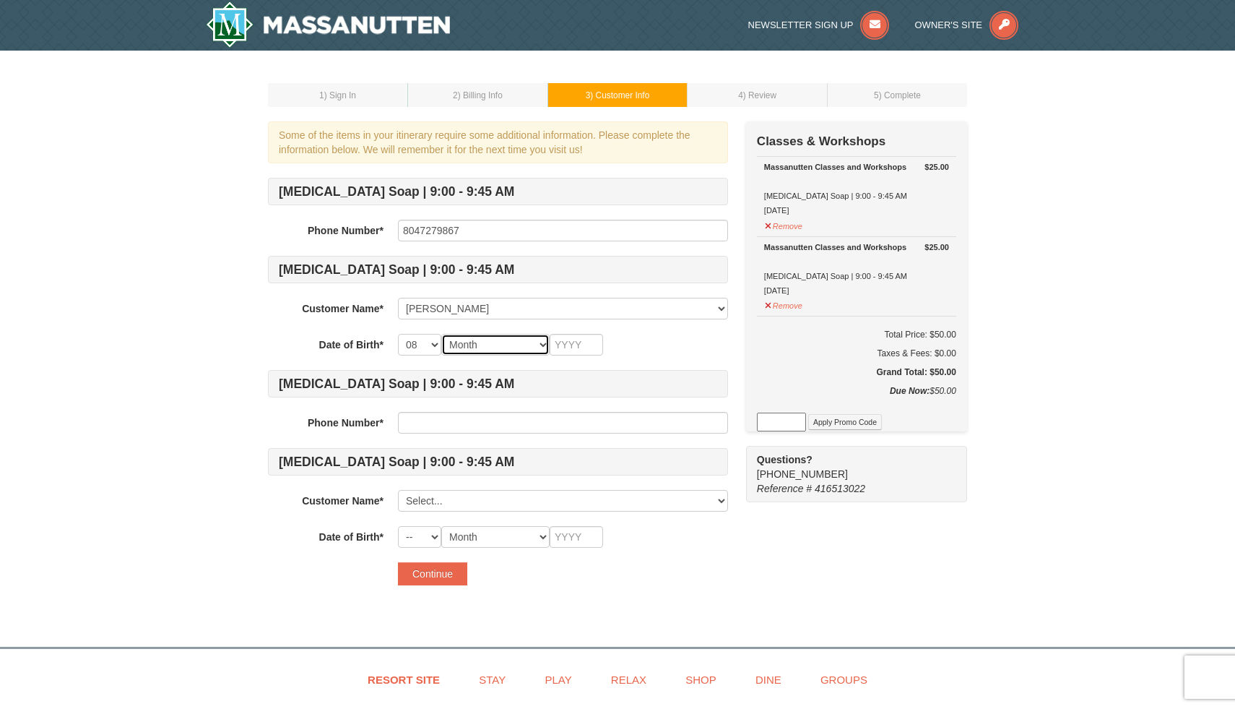
click at [535, 344] on select "Month January February March April May June July August September October Novem…" at bounding box center [495, 345] width 108 height 22
select select "05"
click at [441, 334] on select "Month January February March April May June July August September October Novem…" at bounding box center [495, 345] width 108 height 22
click at [581, 339] on input "text" at bounding box center [576, 345] width 53 height 22
type input "1958"
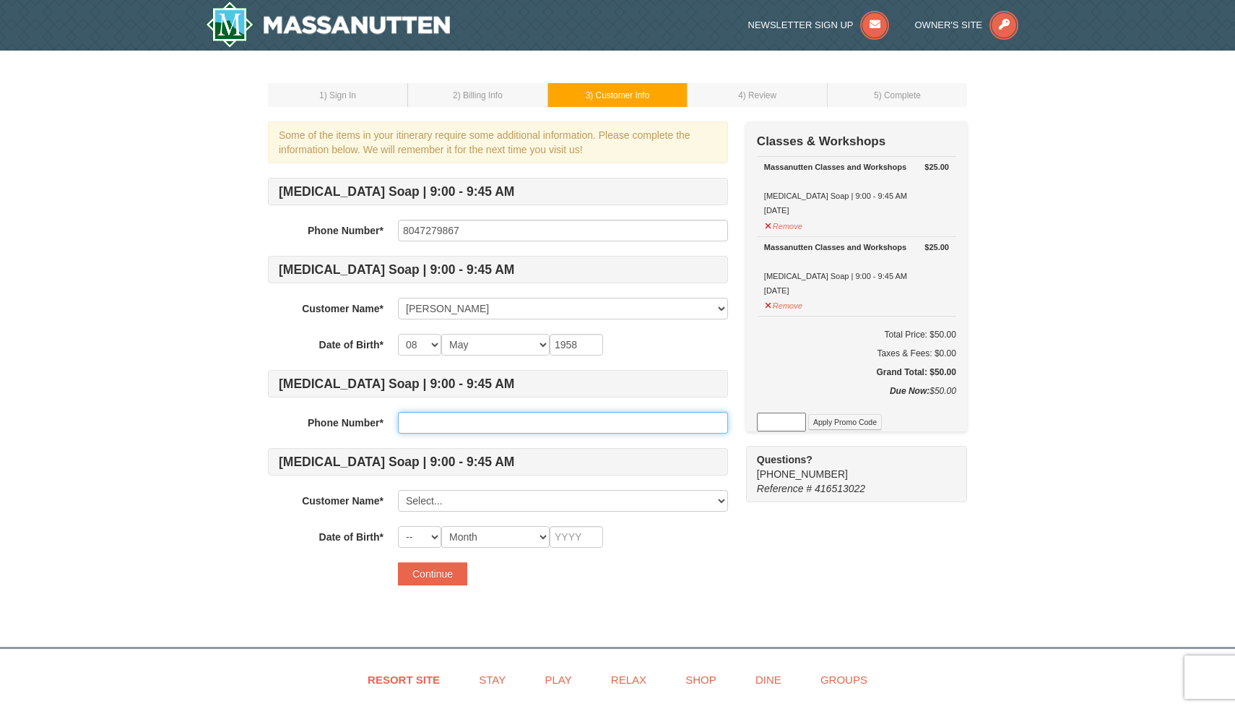
click at [449, 417] on input "text" at bounding box center [563, 423] width 330 height 22
type input "8042916933"
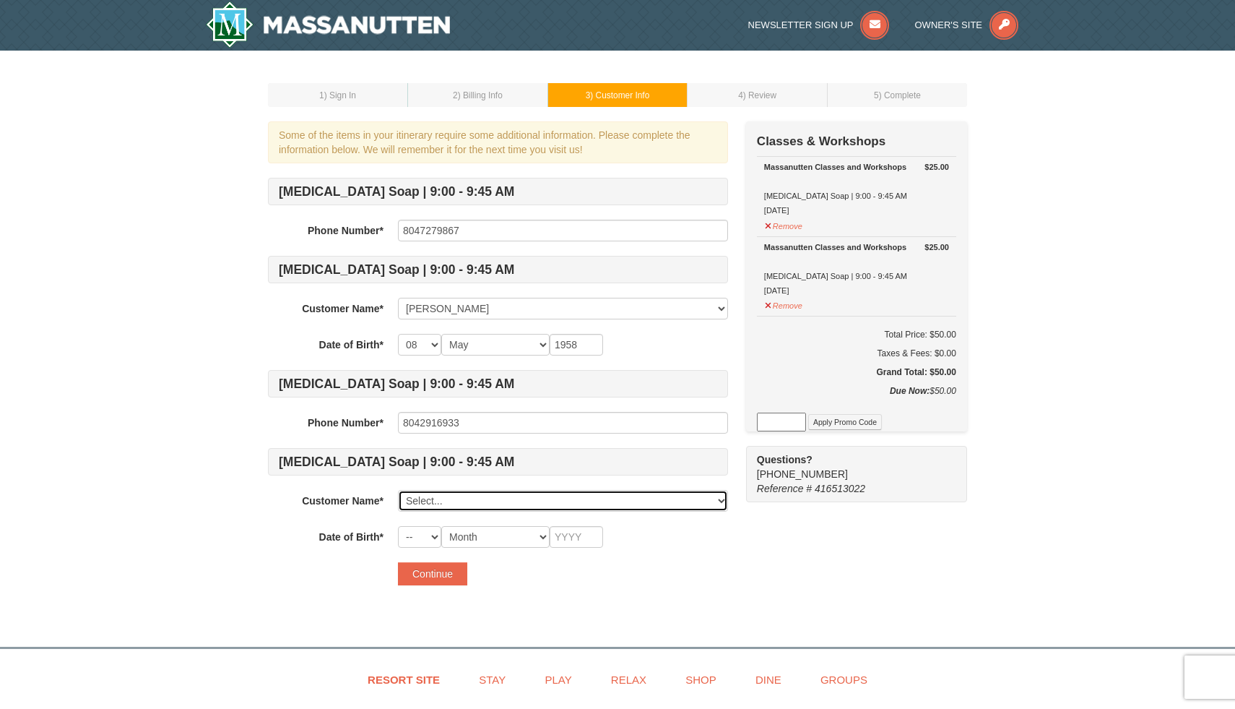
click at [530, 496] on select "Select... Pamela Kida Add New..." at bounding box center [563, 501] width 330 height 22
click select "Select... Pamela Kida Add New..." at bounding box center [563, 501] width 330 height 22
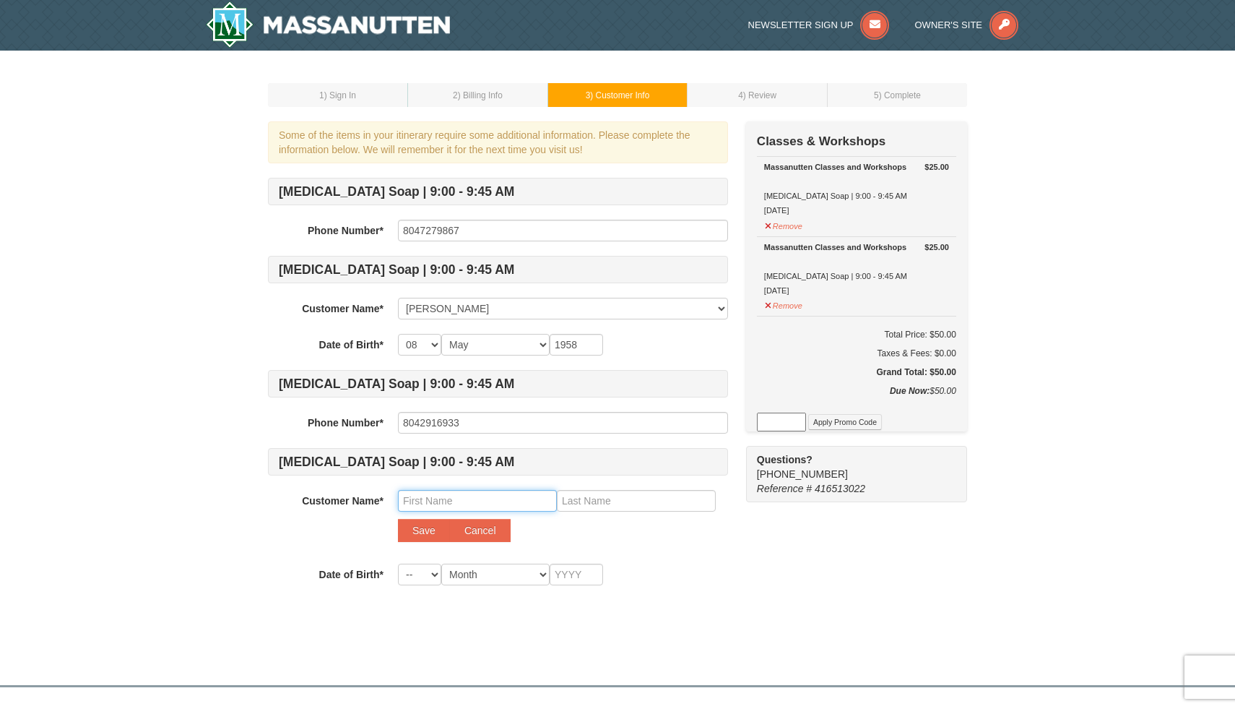
click at [471, 500] on input "text" at bounding box center [477, 501] width 159 height 22
type input "Jordanka"
type input "Kida"
click at [441, 572] on select "-- 01 02 03 04 05 06 07 08 09 10 11 12 13 14 15 16 17 18 19 20 21 22 23 24 25 2…" at bounding box center [419, 574] width 43 height 22
select select "14"
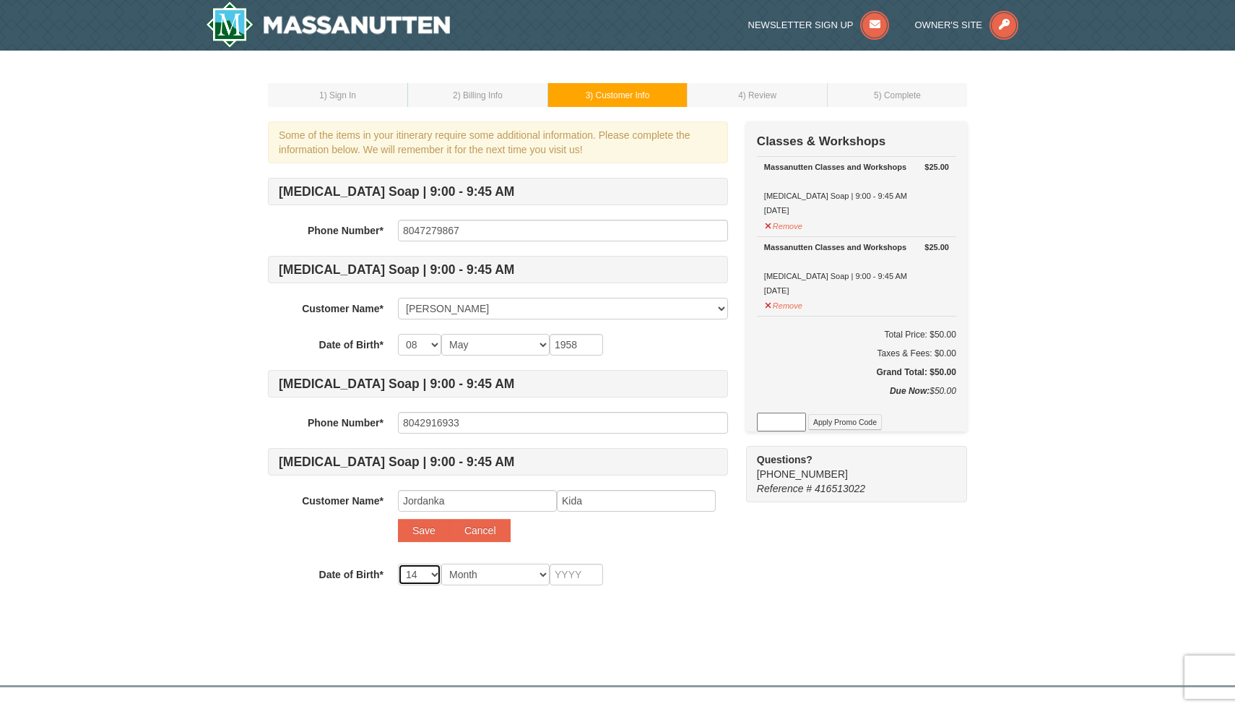
click at [398, 563] on select "-- 01 02 03 04 05 06 07 08 09 10 11 12 13 14 15 16 17 18 19 20 21 22 23 24 25 2…" at bounding box center [419, 574] width 43 height 22
click at [543, 569] on select "Month January February March April May June July August September October Novem…" at bounding box center [495, 574] width 108 height 22
select select "10"
click at [441, 563] on select "Month January February March April May June July August September October Novem…" at bounding box center [495, 574] width 108 height 22
click at [592, 573] on input "text" at bounding box center [576, 574] width 53 height 22
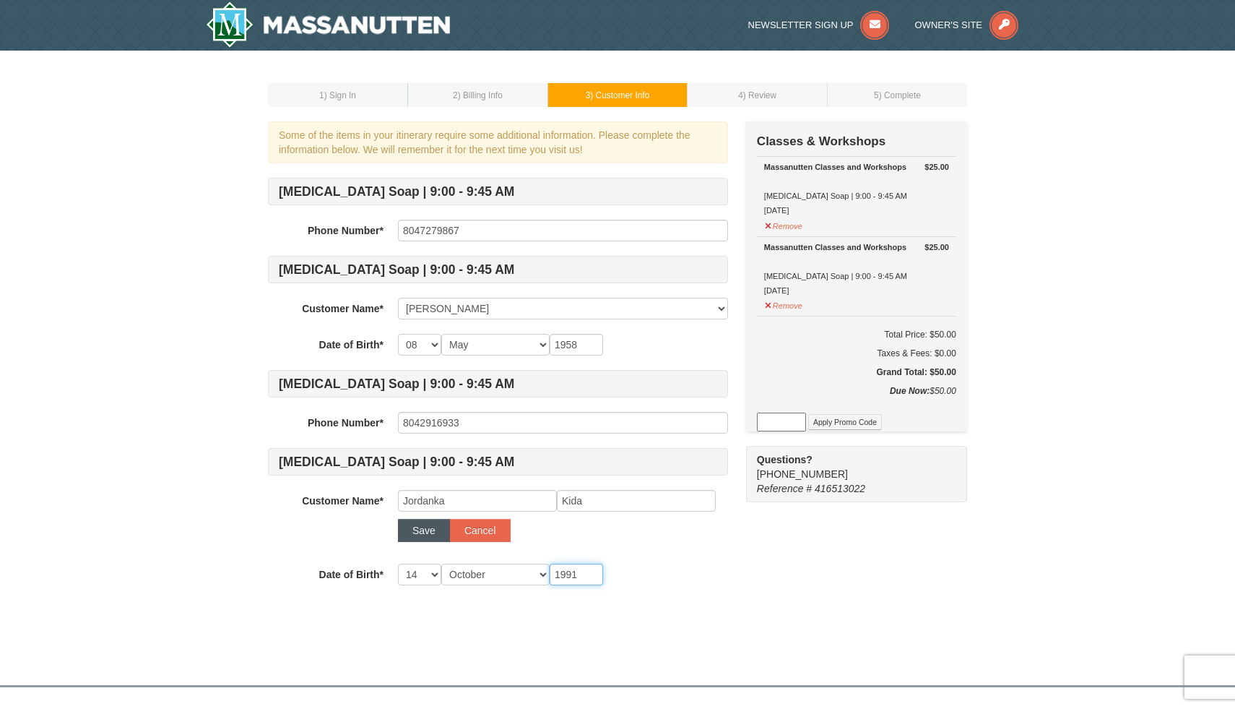
type input "1991"
click at [429, 530] on button "Save" at bounding box center [424, 530] width 52 height 23
select select
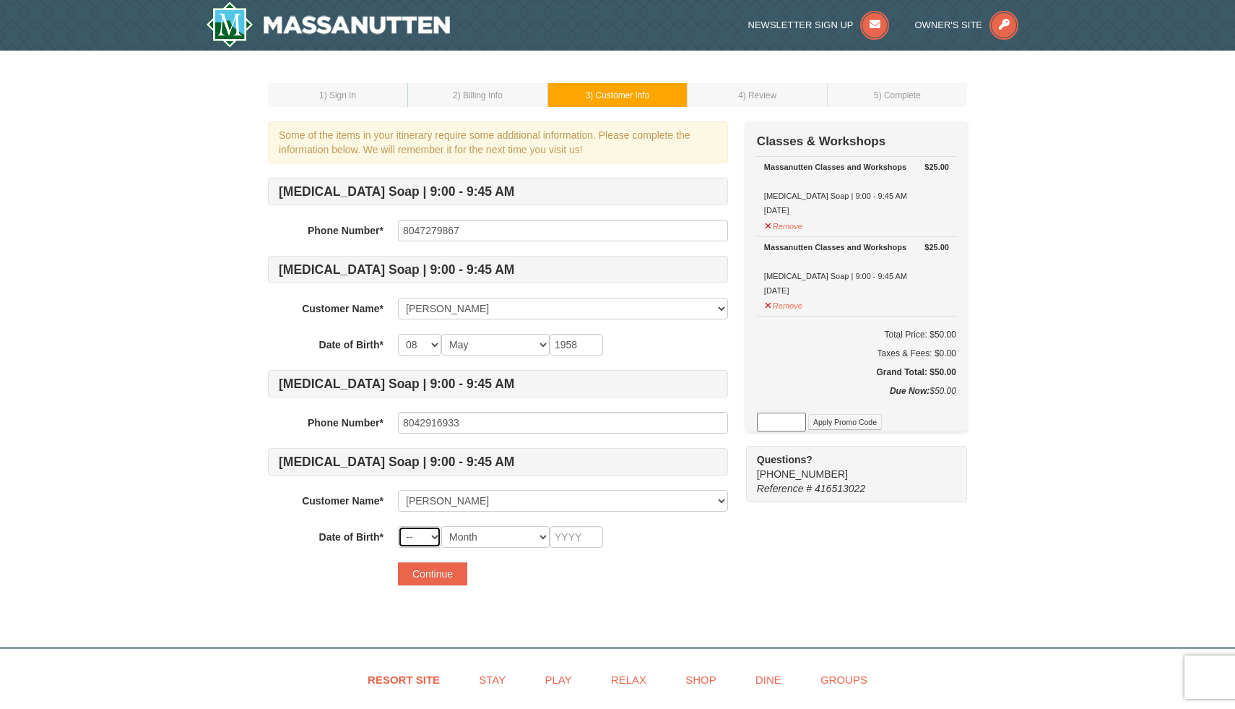
click at [420, 532] on select "-- 01 02 03 04 05 06 07 08 09 10 11 12 13 14 15 16 17 18 19 20 21 22 23 24 25 2…" at bounding box center [419, 537] width 43 height 22
select select "14"
click at [398, 526] on select "-- 01 02 03 04 05 06 07 08 09 10 11 12 13 14 15 16 17 18 19 20 21 22 23 24 25 2…" at bounding box center [419, 537] width 43 height 22
click at [529, 535] on select "Month January February March April May June July August September October Novem…" at bounding box center [495, 537] width 108 height 22
select select "10"
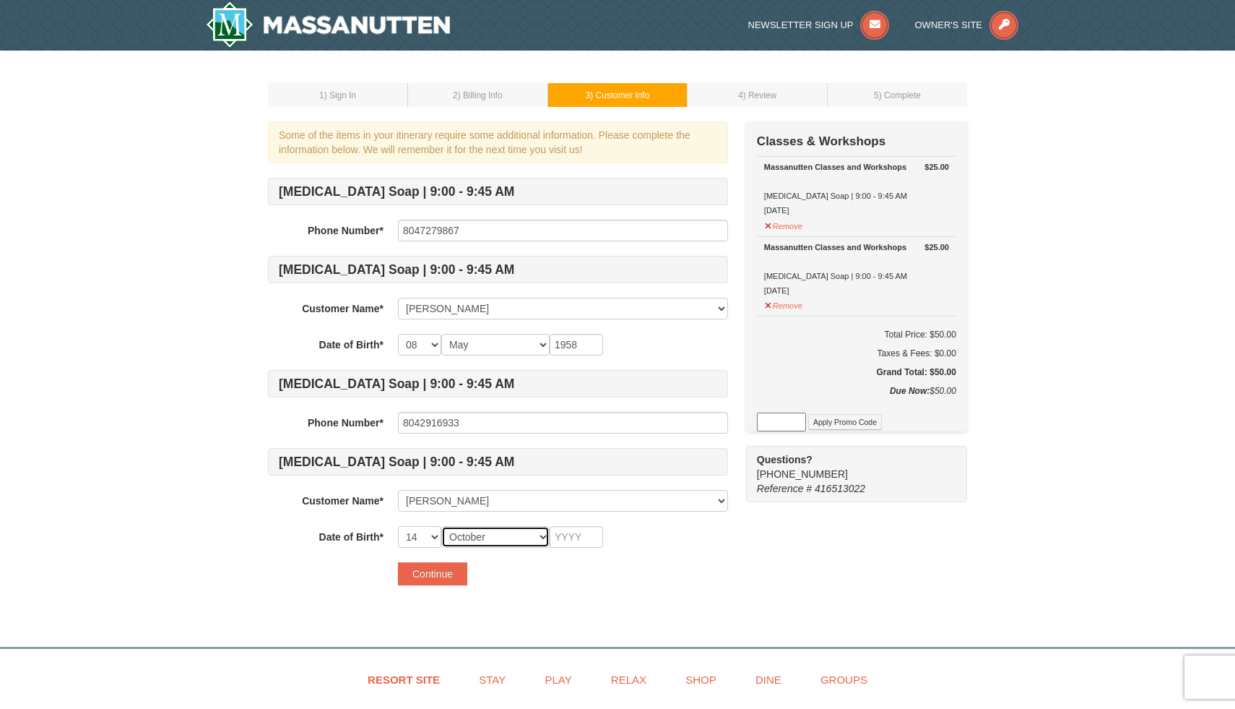
click at [441, 526] on select "Month January February March April May June July August September October Novem…" at bounding box center [495, 537] width 108 height 22
click at [584, 544] on input "text" at bounding box center [576, 537] width 53 height 22
type input "1991"
click at [430, 574] on button "Continue" at bounding box center [432, 573] width 69 height 23
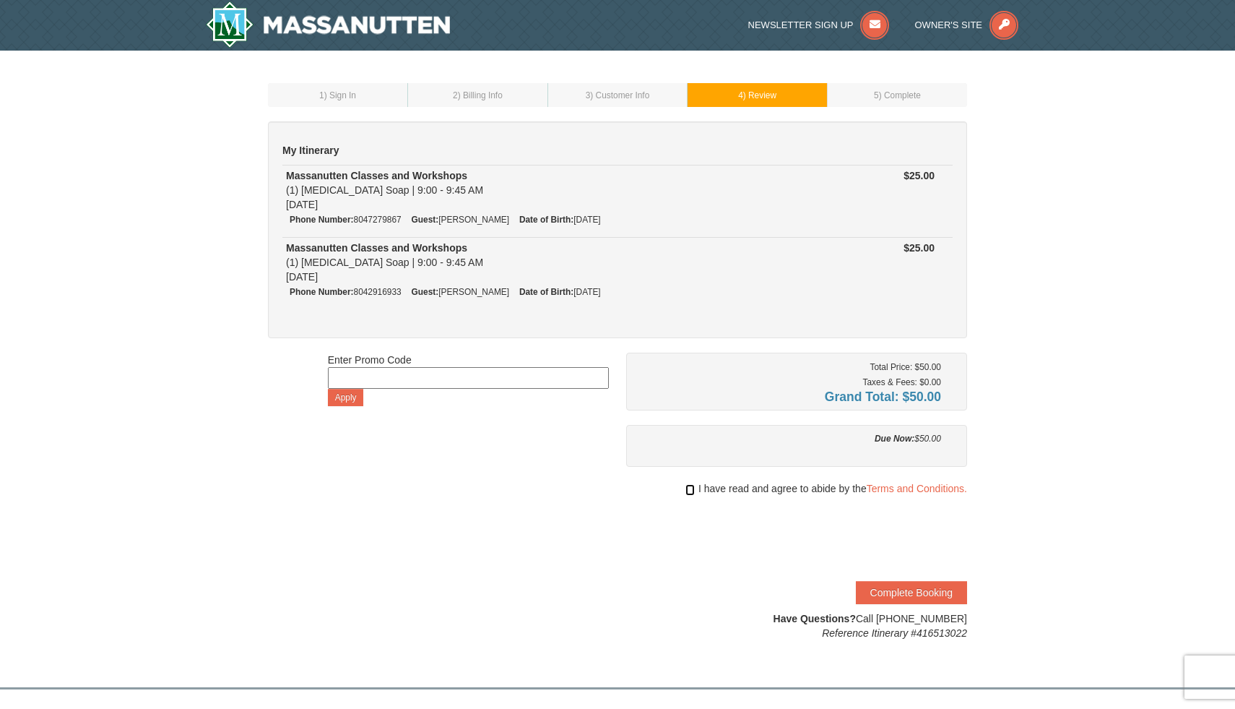
click at [691, 488] on input "checkbox" at bounding box center [689, 490] width 9 height 12
checkbox input "true"
click at [913, 590] on button "Complete Booking" at bounding box center [911, 592] width 111 height 23
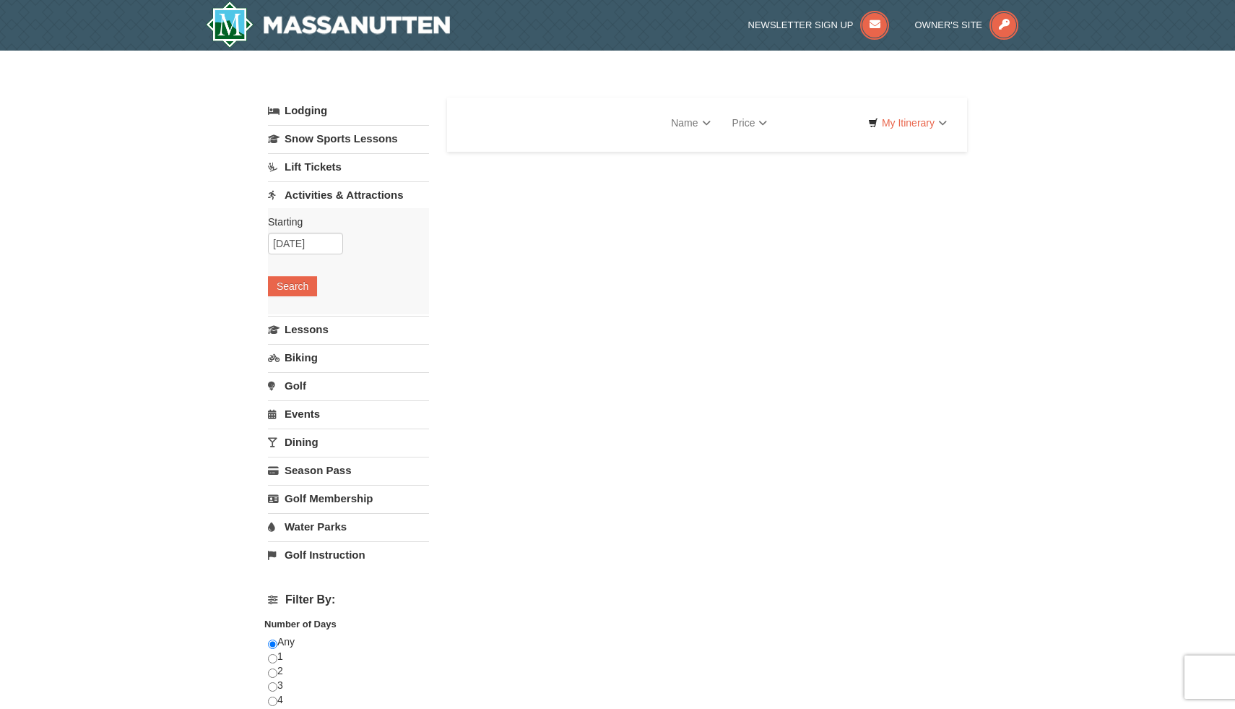
select select "10"
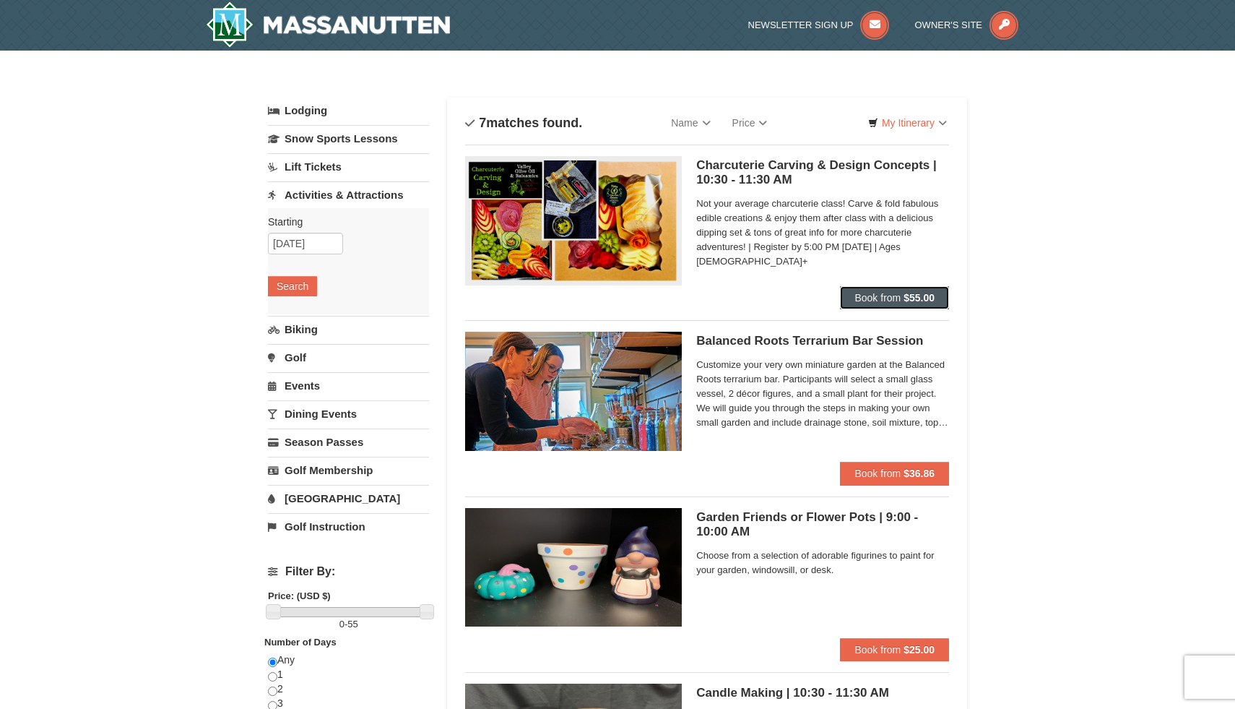
click at [880, 296] on span "Book from" at bounding box center [878, 298] width 46 height 12
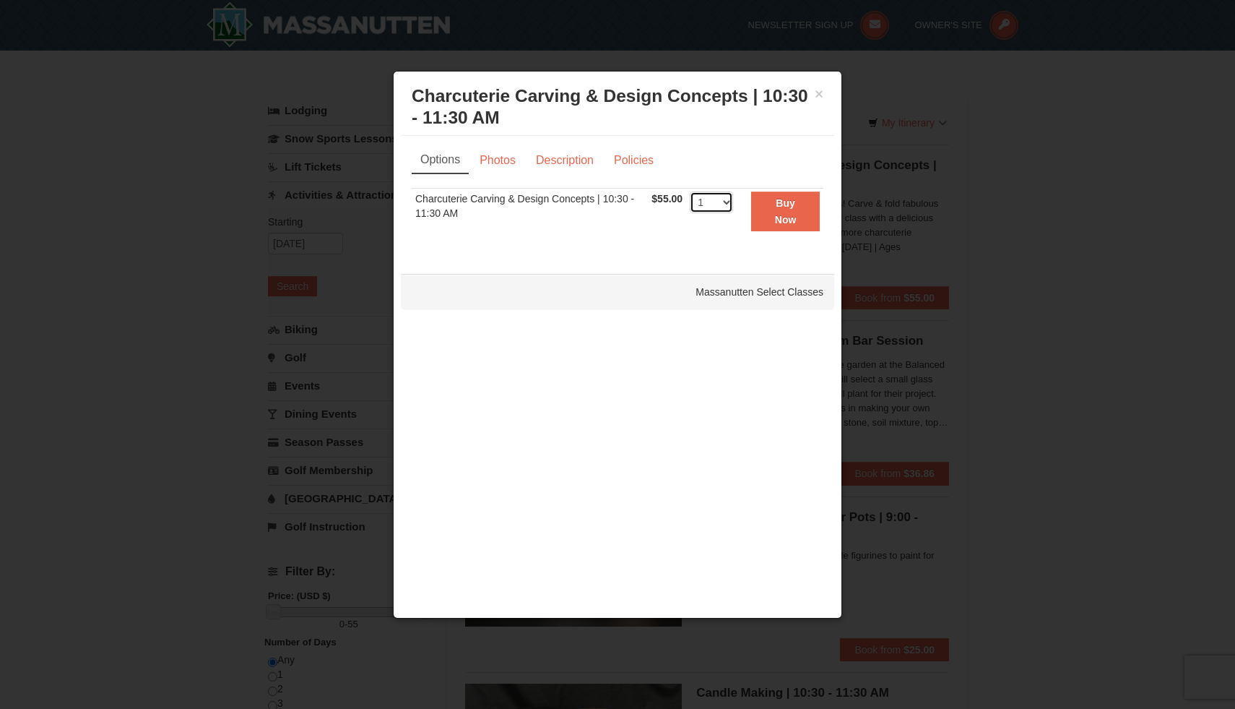
click at [727, 201] on select "1 2 3 4 5 6 7 8 9 10" at bounding box center [711, 202] width 43 height 22
select select "2"
click at [690, 191] on select "1 2 3 4 5 6 7 8 9 10" at bounding box center [711, 202] width 43 height 22
click at [786, 212] on strong "Buy Now" at bounding box center [786, 210] width 22 height 27
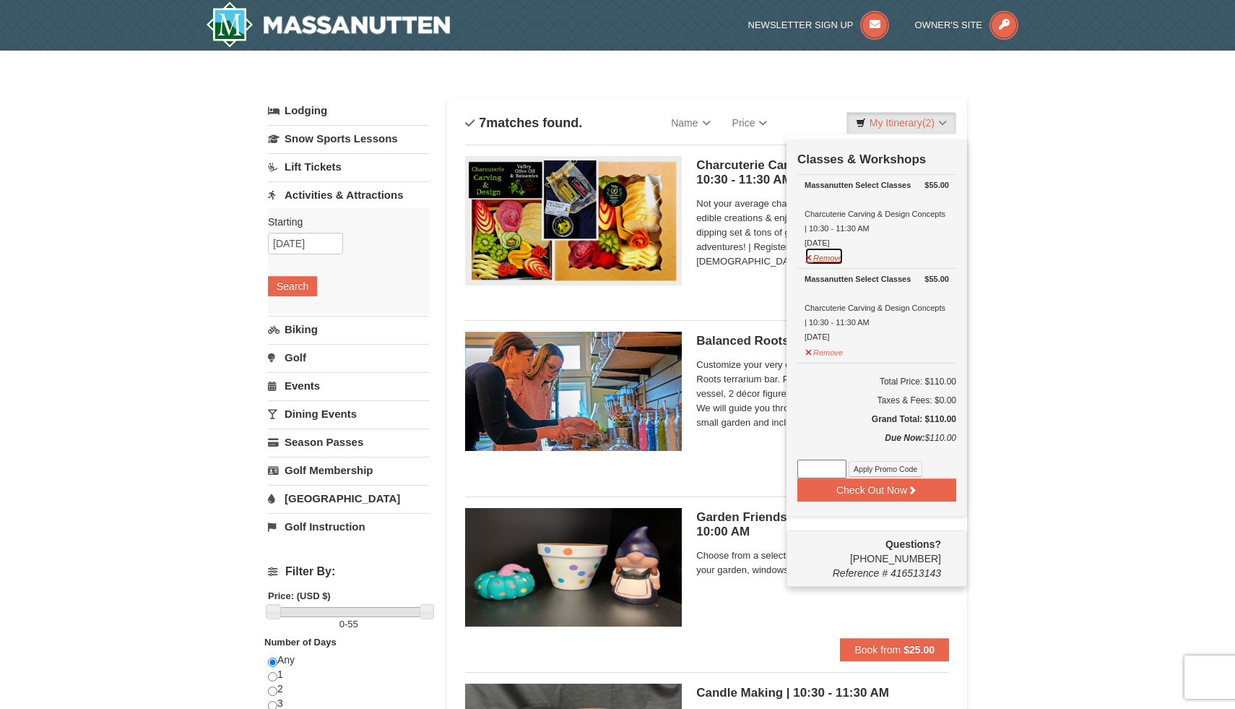
click at [807, 258] on button "Remove" at bounding box center [824, 256] width 39 height 18
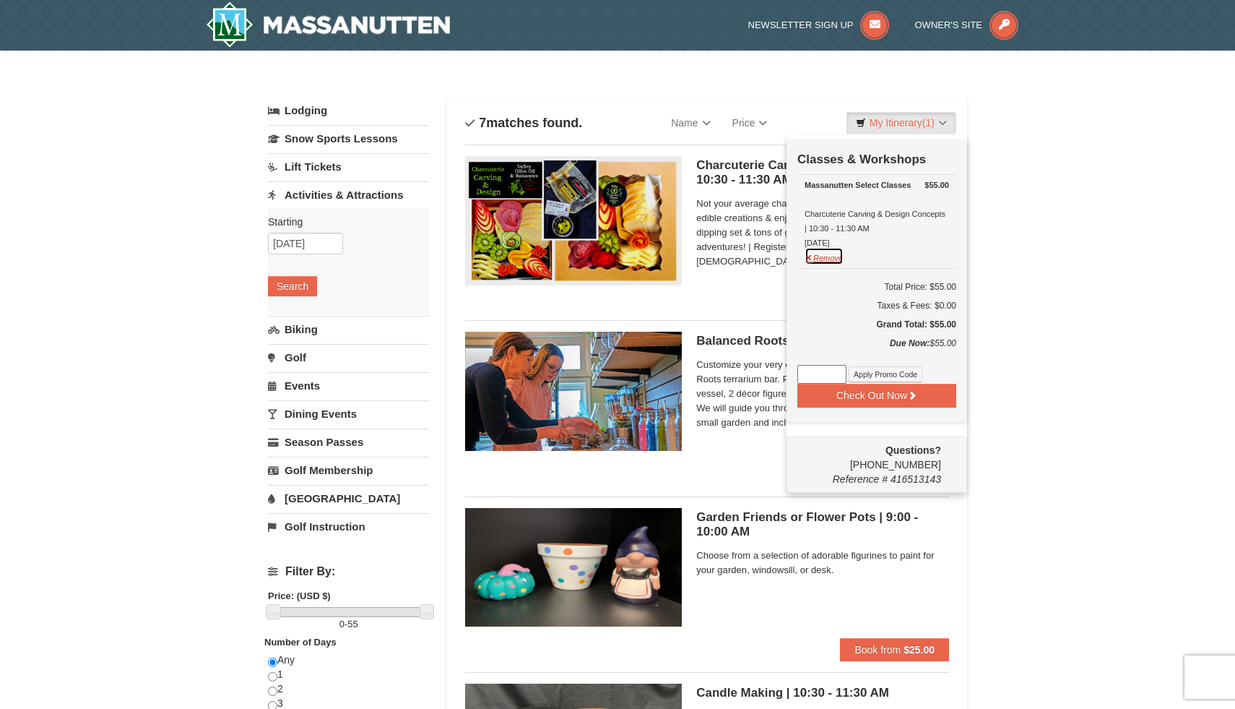
click at [807, 254] on button "Remove" at bounding box center [824, 256] width 39 height 18
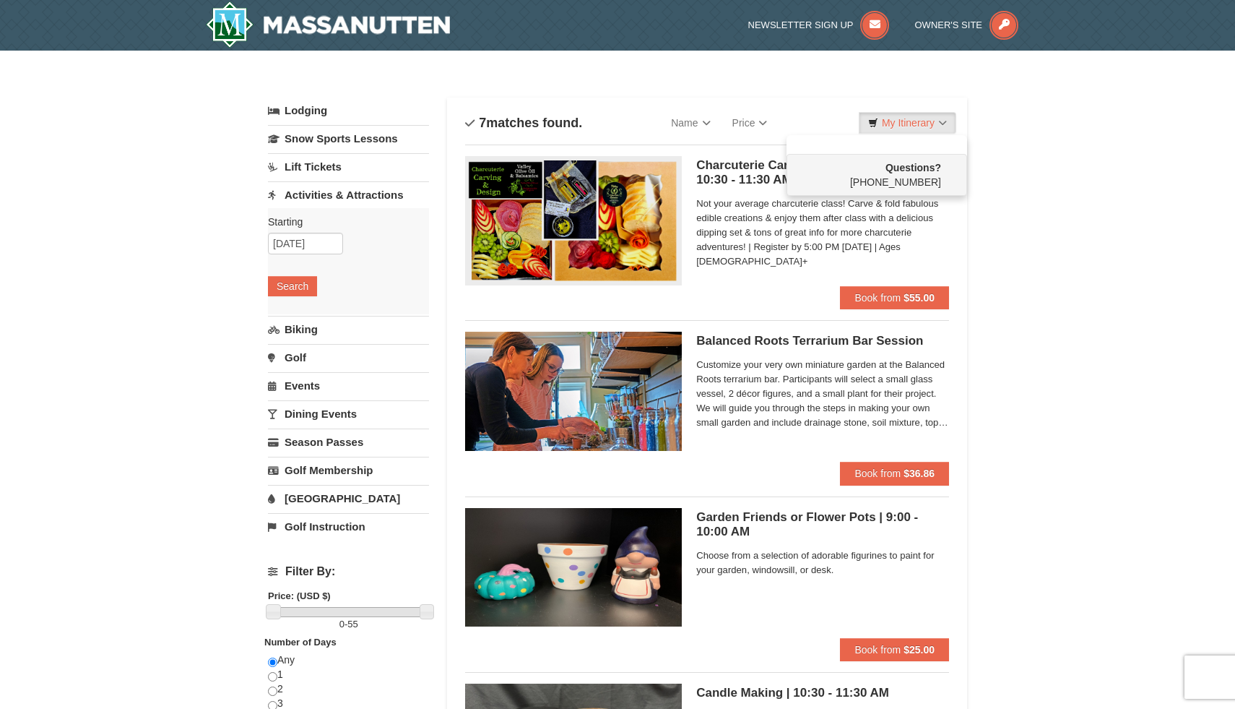
click at [751, 517] on h5 "Garden Friends or Flower Pots | 9:00 - 10:00 AM Massanutten Classes and Worksho…" at bounding box center [822, 524] width 253 height 29
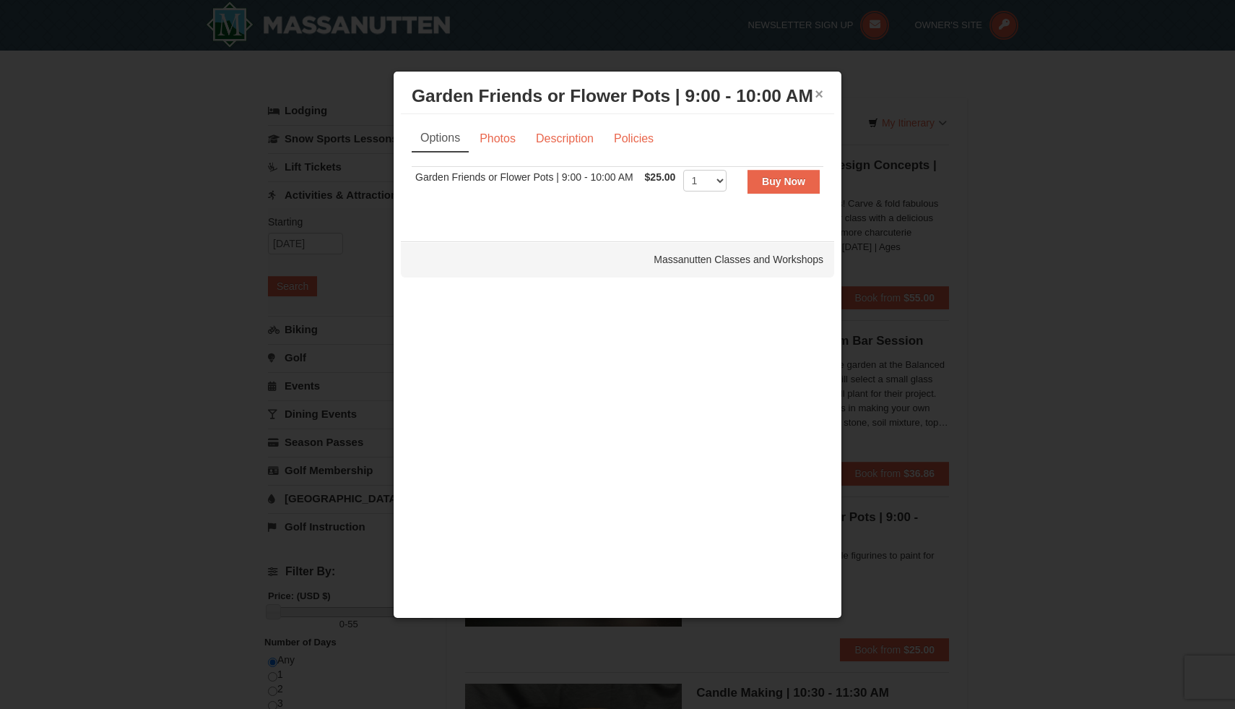
click at [818, 94] on button "×" at bounding box center [819, 94] width 9 height 14
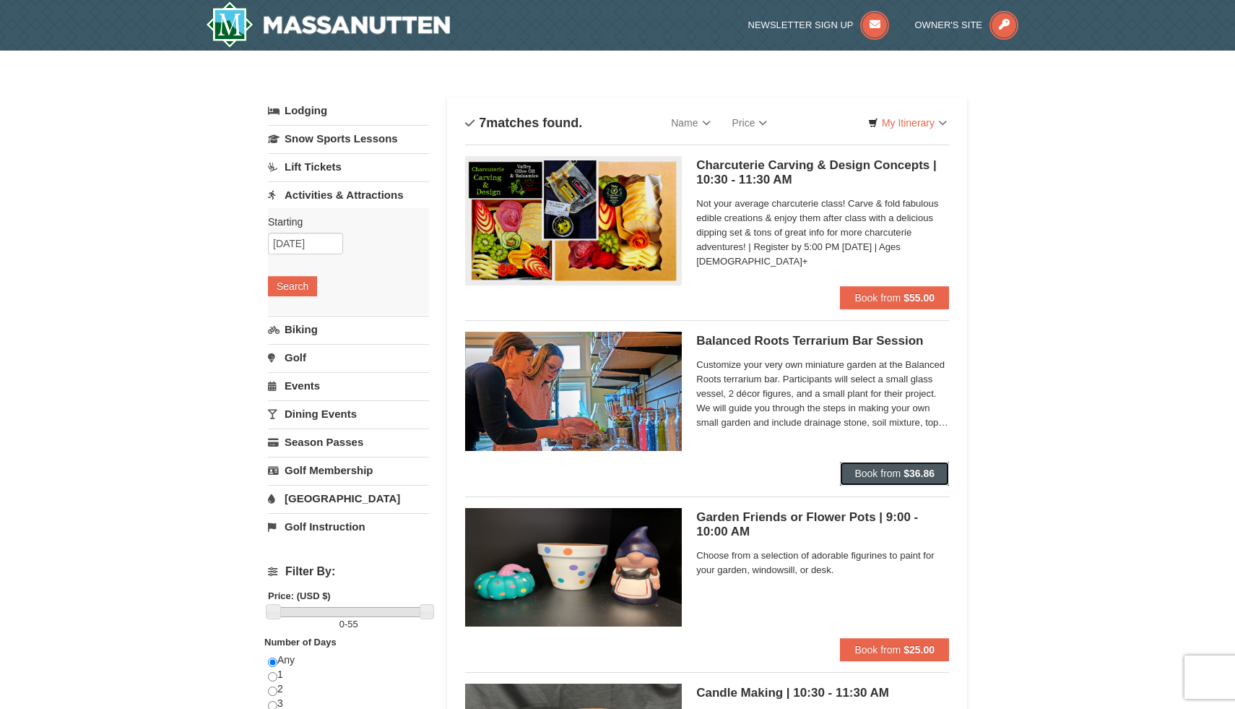
click at [904, 472] on strong "$36.86" at bounding box center [919, 473] width 31 height 12
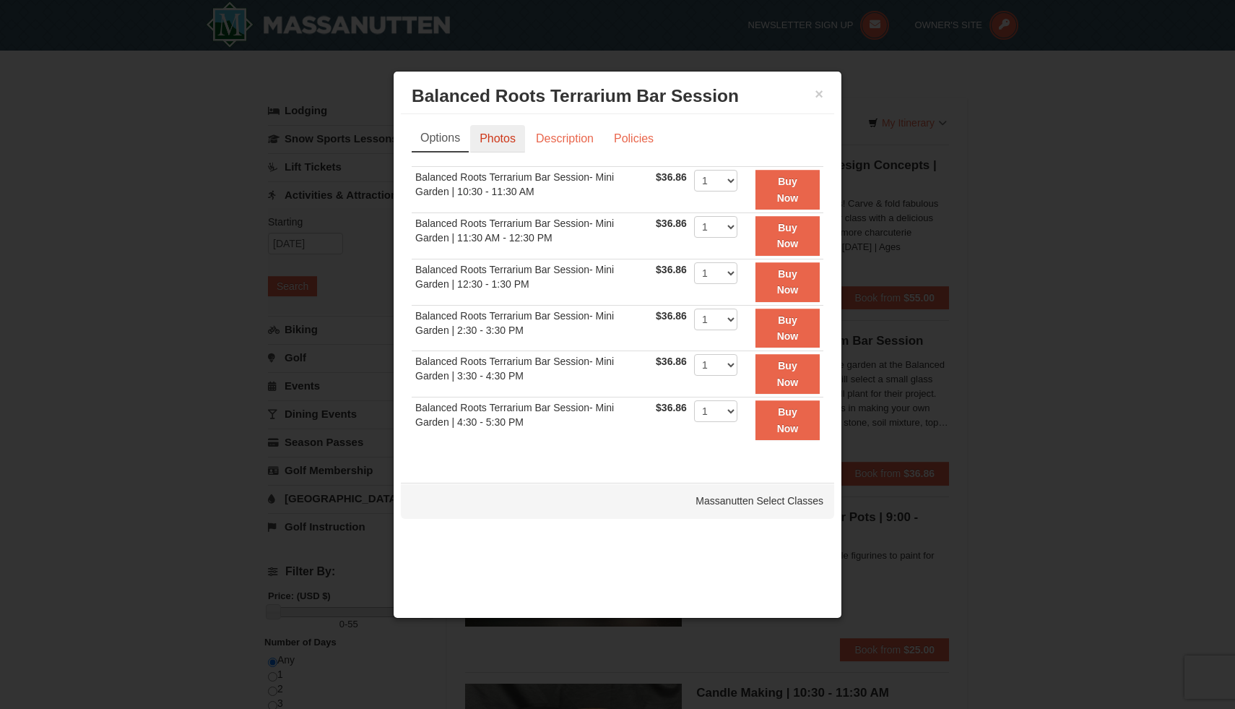
click at [493, 142] on link "Photos" at bounding box center [497, 138] width 55 height 27
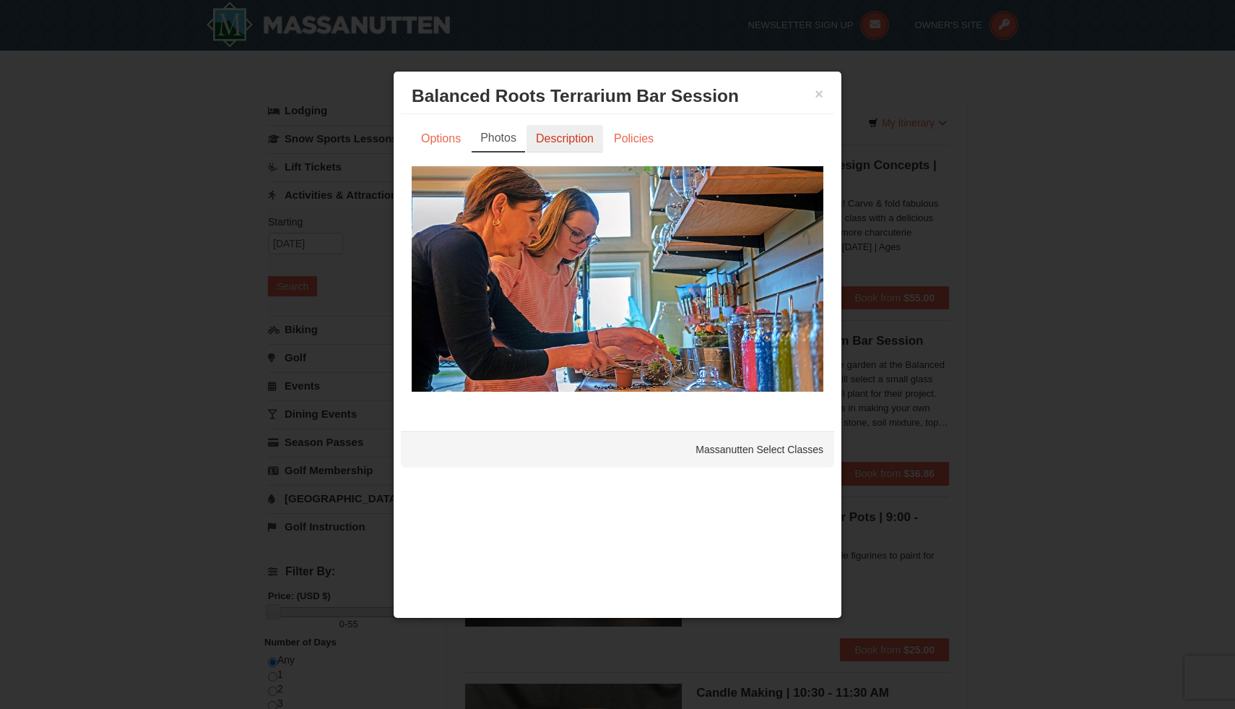
click at [562, 135] on link "Description" at bounding box center [565, 138] width 77 height 27
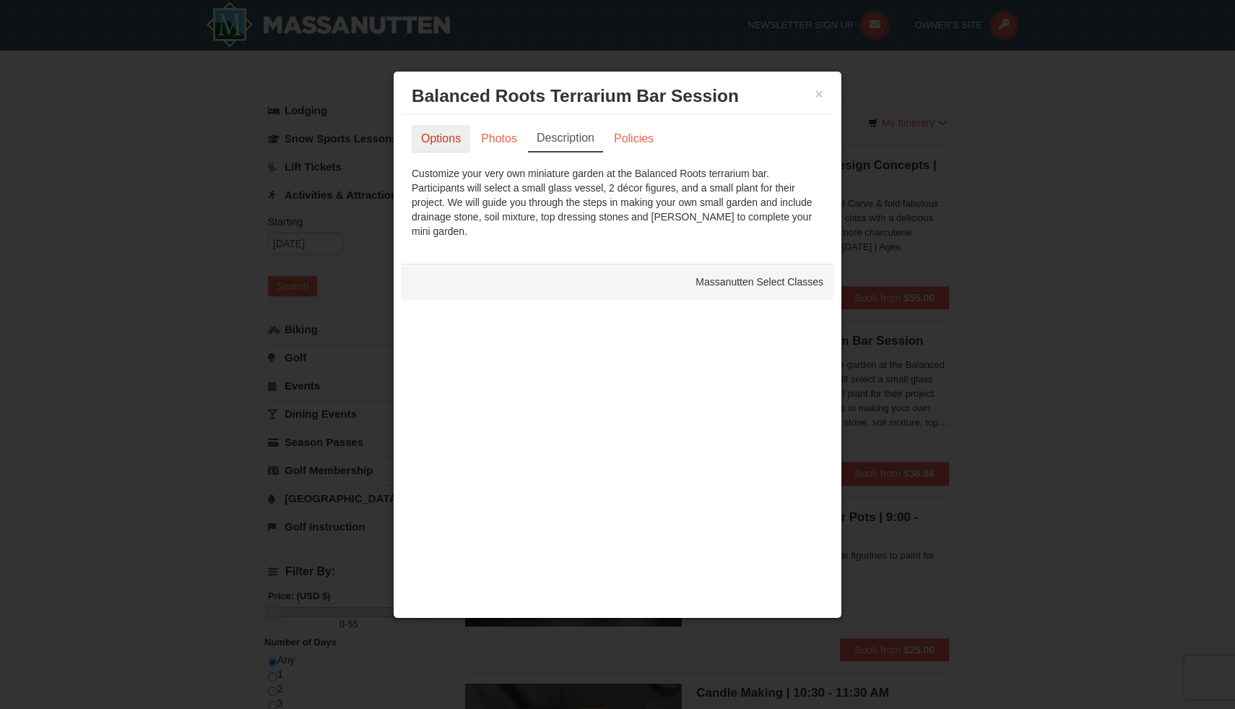
click at [447, 140] on link "Options" at bounding box center [441, 138] width 59 height 27
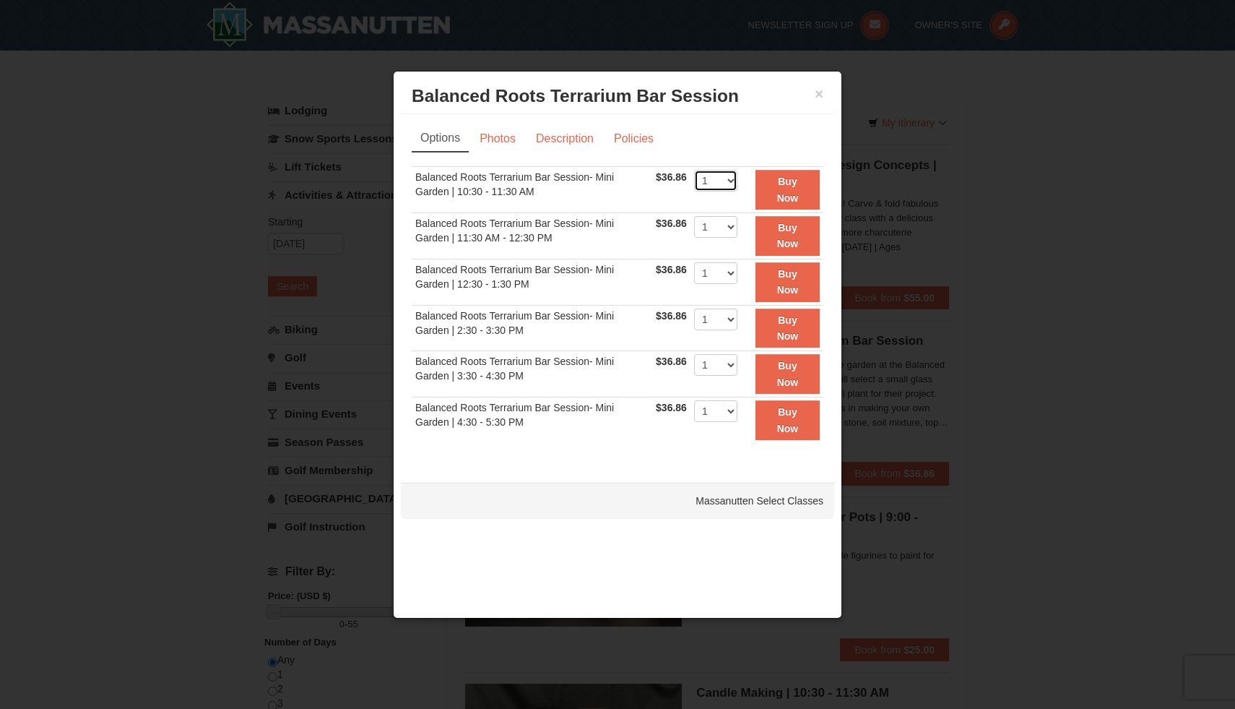
click at [734, 178] on select "1 2 3 4" at bounding box center [715, 181] width 43 height 22
select select "2"
click at [694, 170] on select "1 2 3 4" at bounding box center [715, 181] width 43 height 22
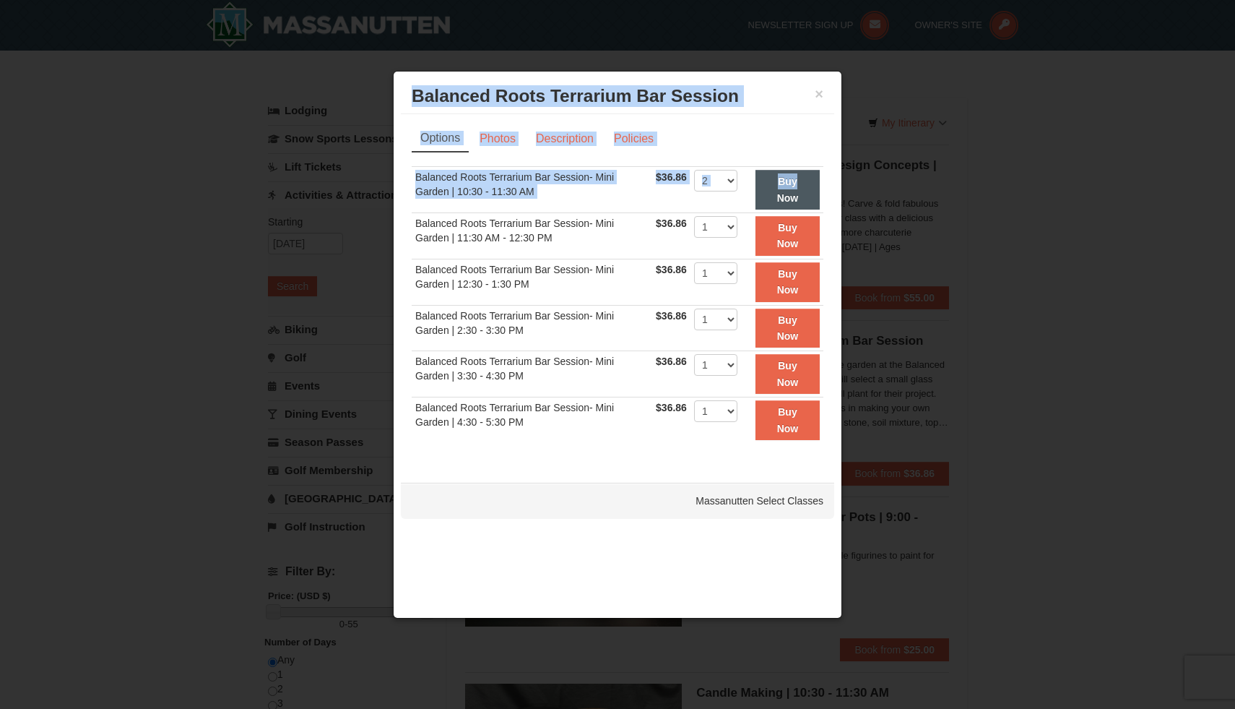
drag, startPoint x: 769, startPoint y: 85, endPoint x: 796, endPoint y: 189, distance: 108.3
click at [796, 189] on div "× Balanced Roots Terrarium Bar Session Massanutten Select Classes Options Photo…" at bounding box center [617, 345] width 449 height 548
click at [796, 189] on button "Buy Now" at bounding box center [788, 190] width 64 height 40
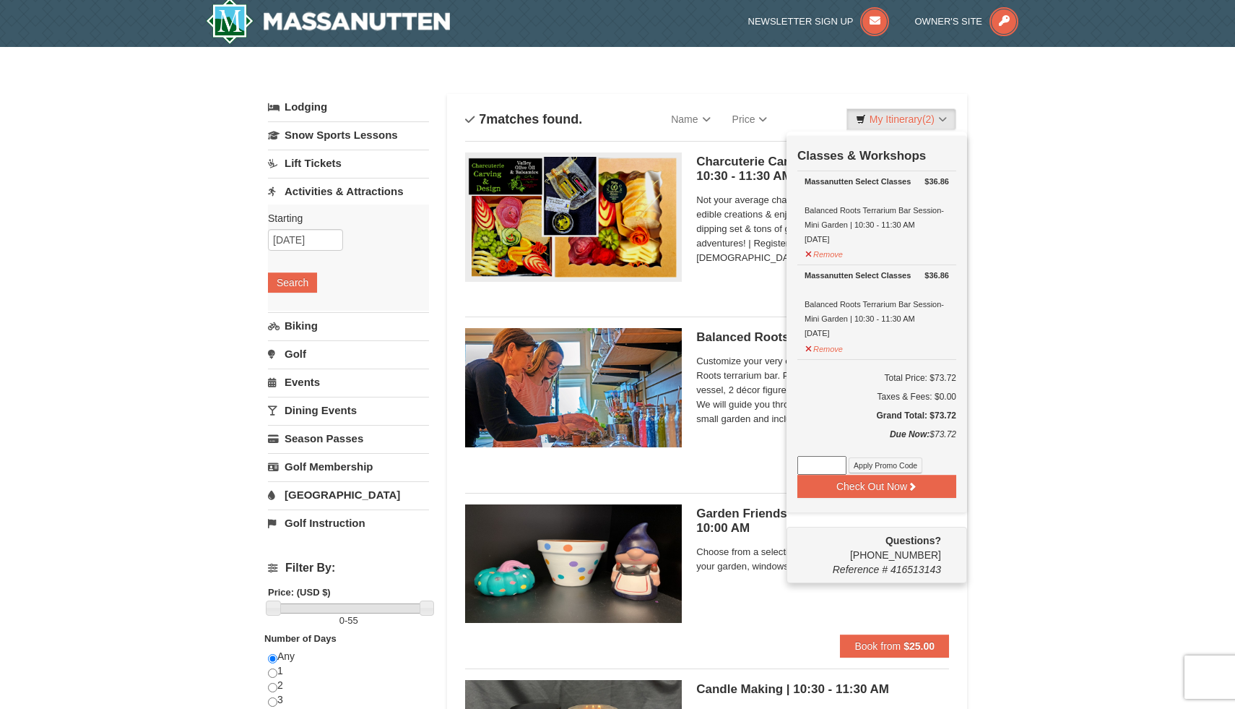
scroll to position [4, 0]
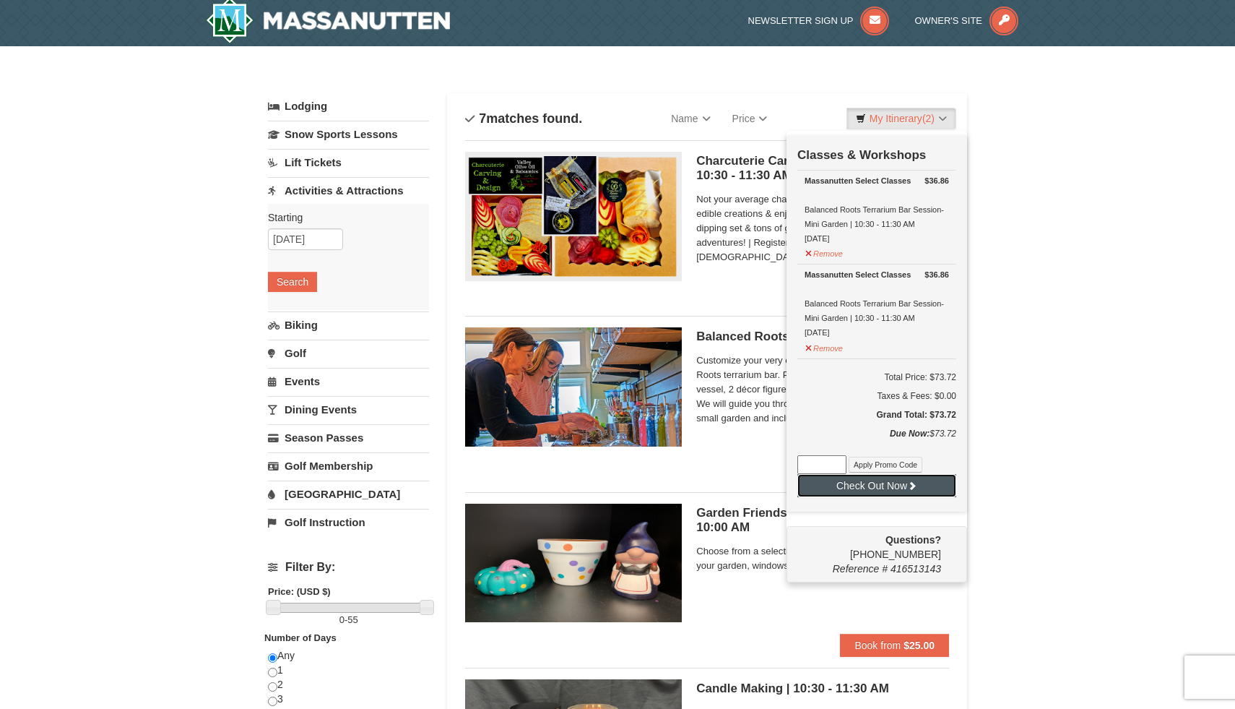
click at [892, 483] on button "Check Out Now" at bounding box center [876, 485] width 159 height 23
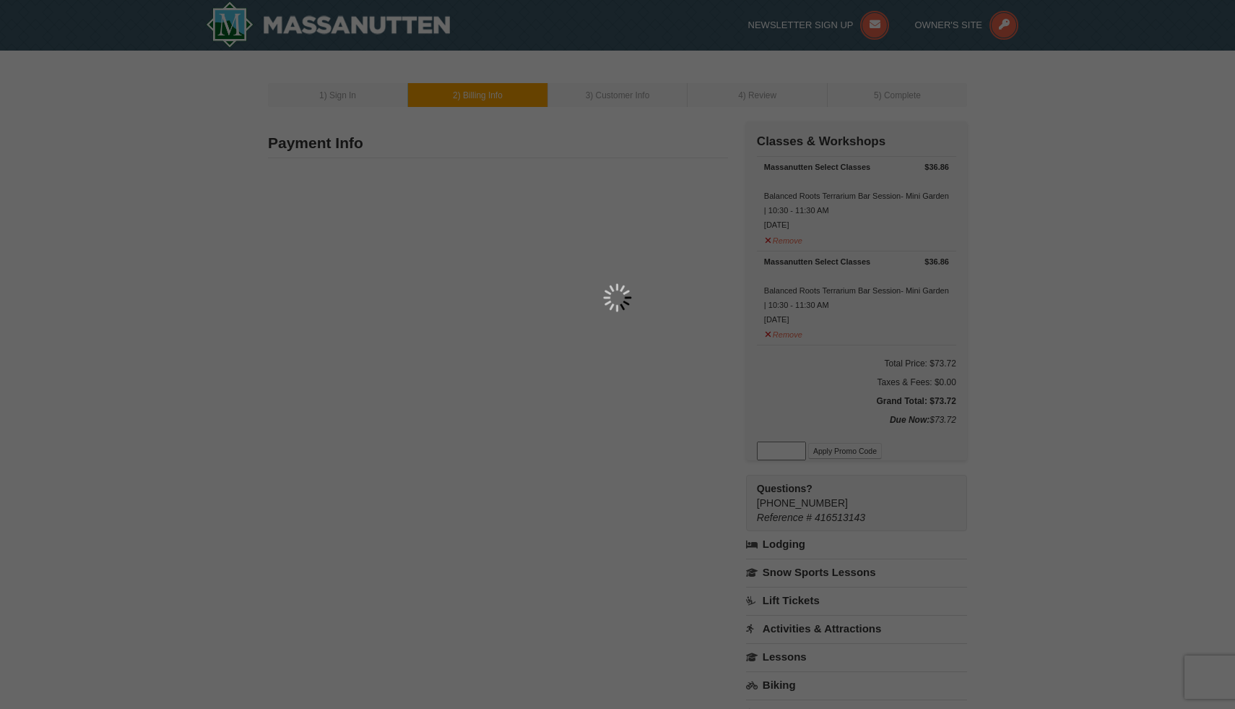
type input "10309 White Marsh Road"
type input "GLEN ALLEN"
type input "23060"
type input "804"
type input "727"
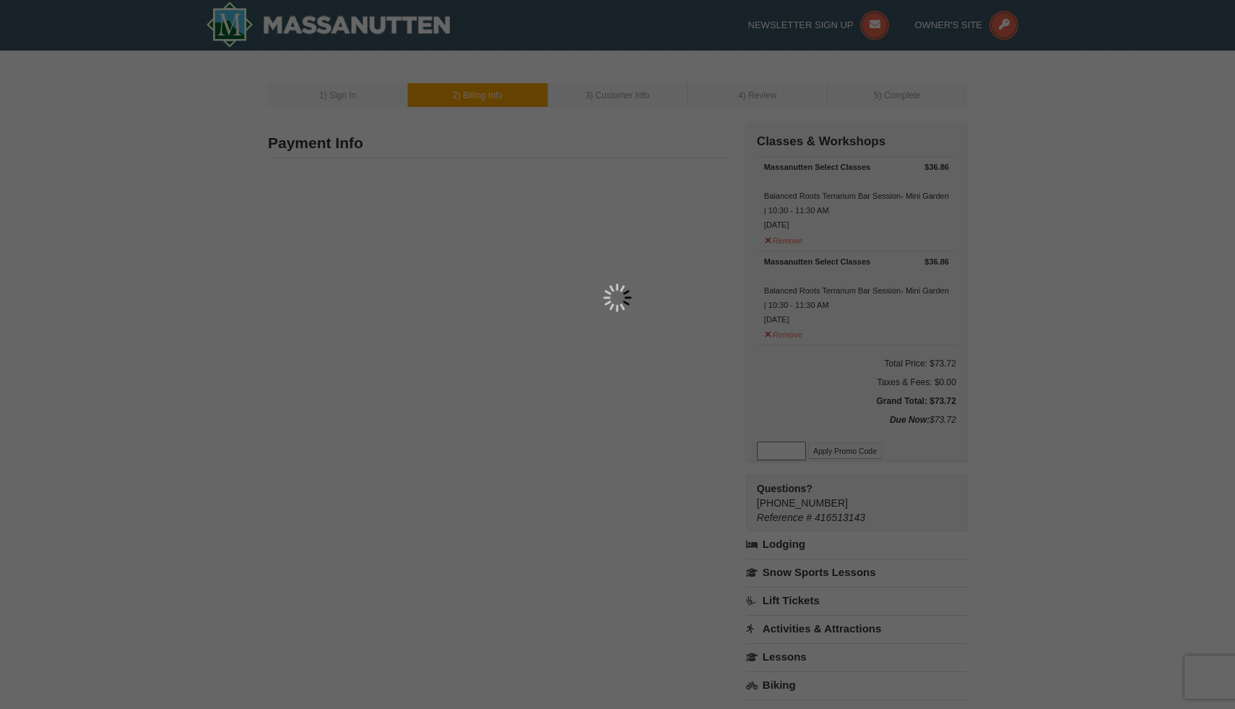
type input "9867"
type input "pkida3031@gmail.com"
select select "VA"
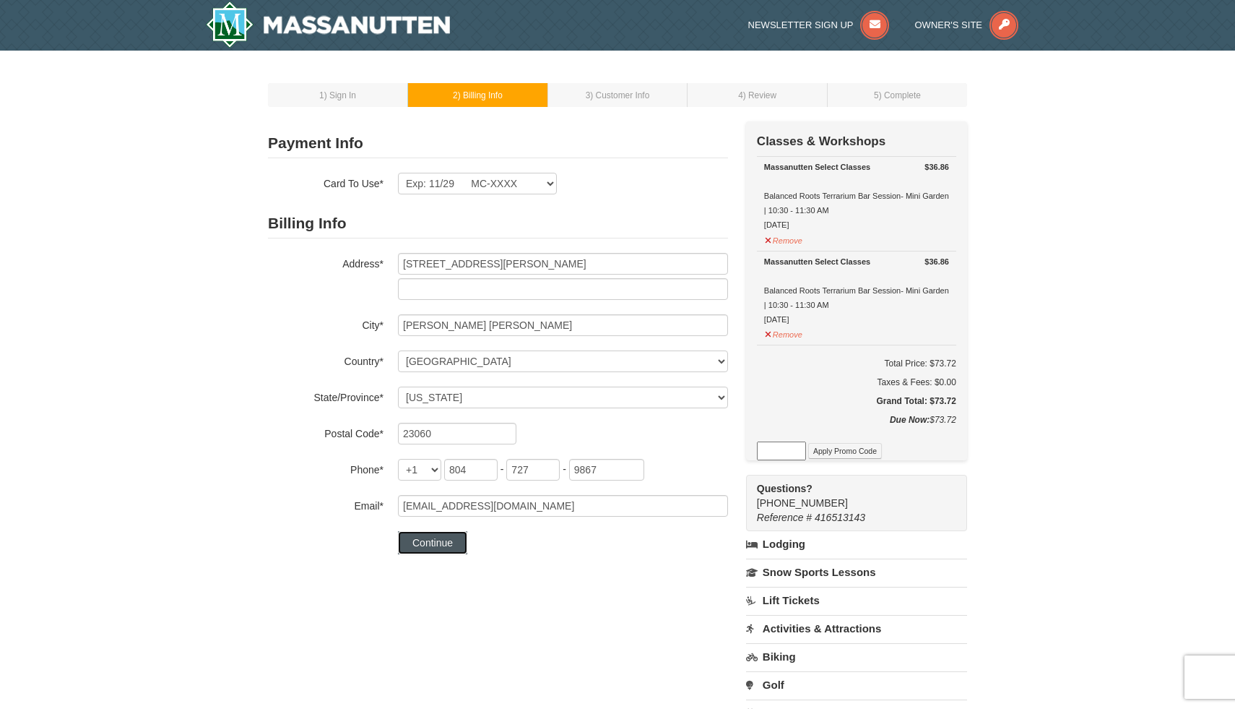
click at [428, 543] on button "Continue" at bounding box center [432, 542] width 69 height 23
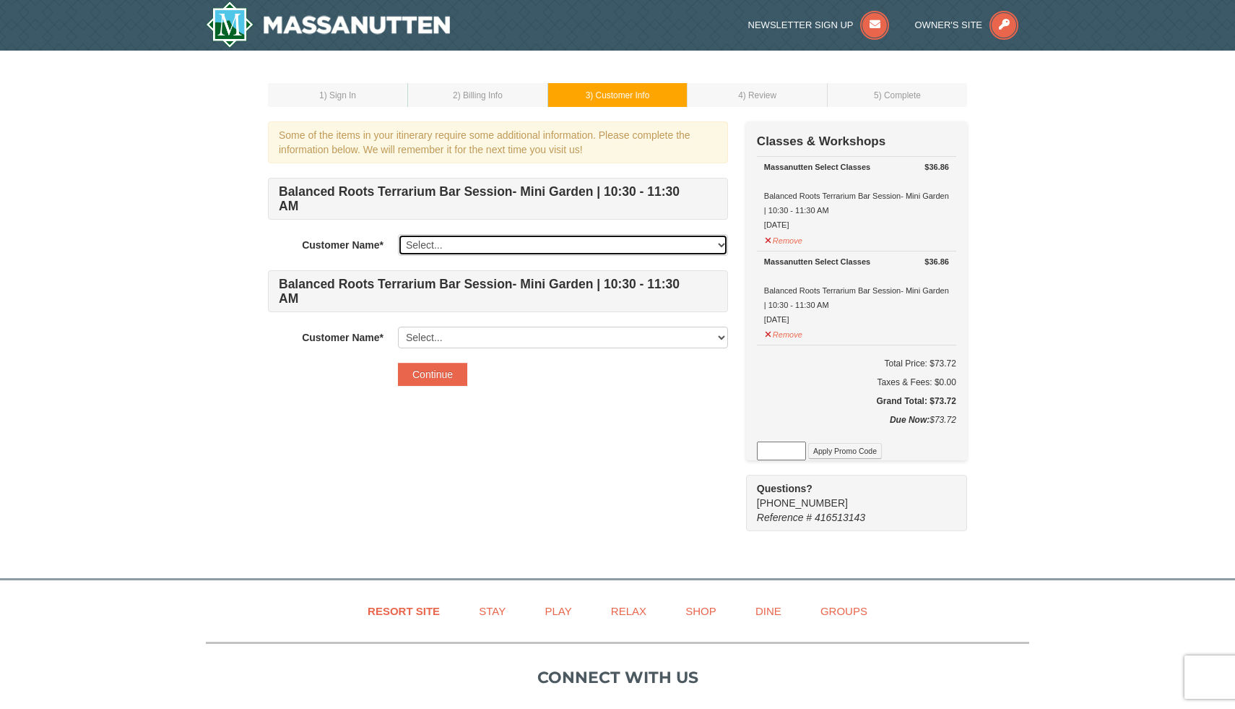
click at [472, 234] on select "Select... Pamela Kida Jordanka Kida Add New..." at bounding box center [563, 245] width 330 height 22
select select "20187828"
click at [398, 234] on select "Select... Pamela Kida Jordanka Kida Add New..." at bounding box center [563, 245] width 330 height 22
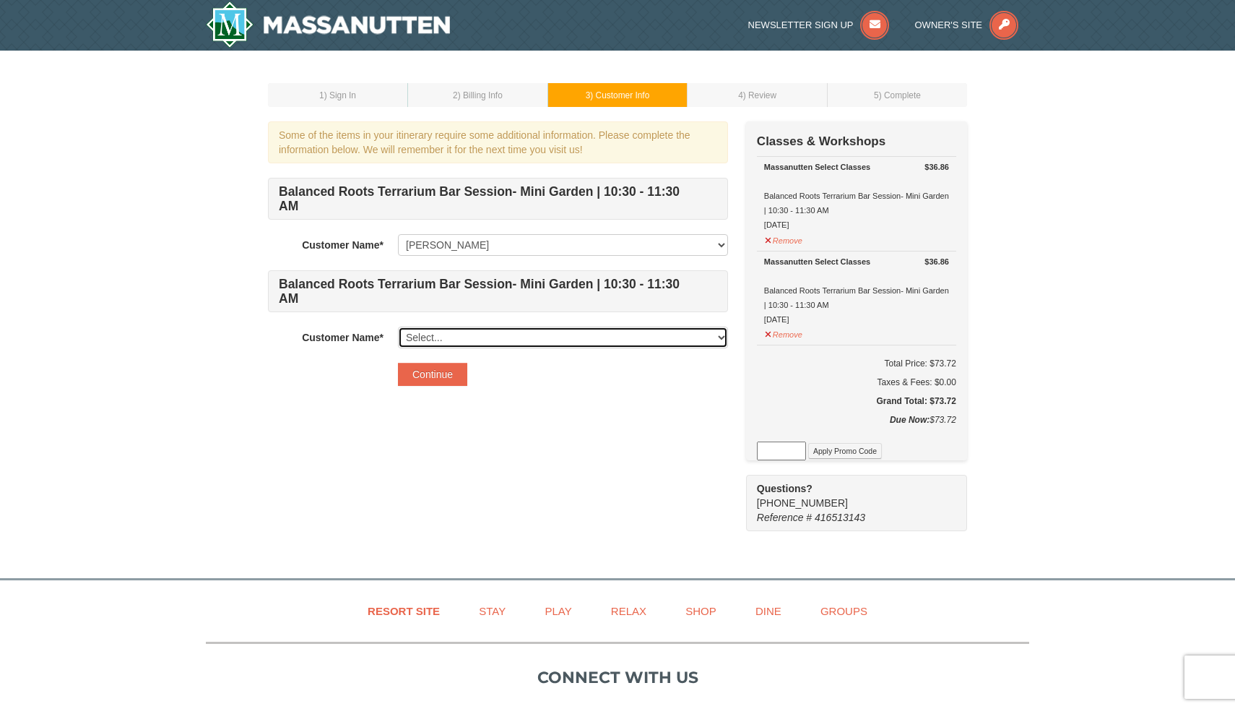
click at [485, 326] on select "Select... Pamela Kida Jordanka Kida Add New..." at bounding box center [563, 337] width 330 height 22
select select "28346916"
click at [398, 326] on select "Select... Pamela Kida Jordanka Kida Add New..." at bounding box center [563, 337] width 330 height 22
click at [438, 363] on button "Continue" at bounding box center [432, 374] width 69 height 23
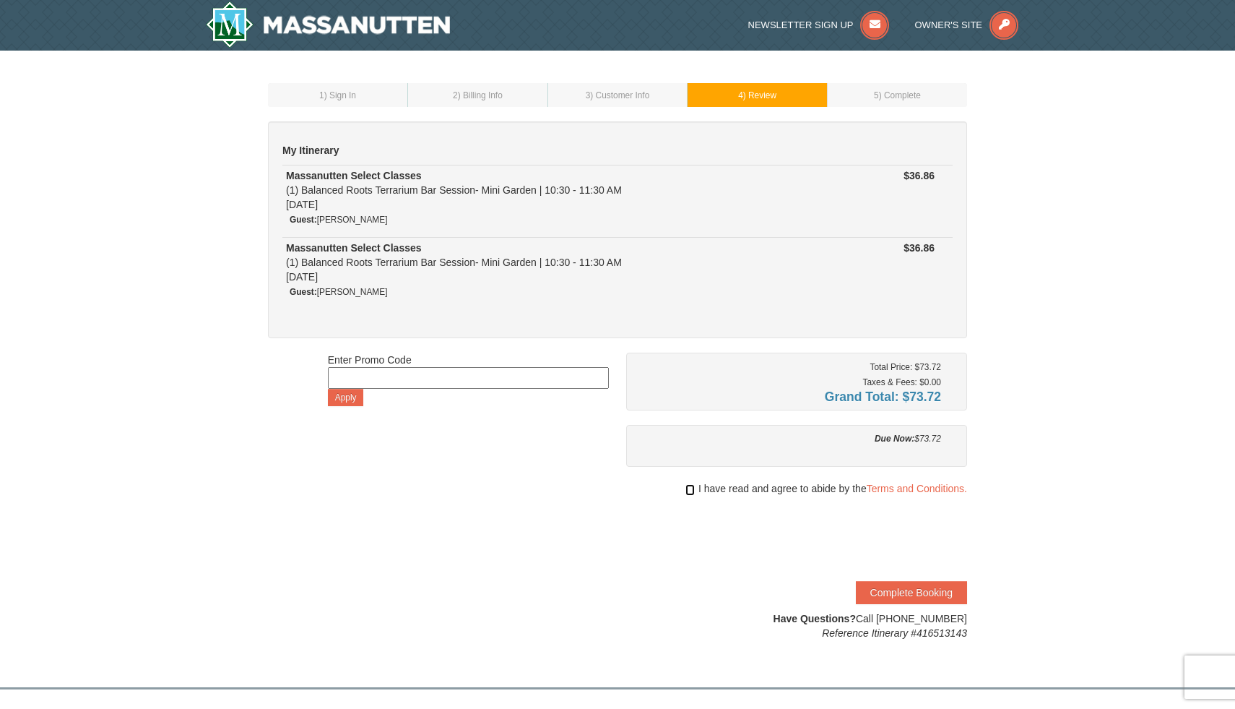
click at [687, 488] on input "checkbox" at bounding box center [689, 490] width 9 height 12
checkbox input "true"
click at [889, 595] on button "Complete Booking" at bounding box center [911, 592] width 111 height 23
